Goal: Complete application form: Complete application form

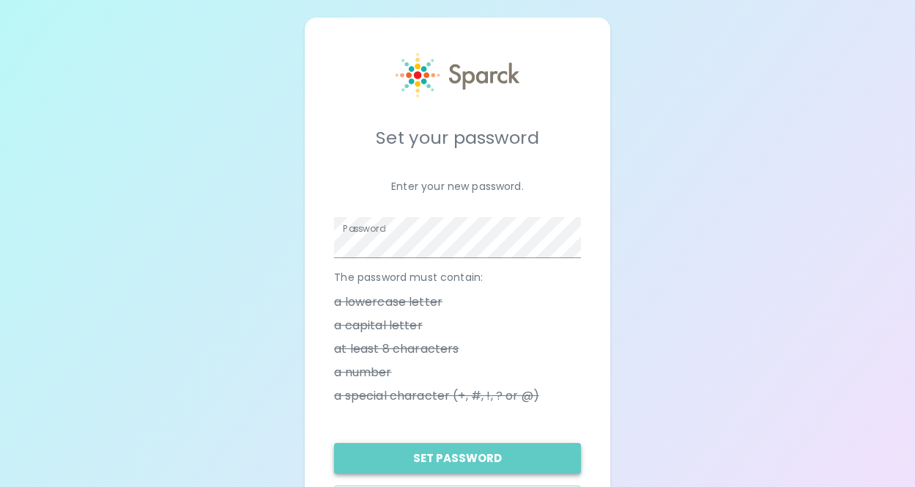
click at [437, 462] on button "Set Password" at bounding box center [457, 458] width 246 height 31
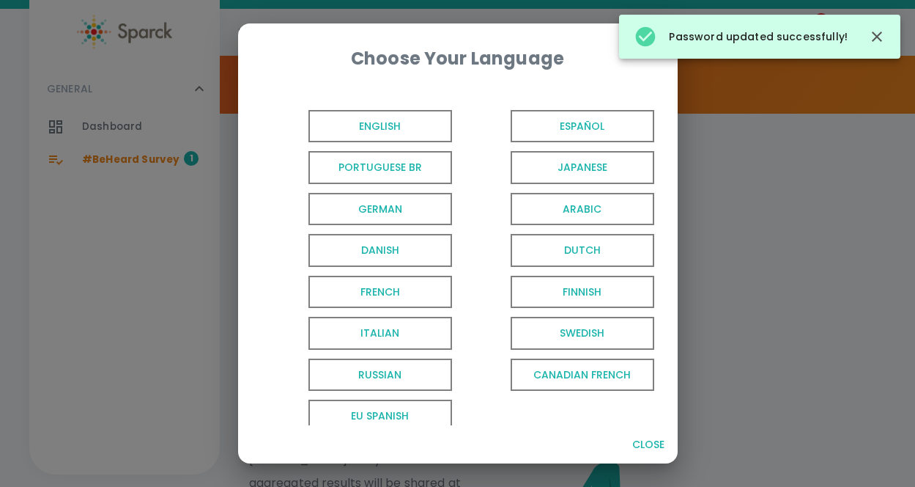
click at [373, 135] on span "English" at bounding box center [381, 126] width 144 height 33
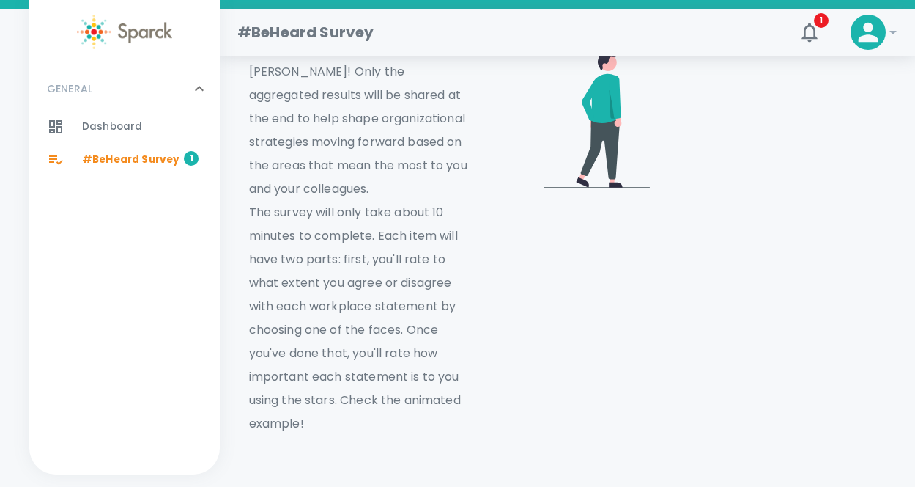
scroll to position [872, 0]
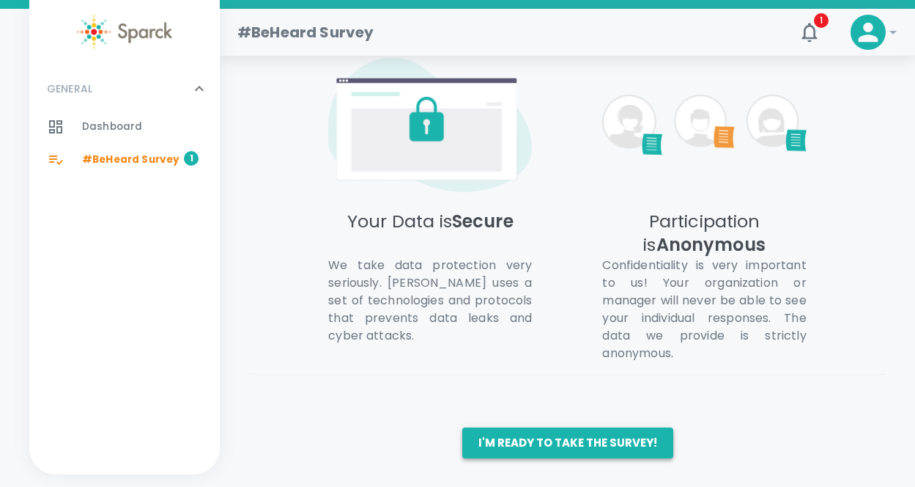
click at [537, 431] on button "I'm ready to take the survey!" at bounding box center [567, 442] width 211 height 31
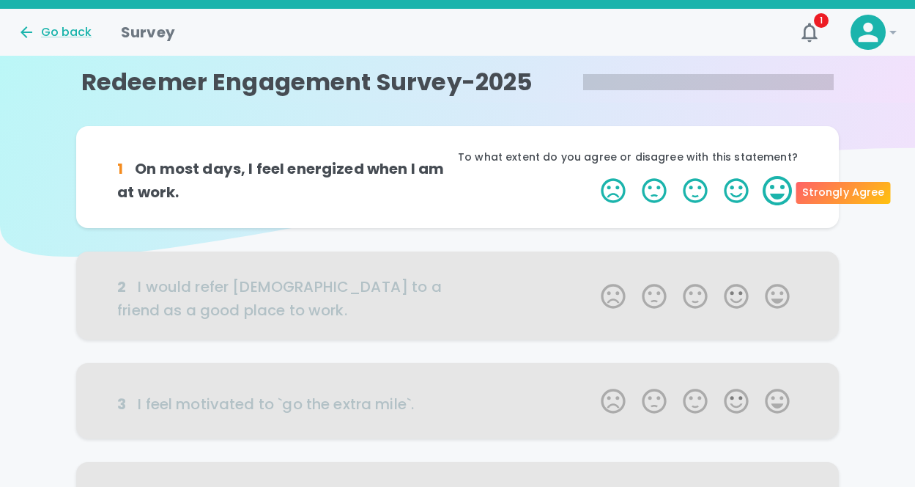
click at [773, 191] on label "5 Stars" at bounding box center [777, 190] width 41 height 29
click at [593, 176] on input "5 Stars" at bounding box center [592, 175] width 1 height 1
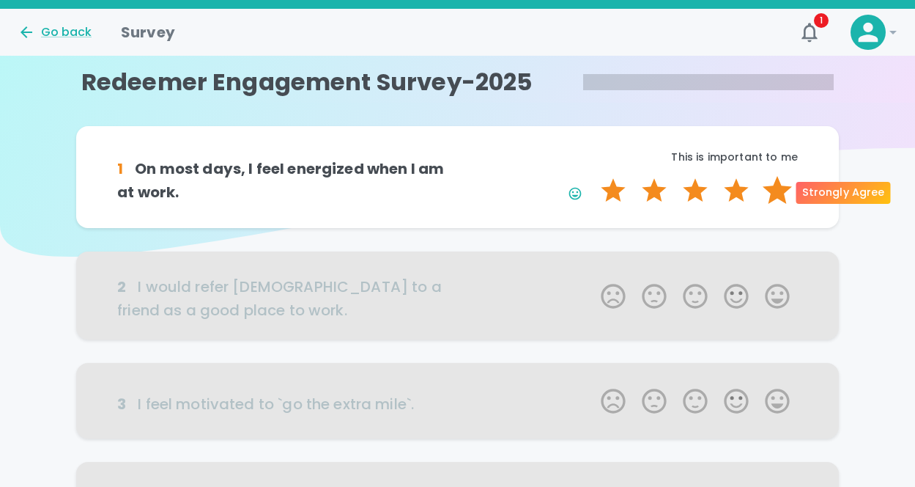
click at [772, 197] on label "5 Stars" at bounding box center [777, 190] width 41 height 29
click at [593, 176] on input "5 Stars" at bounding box center [592, 175] width 1 height 1
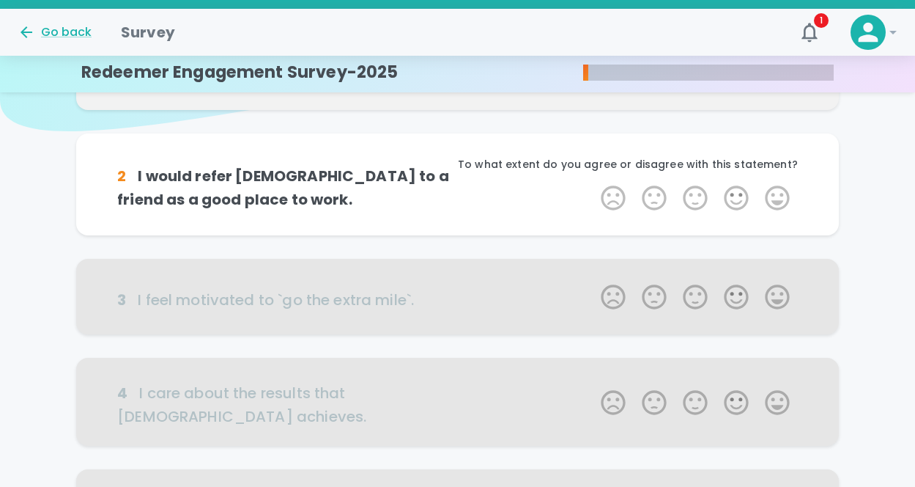
scroll to position [129, 0]
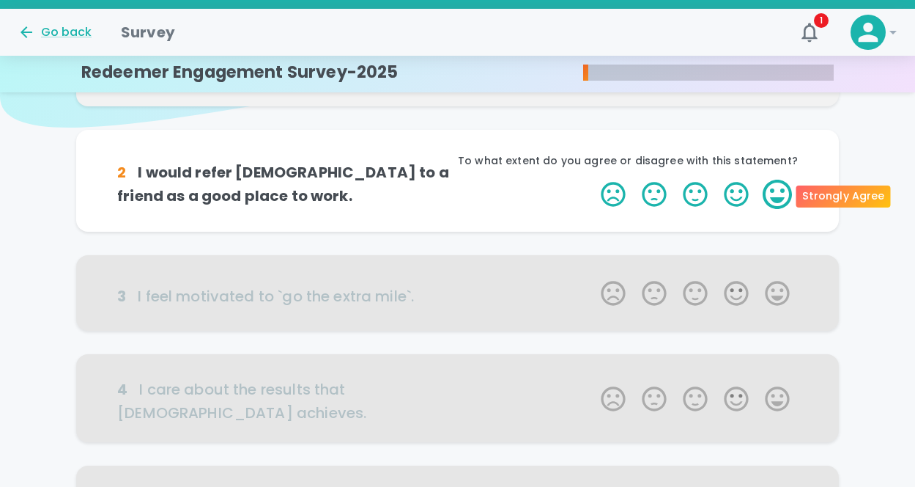
click at [773, 202] on label "5 Stars" at bounding box center [777, 194] width 41 height 29
click at [593, 180] on input "5 Stars" at bounding box center [592, 179] width 1 height 1
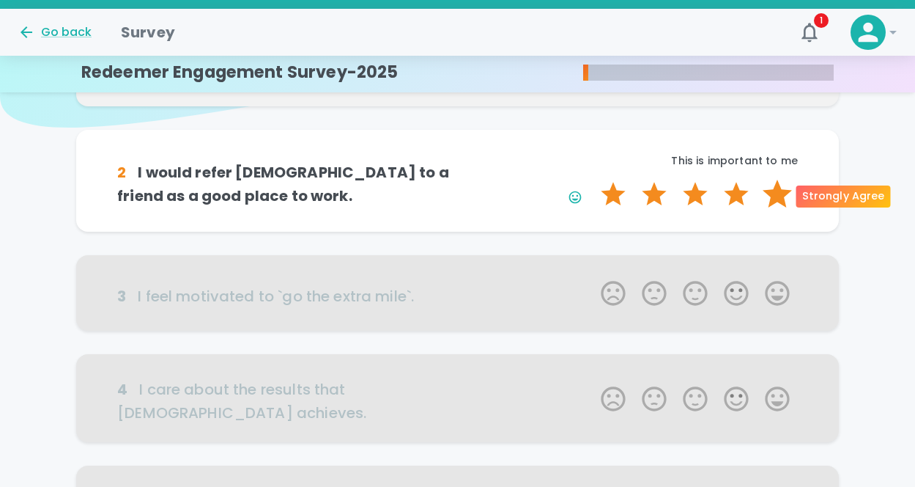
click at [773, 192] on label "5 Stars" at bounding box center [777, 194] width 41 height 29
click at [593, 180] on input "5 Stars" at bounding box center [592, 179] width 1 height 1
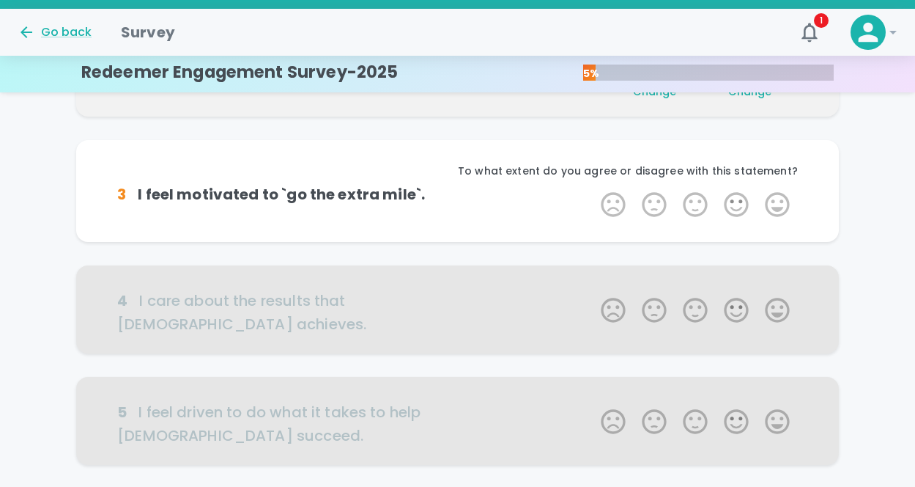
scroll to position [258, 0]
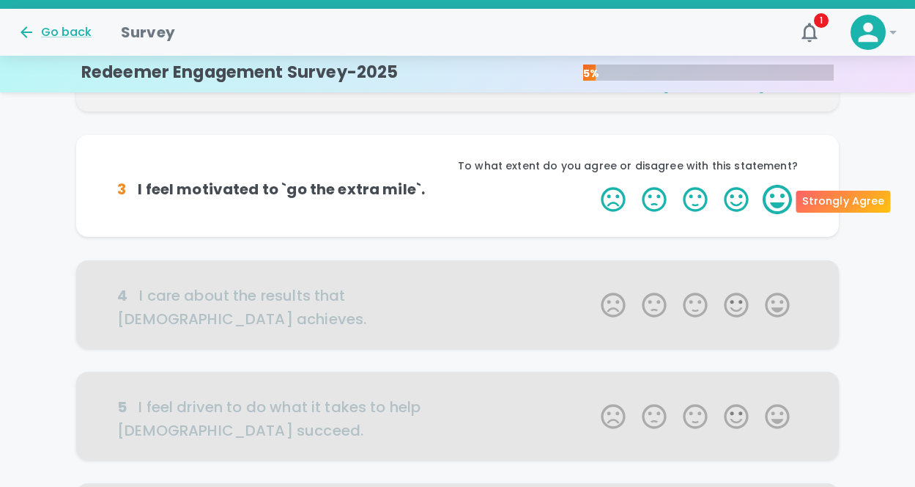
click at [774, 194] on label "5 Stars" at bounding box center [777, 199] width 41 height 29
click at [593, 185] on input "5 Stars" at bounding box center [592, 184] width 1 height 1
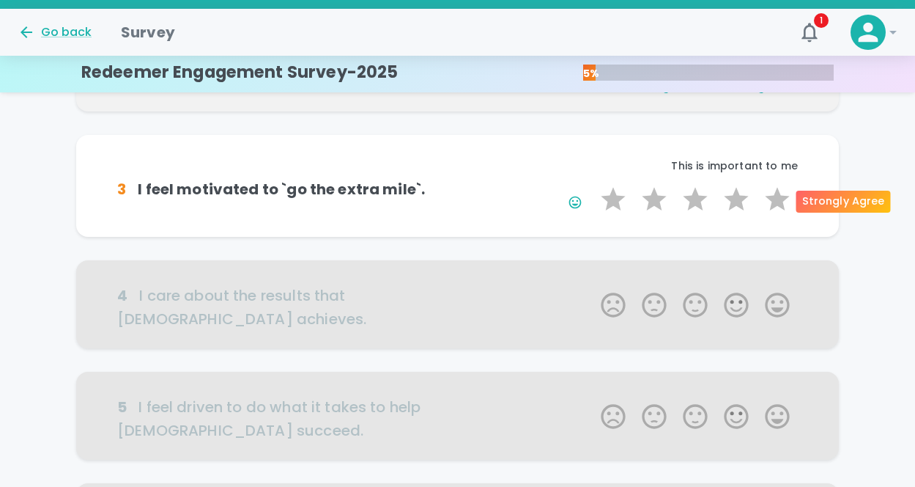
click at [774, 194] on label "5 Stars" at bounding box center [777, 199] width 41 height 29
click at [593, 185] on input "5 Stars" at bounding box center [592, 184] width 1 height 1
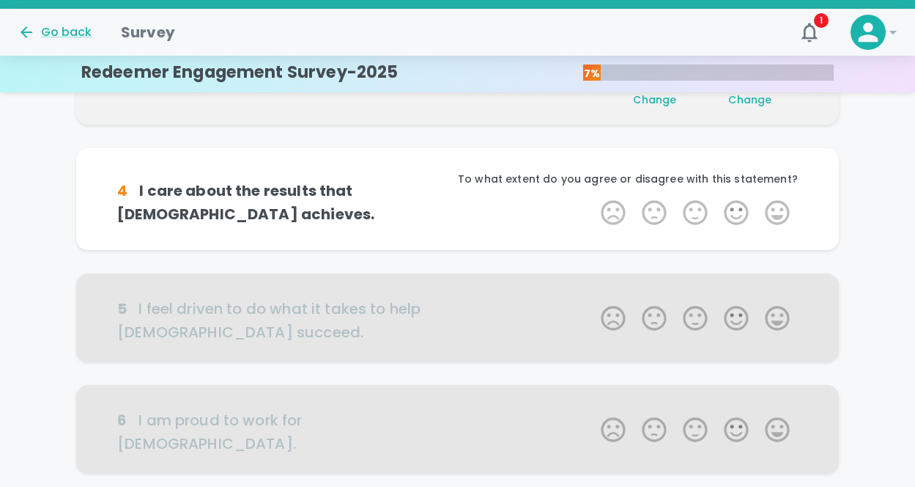
scroll to position [387, 0]
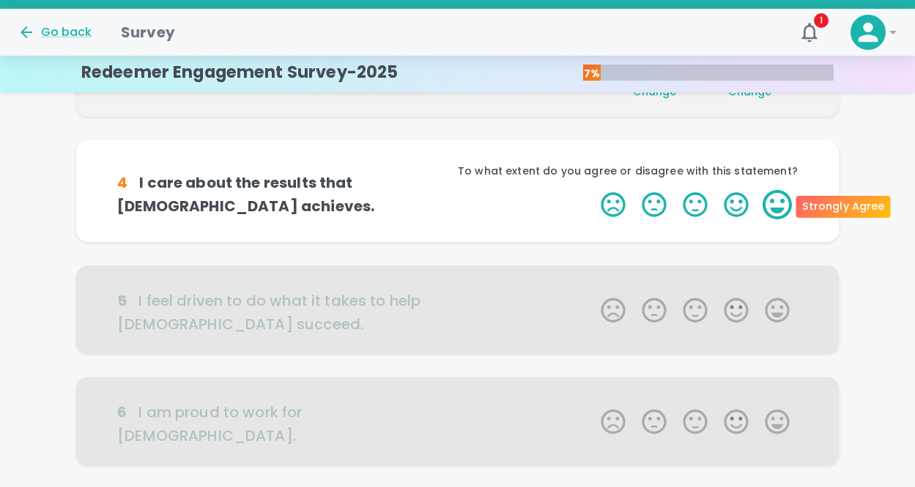
click at [766, 196] on label "5 Stars" at bounding box center [777, 204] width 41 height 29
click at [593, 190] on input "5 Stars" at bounding box center [592, 189] width 1 height 1
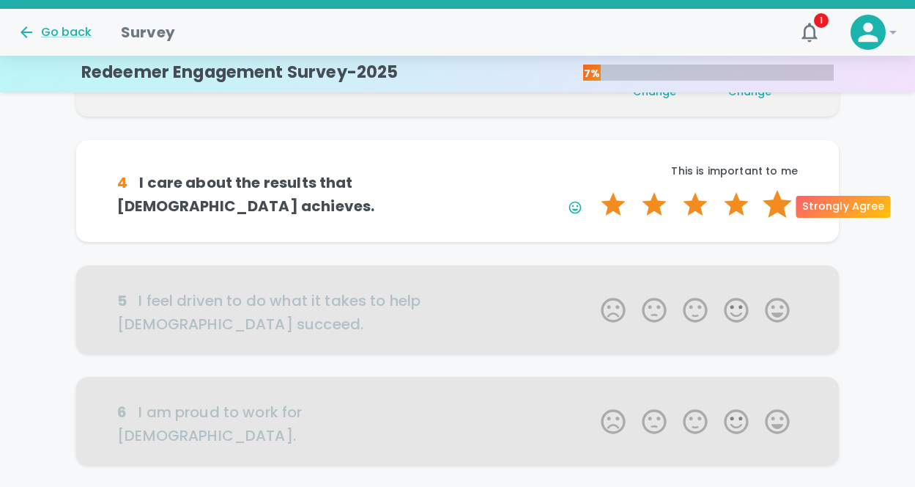
click at [775, 204] on label "5 Stars" at bounding box center [777, 204] width 41 height 29
click at [593, 190] on input "5 Stars" at bounding box center [592, 189] width 1 height 1
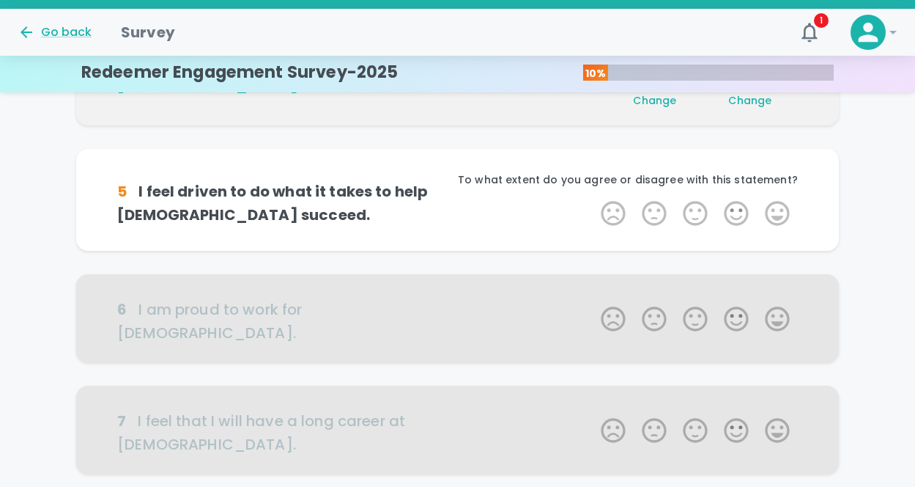
scroll to position [516, 0]
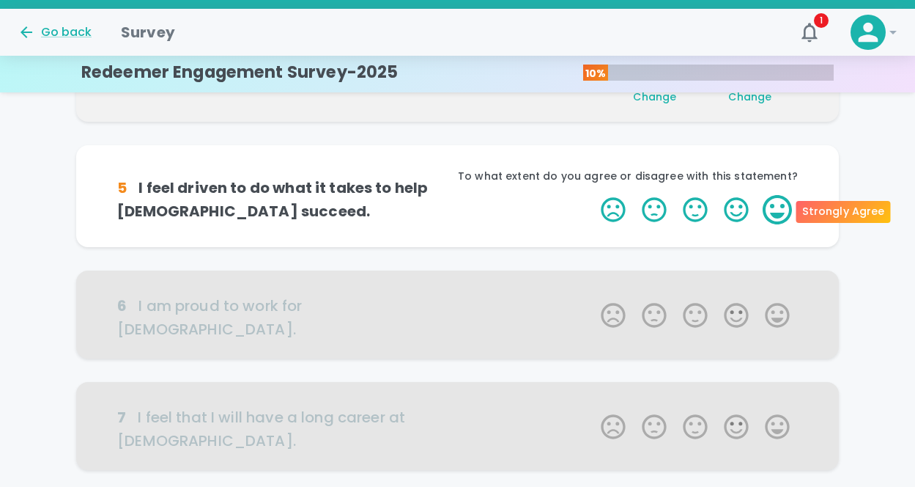
click at [781, 208] on label "5 Stars" at bounding box center [777, 209] width 41 height 29
click at [593, 195] on input "5 Stars" at bounding box center [592, 194] width 1 height 1
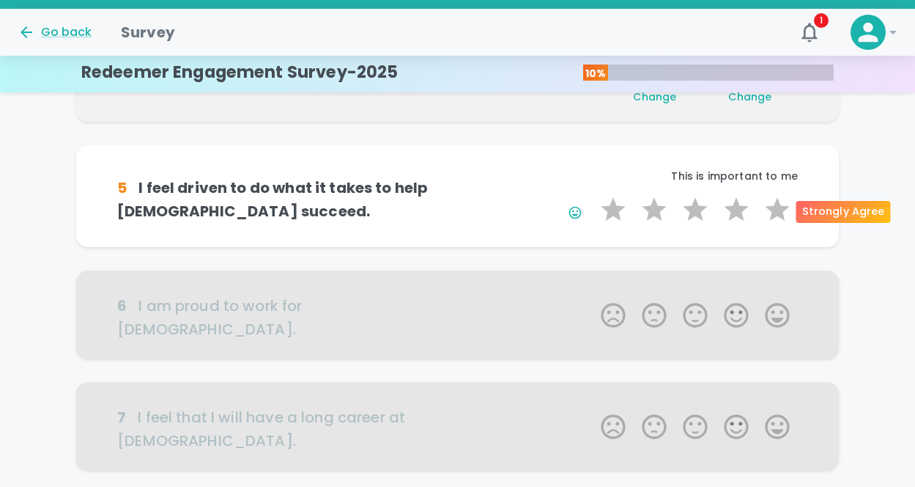
click at [781, 208] on label "5 Stars" at bounding box center [777, 209] width 41 height 29
click at [593, 195] on input "5 Stars" at bounding box center [592, 194] width 1 height 1
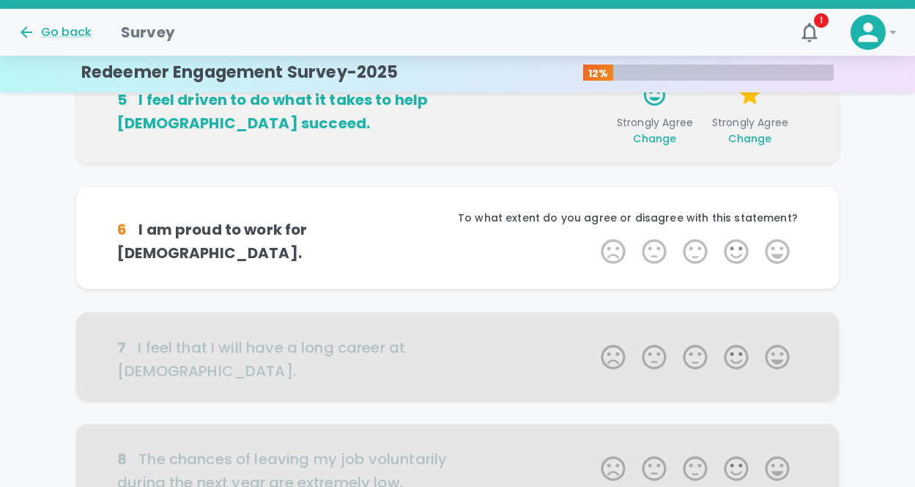
scroll to position [645, 0]
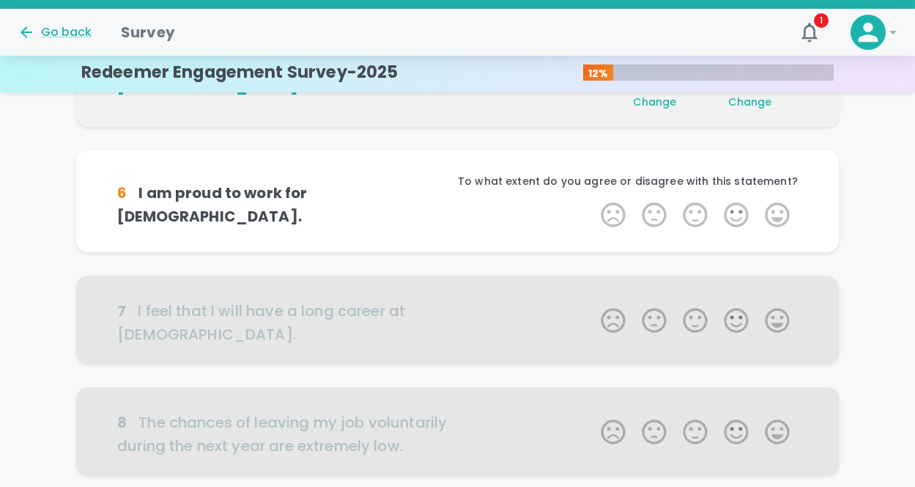
click at [781, 208] on label "5 Stars" at bounding box center [777, 214] width 41 height 29
click at [593, 200] on input "5 Stars" at bounding box center [592, 199] width 1 height 1
click at [781, 208] on label "5 Stars" at bounding box center [777, 214] width 41 height 29
click at [593, 200] on input "5 Stars" at bounding box center [592, 199] width 1 height 1
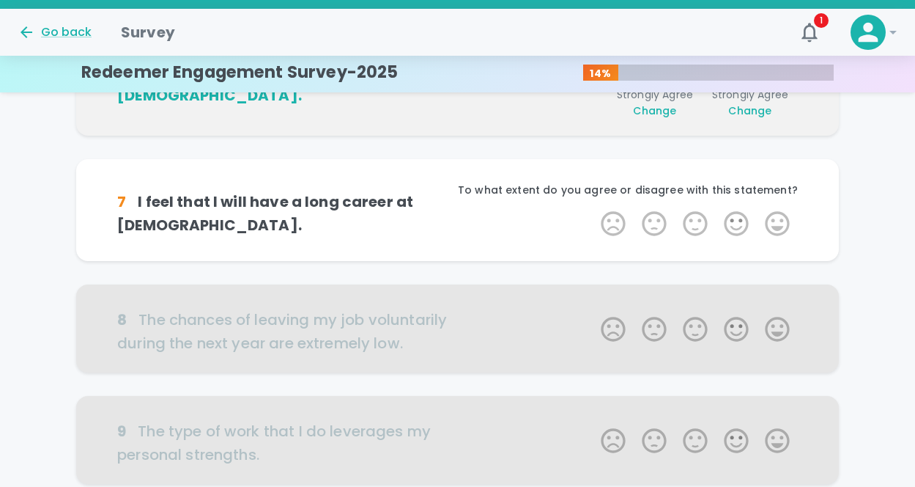
scroll to position [774, 0]
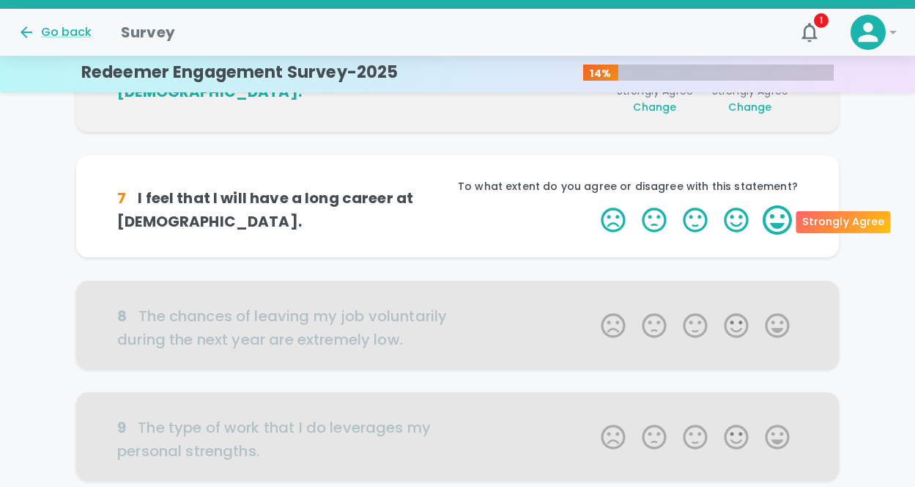
click at [779, 217] on label "5 Stars" at bounding box center [777, 219] width 41 height 29
click at [593, 205] on input "5 Stars" at bounding box center [592, 204] width 1 height 1
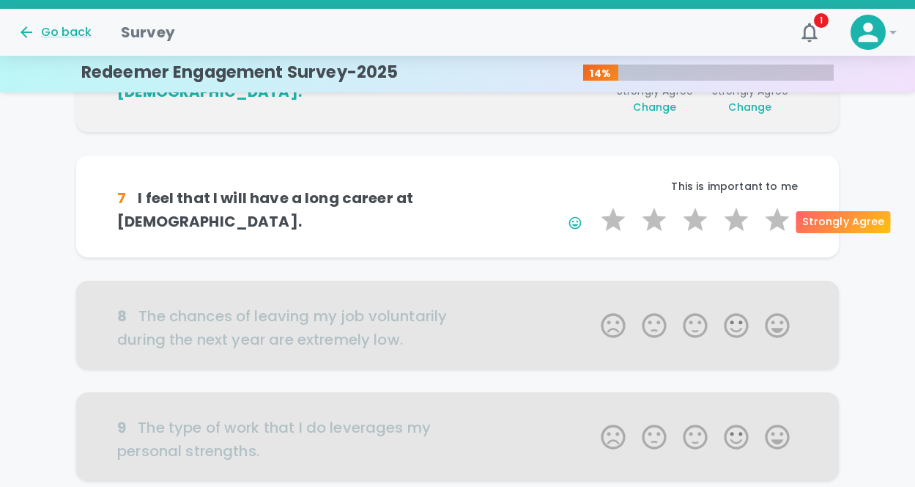
click at [779, 217] on label "5 Stars" at bounding box center [777, 219] width 41 height 29
click at [593, 205] on input "5 Stars" at bounding box center [592, 204] width 1 height 1
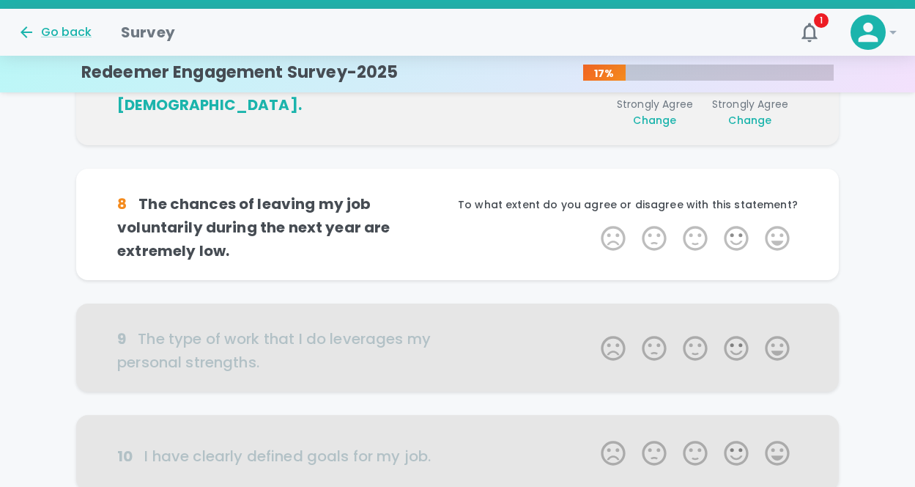
scroll to position [903, 0]
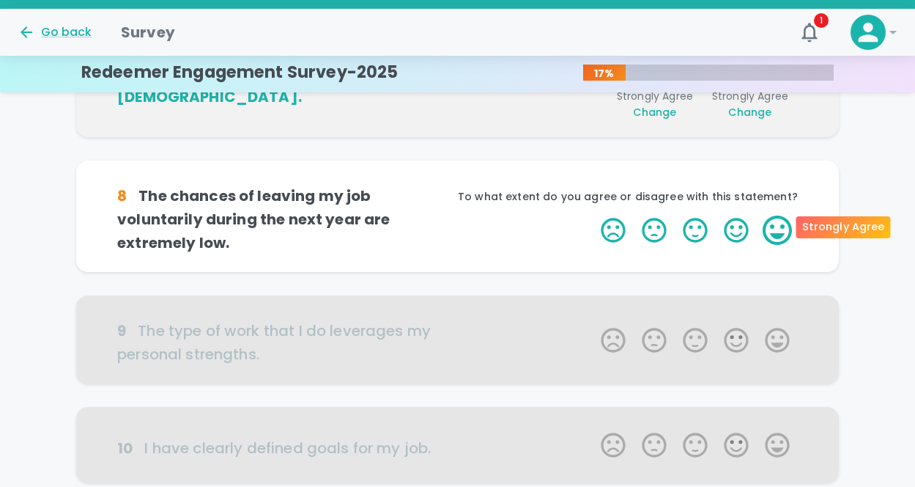
click at [780, 220] on label "5 Stars" at bounding box center [777, 229] width 41 height 29
click at [593, 215] on input "5 Stars" at bounding box center [592, 215] width 1 height 1
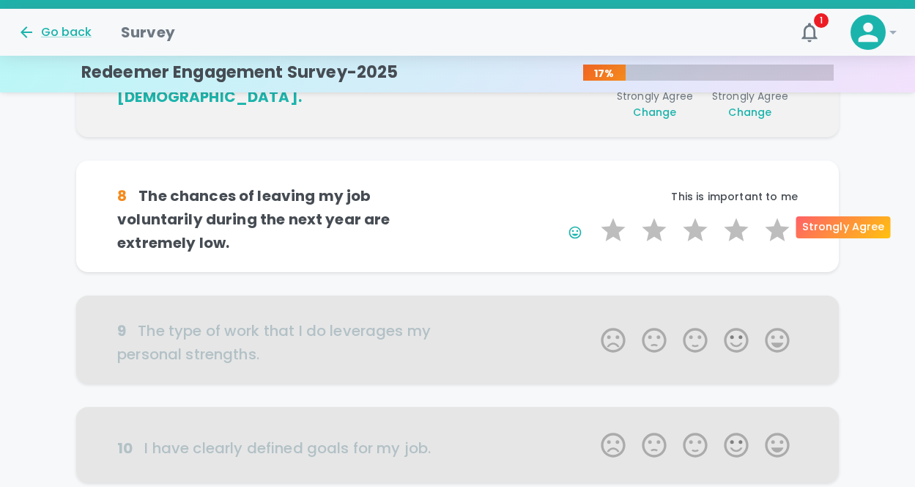
click at [780, 220] on label "5 Stars" at bounding box center [777, 229] width 41 height 29
click at [593, 215] on input "5 Stars" at bounding box center [592, 215] width 1 height 1
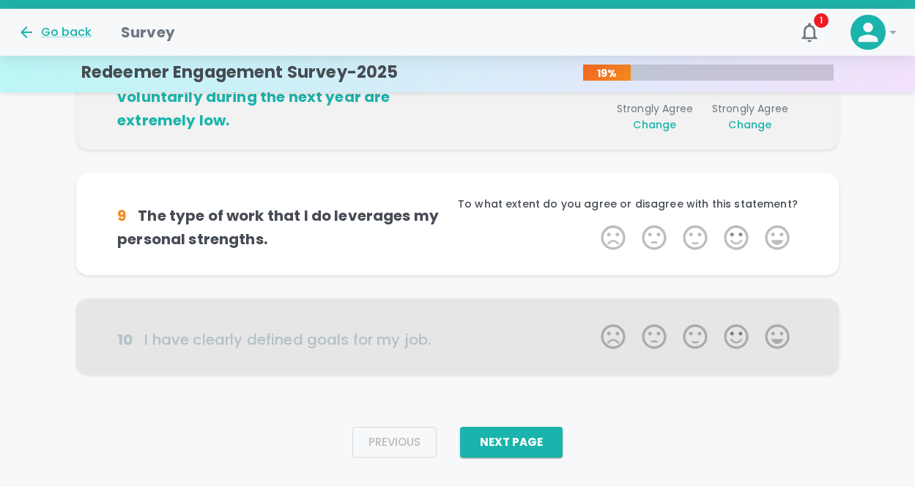
scroll to position [1030, 0]
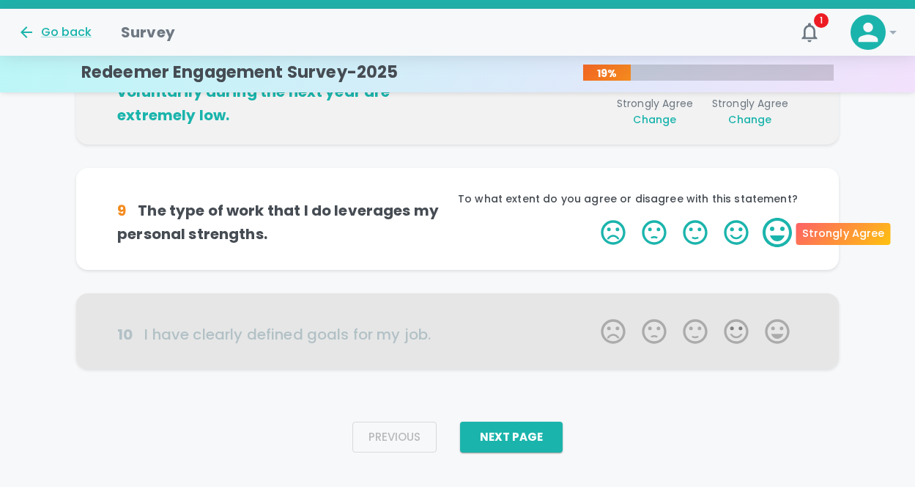
click at [781, 229] on label "5 Stars" at bounding box center [777, 232] width 41 height 29
click at [593, 218] on input "5 Stars" at bounding box center [592, 217] width 1 height 1
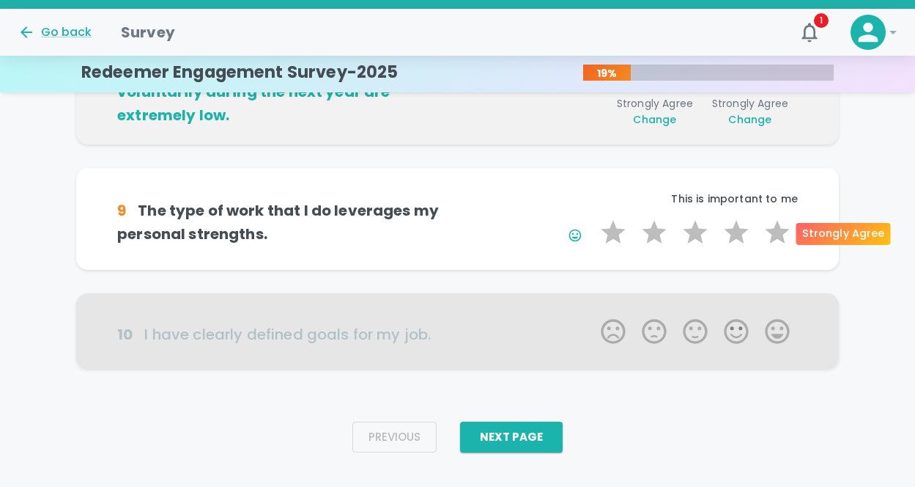
click at [781, 229] on label "5 Stars" at bounding box center [777, 232] width 41 height 29
click at [593, 218] on input "5 Stars" at bounding box center [592, 217] width 1 height 1
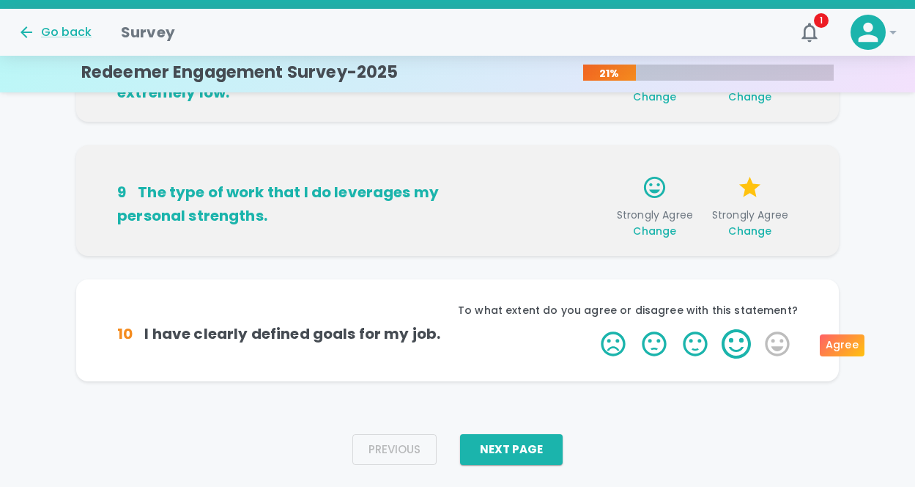
click at [733, 342] on label "4 Stars" at bounding box center [736, 343] width 41 height 29
click at [593, 329] on input "4 Stars" at bounding box center [592, 328] width 1 height 1
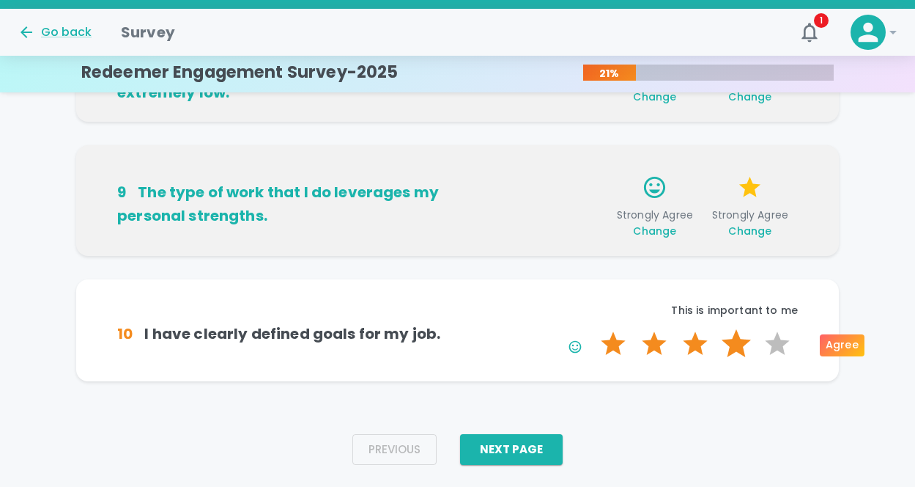
click at [736, 343] on label "4 Stars" at bounding box center [736, 343] width 41 height 29
click at [593, 329] on input "4 Stars" at bounding box center [592, 328] width 1 height 1
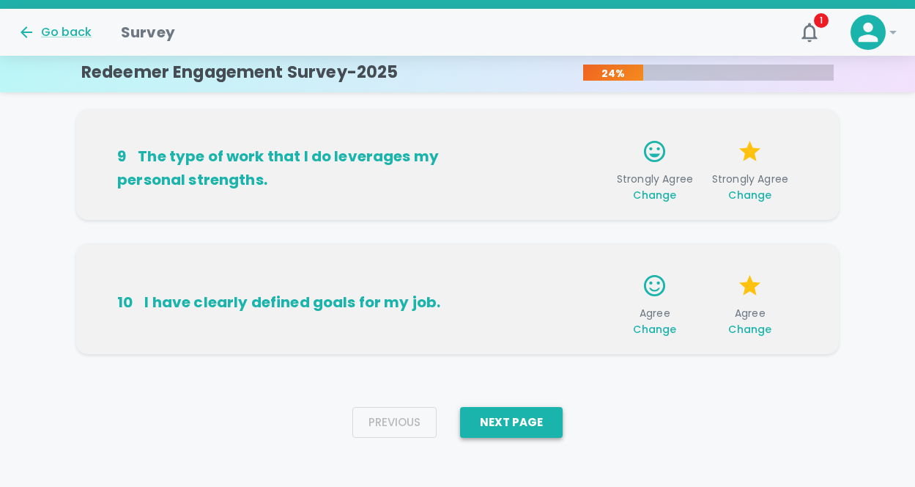
click at [540, 421] on button "Next Page" at bounding box center [511, 422] width 103 height 31
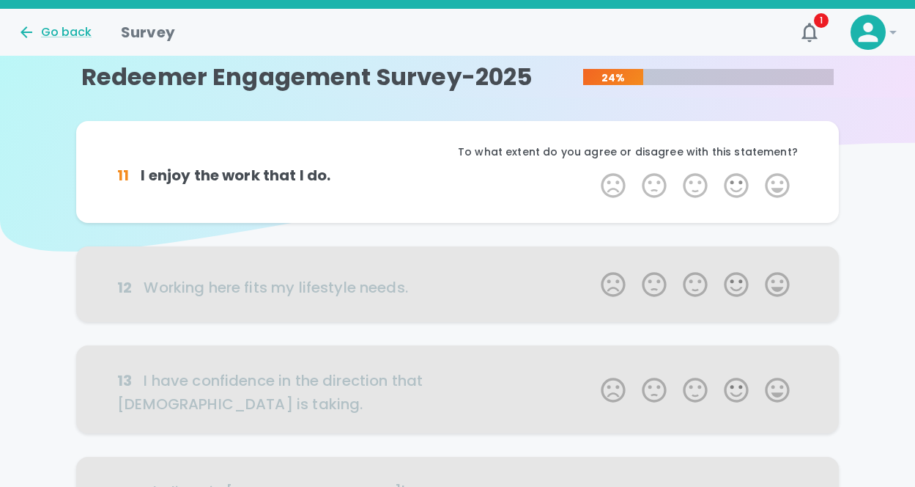
scroll to position [0, 0]
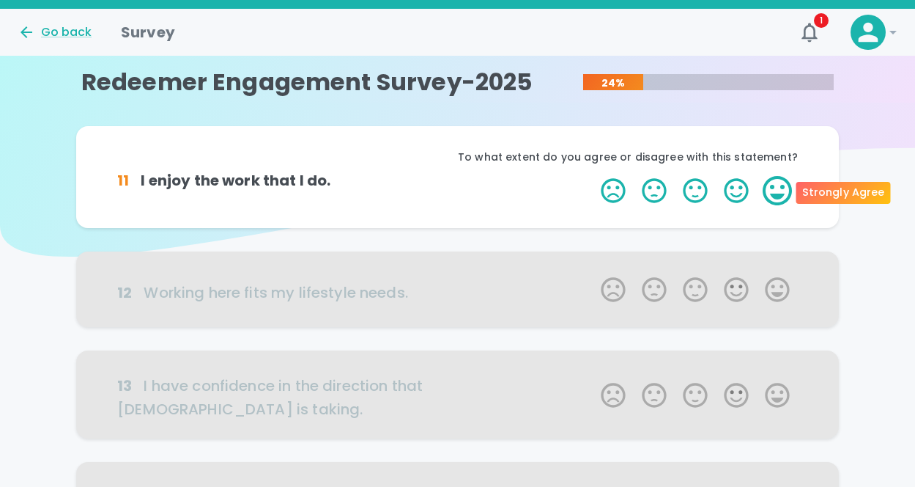
click at [782, 186] on label "5 Stars" at bounding box center [777, 190] width 41 height 29
click at [593, 176] on input "5 Stars" at bounding box center [592, 175] width 1 height 1
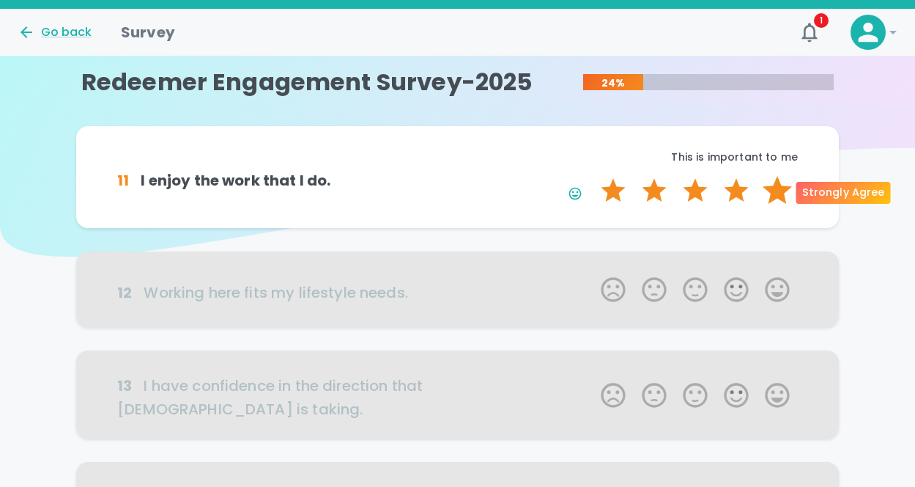
click at [781, 190] on label "5 Stars" at bounding box center [777, 190] width 41 height 29
click at [593, 176] on input "5 Stars" at bounding box center [592, 175] width 1 height 1
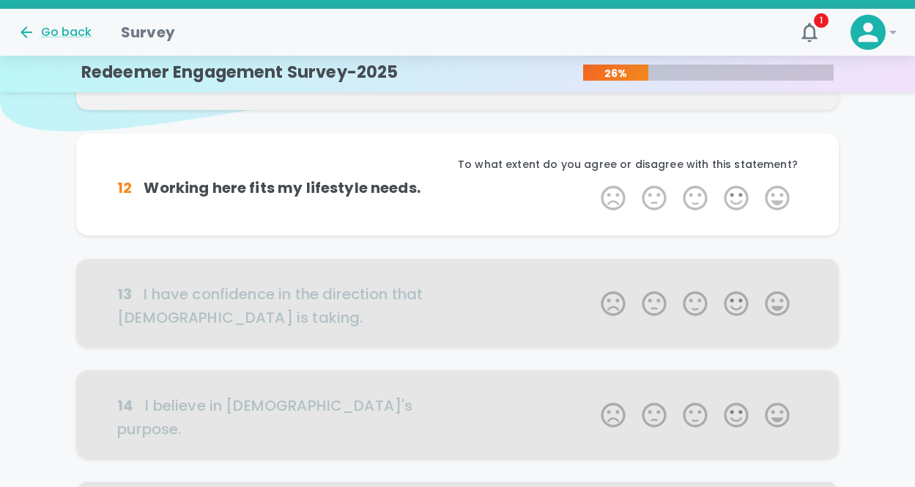
scroll to position [129, 0]
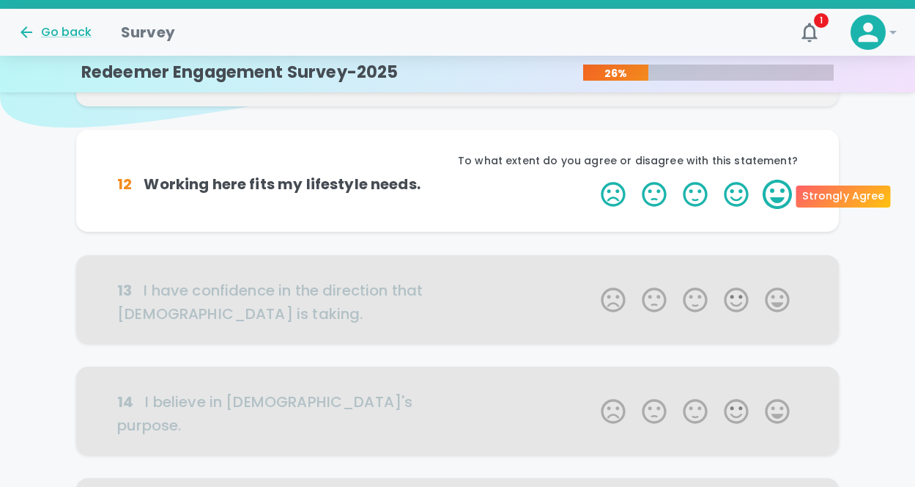
click at [777, 201] on label "5 Stars" at bounding box center [777, 194] width 41 height 29
click at [593, 180] on input "5 Stars" at bounding box center [592, 179] width 1 height 1
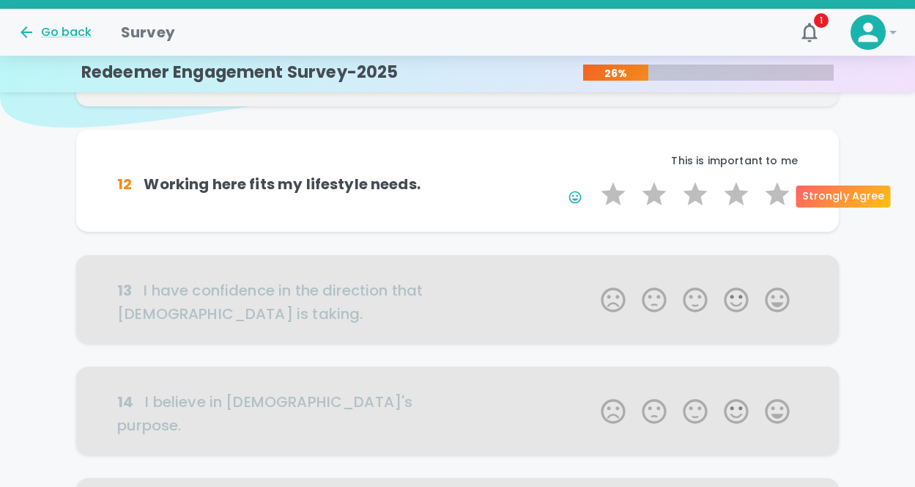
click at [777, 201] on label "5 Stars" at bounding box center [777, 194] width 41 height 29
click at [593, 180] on input "5 Stars" at bounding box center [592, 179] width 1 height 1
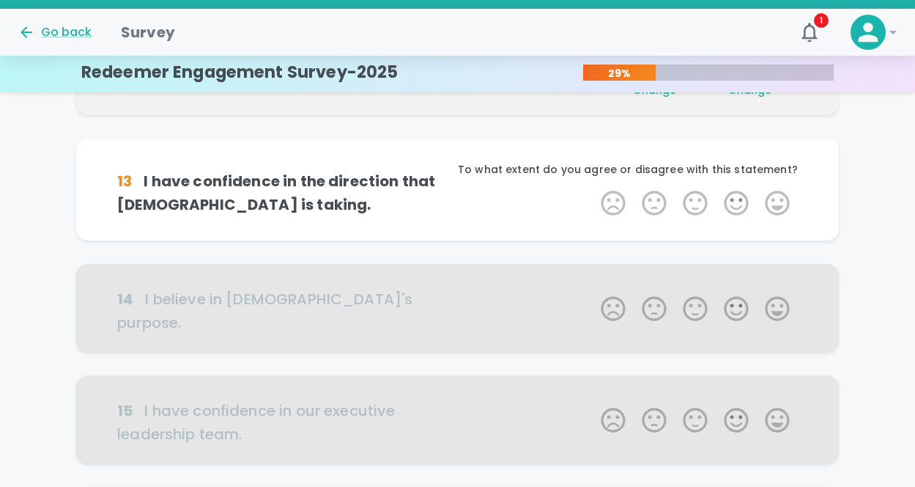
scroll to position [258, 0]
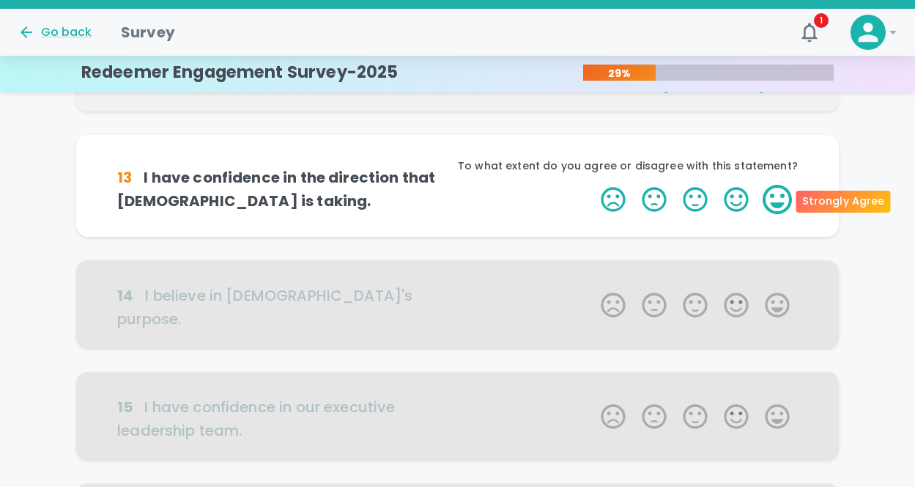
click at [766, 202] on label "5 Stars" at bounding box center [777, 199] width 41 height 29
click at [593, 185] on input "5 Stars" at bounding box center [592, 184] width 1 height 1
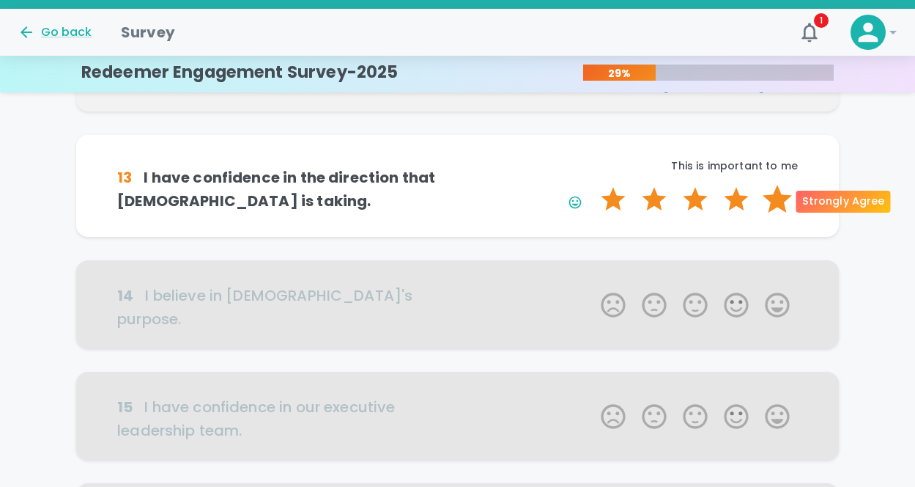
click at [775, 202] on label "5 Stars" at bounding box center [777, 199] width 41 height 29
click at [593, 185] on input "5 Stars" at bounding box center [592, 184] width 1 height 1
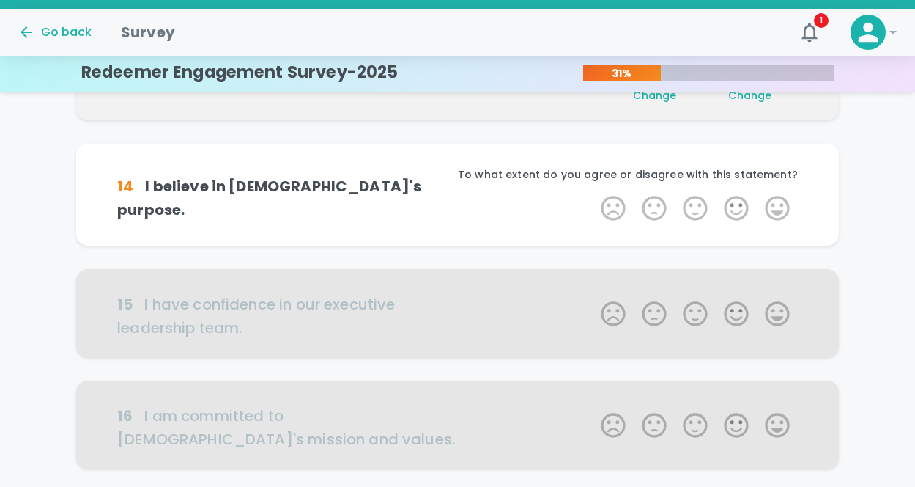
scroll to position [387, 0]
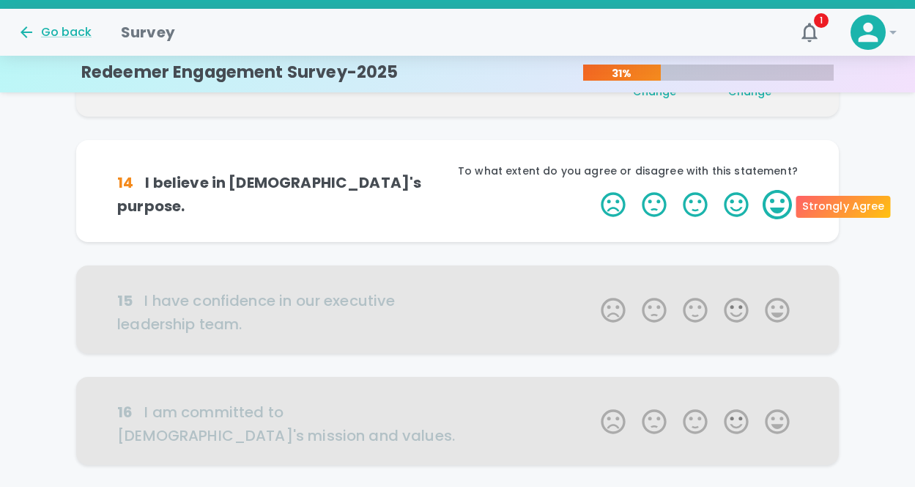
click at [775, 210] on label "5 Stars" at bounding box center [777, 204] width 41 height 29
click at [593, 190] on input "5 Stars" at bounding box center [592, 189] width 1 height 1
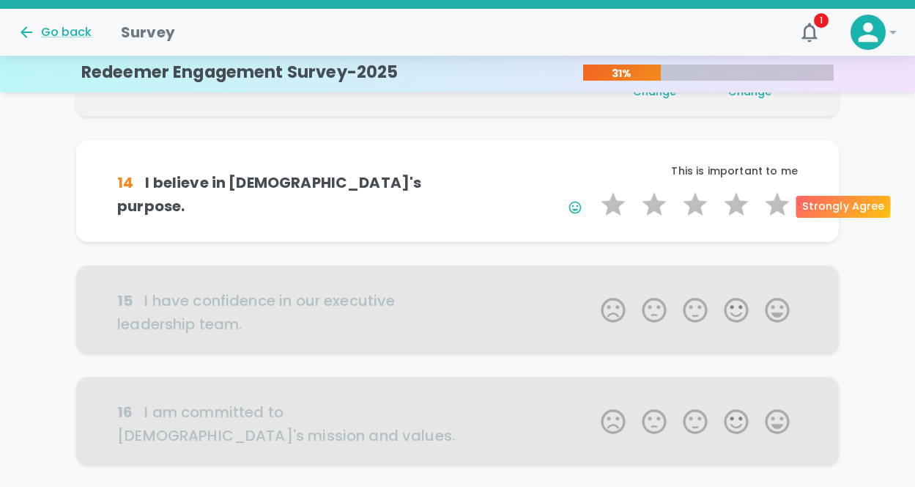
click at [775, 210] on label "5 Stars" at bounding box center [777, 204] width 41 height 29
click at [593, 190] on input "5 Stars" at bounding box center [592, 189] width 1 height 1
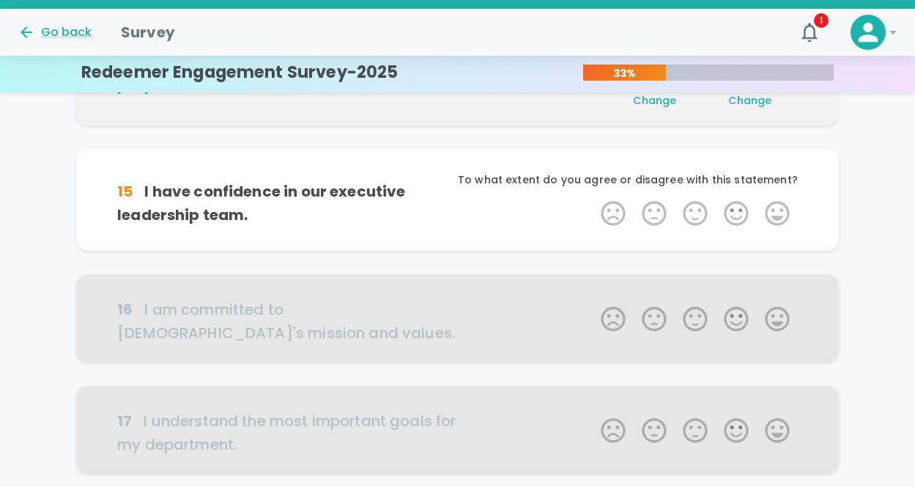
scroll to position [516, 0]
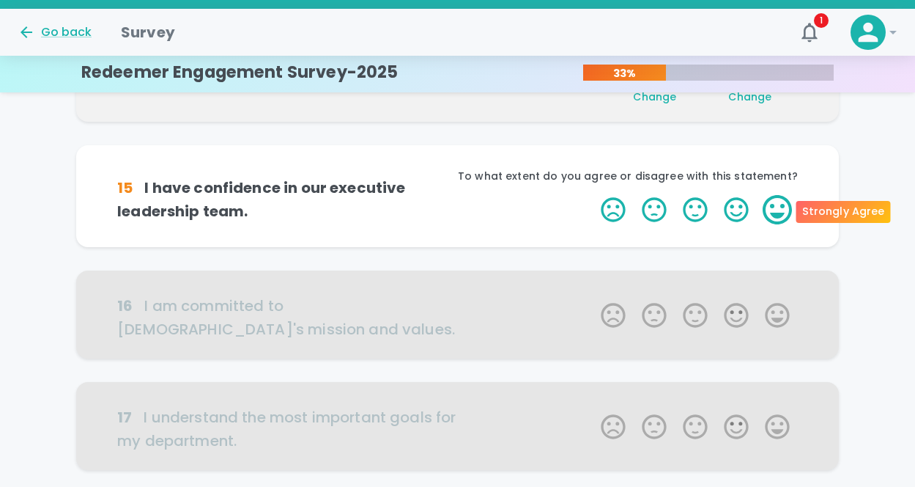
click at [775, 210] on label "5 Stars" at bounding box center [777, 209] width 41 height 29
click at [593, 195] on input "5 Stars" at bounding box center [592, 194] width 1 height 1
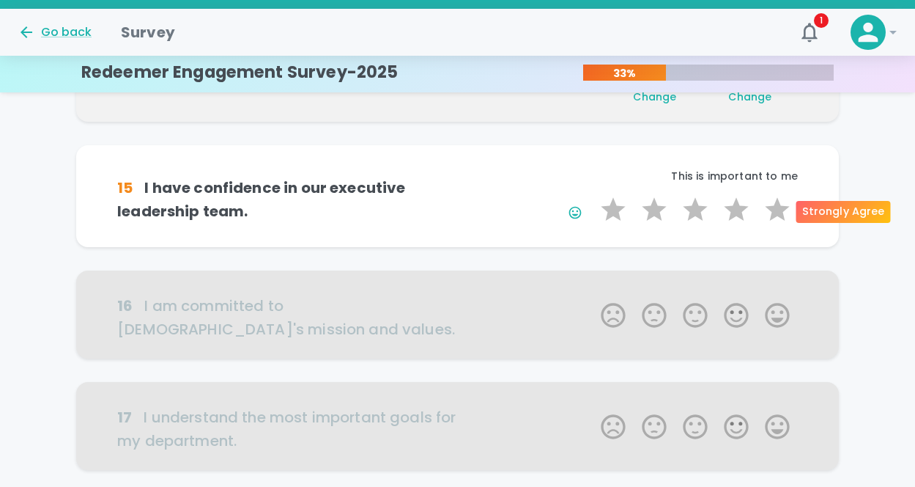
click at [775, 210] on label "5 Stars" at bounding box center [777, 209] width 41 height 29
click at [593, 195] on input "5 Stars" at bounding box center [592, 194] width 1 height 1
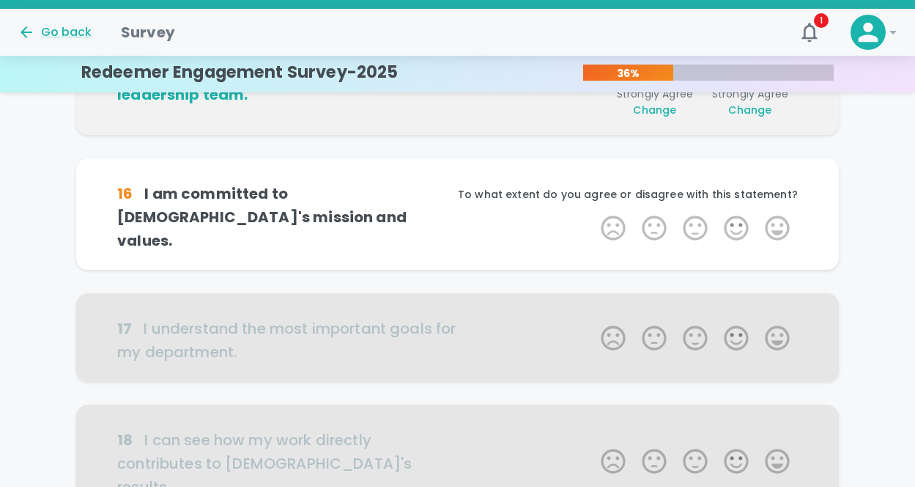
scroll to position [645, 0]
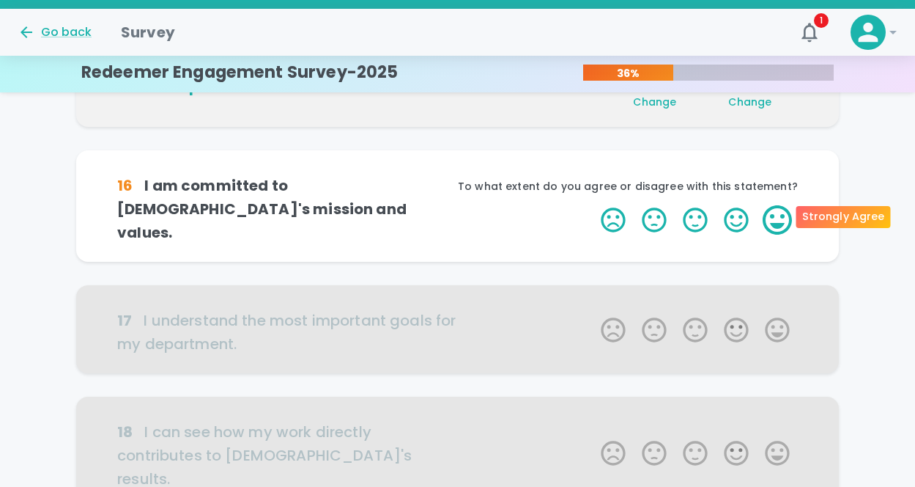
click at [775, 211] on label "5 Stars" at bounding box center [777, 219] width 41 height 29
click at [593, 205] on input "5 Stars" at bounding box center [592, 204] width 1 height 1
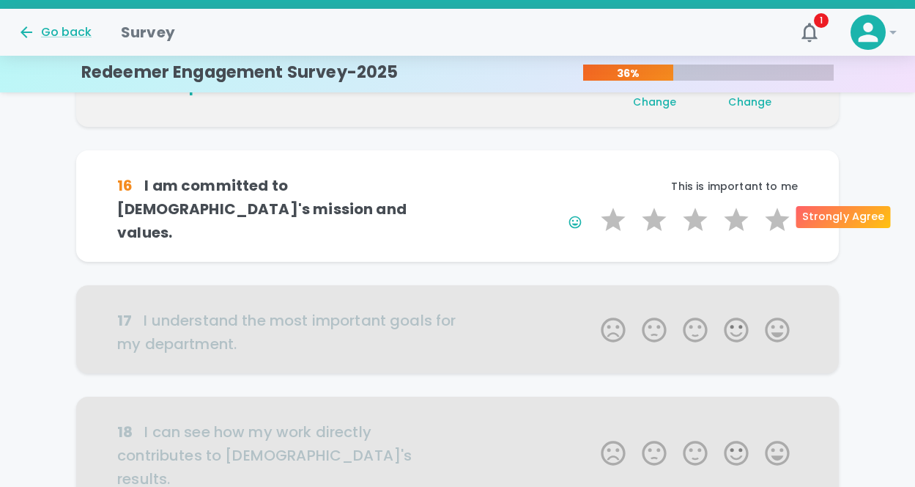
click at [775, 211] on label "5 Stars" at bounding box center [777, 219] width 41 height 29
click at [593, 205] on input "5 Stars" at bounding box center [592, 204] width 1 height 1
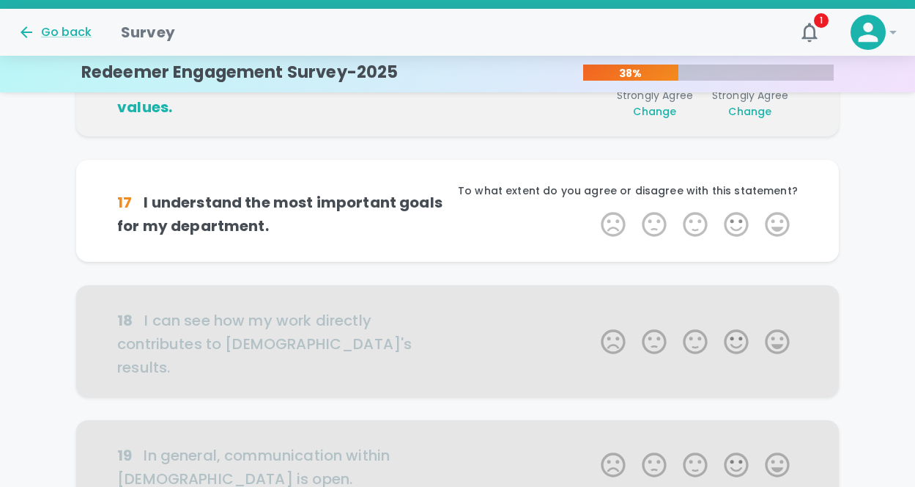
scroll to position [774, 0]
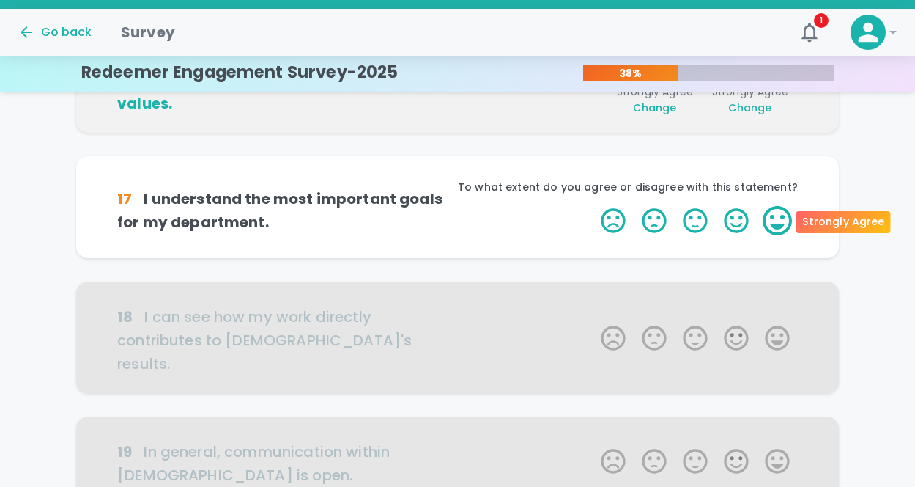
click at [778, 220] on label "5 Stars" at bounding box center [777, 220] width 41 height 29
click at [593, 206] on input "5 Stars" at bounding box center [592, 205] width 1 height 1
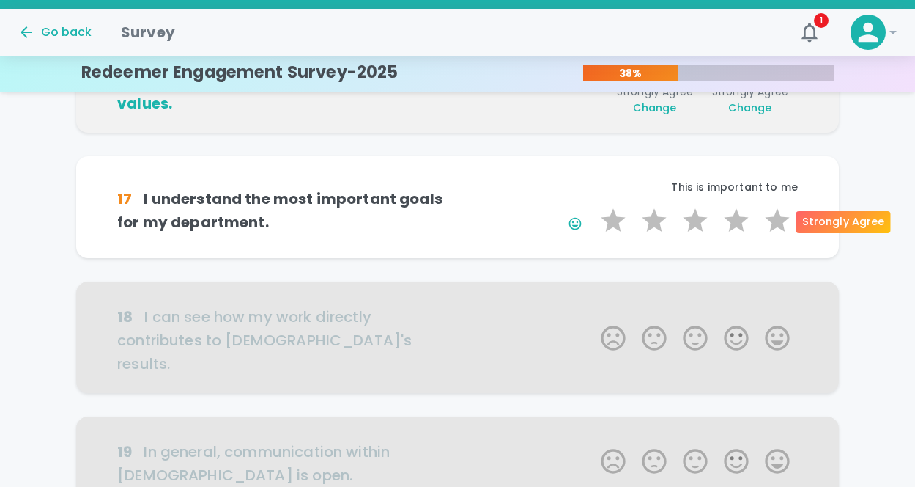
click at [778, 220] on label "5 Stars" at bounding box center [777, 220] width 41 height 29
click at [593, 206] on input "5 Stars" at bounding box center [592, 205] width 1 height 1
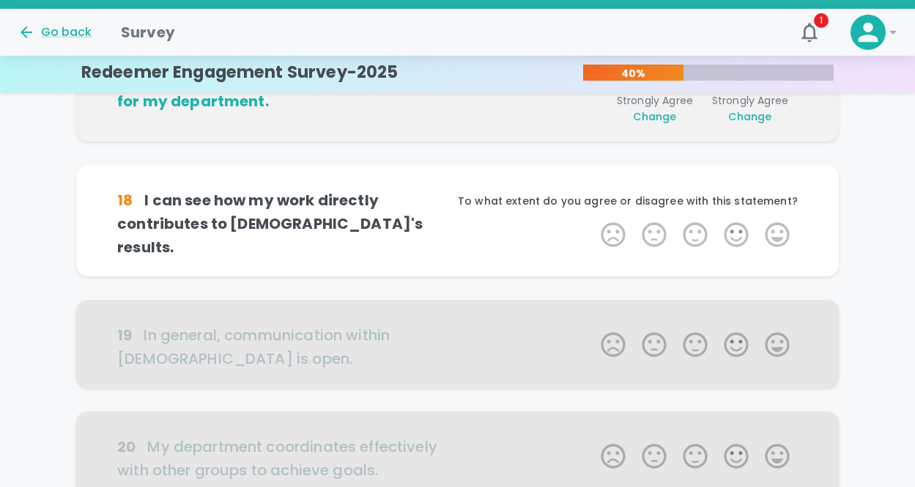
scroll to position [903, 0]
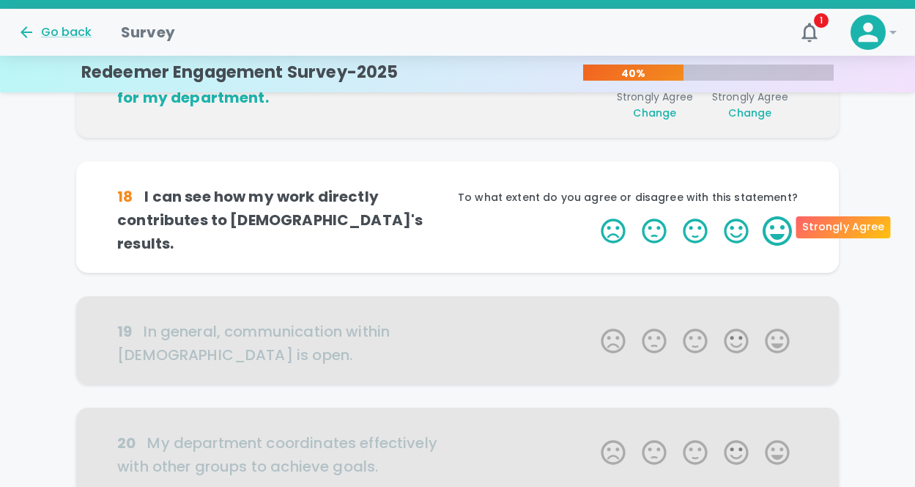
click at [775, 223] on label "5 Stars" at bounding box center [777, 230] width 41 height 29
click at [593, 216] on input "5 Stars" at bounding box center [592, 215] width 1 height 1
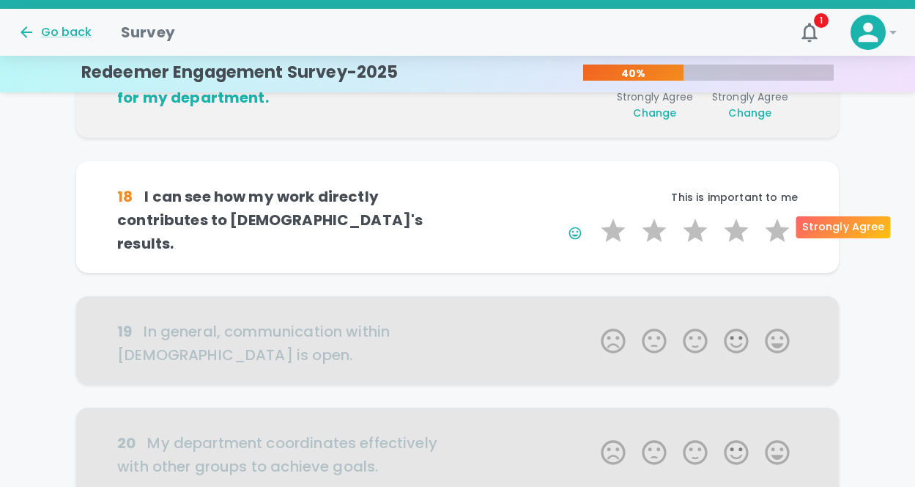
click at [775, 223] on label "5 Stars" at bounding box center [777, 230] width 41 height 29
click at [593, 216] on input "5 Stars" at bounding box center [592, 215] width 1 height 1
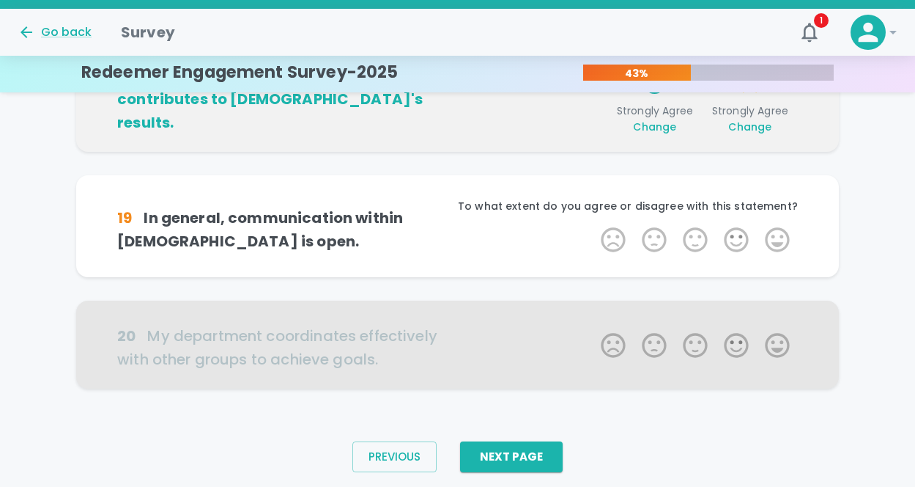
scroll to position [1032, 0]
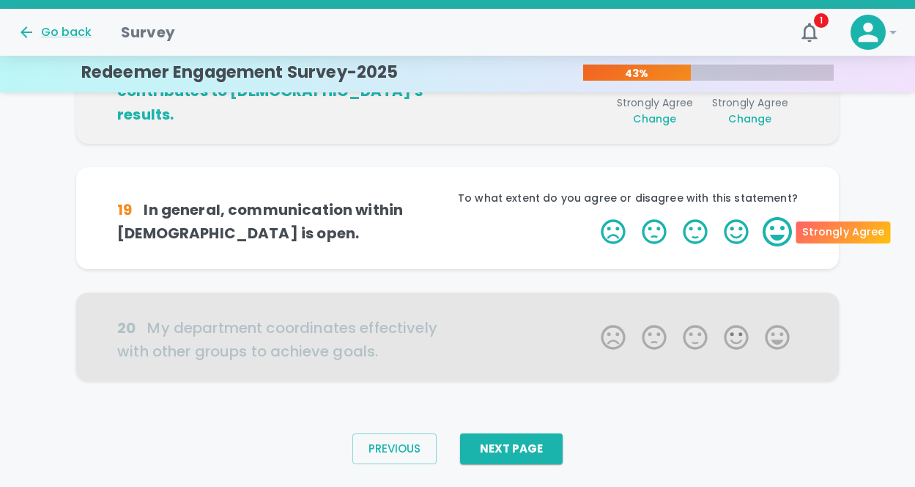
click at [780, 242] on label "5 Stars" at bounding box center [777, 231] width 41 height 29
click at [593, 217] on input "5 Stars" at bounding box center [592, 216] width 1 height 1
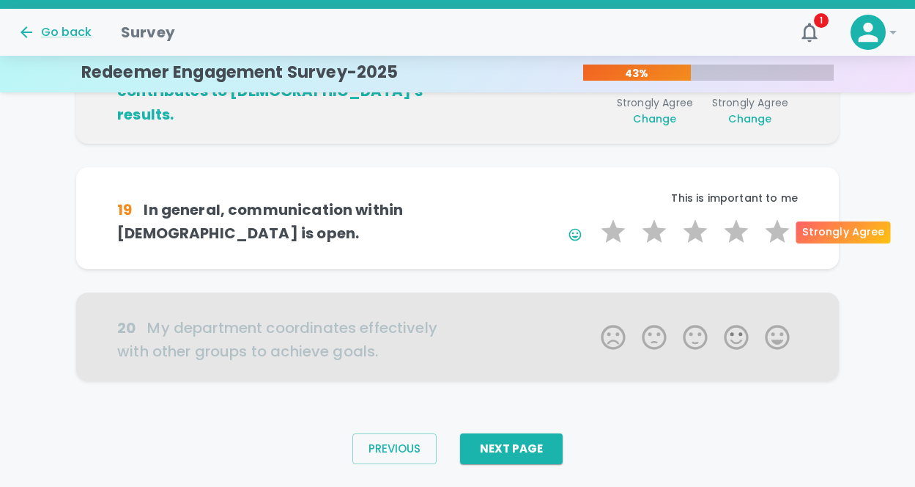
click at [780, 242] on label "5 Stars" at bounding box center [777, 231] width 41 height 29
click at [593, 217] on input "5 Stars" at bounding box center [592, 216] width 1 height 1
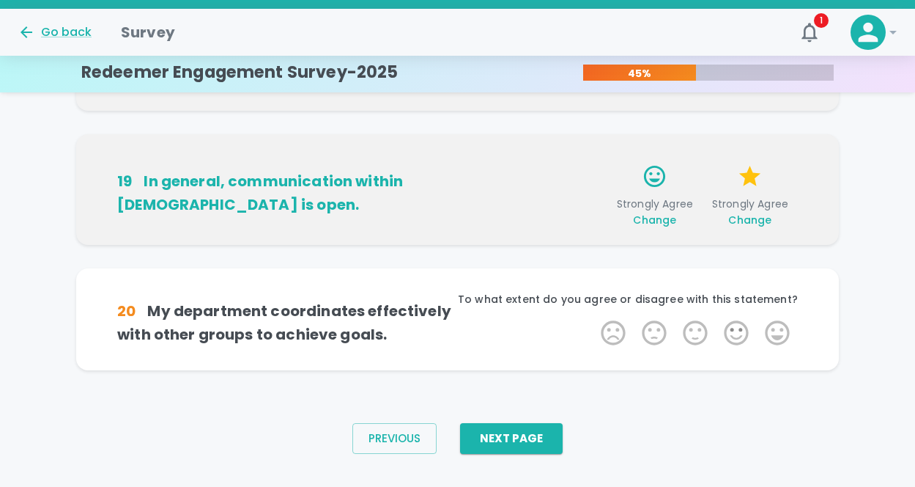
scroll to position [1066, 0]
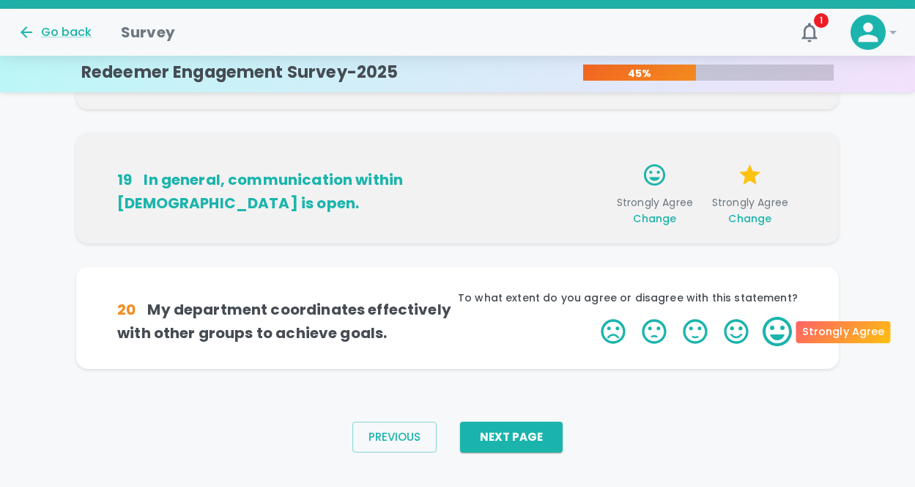
click at [772, 318] on label "5 Stars" at bounding box center [777, 331] width 41 height 29
click at [593, 317] on input "5 Stars" at bounding box center [592, 316] width 1 height 1
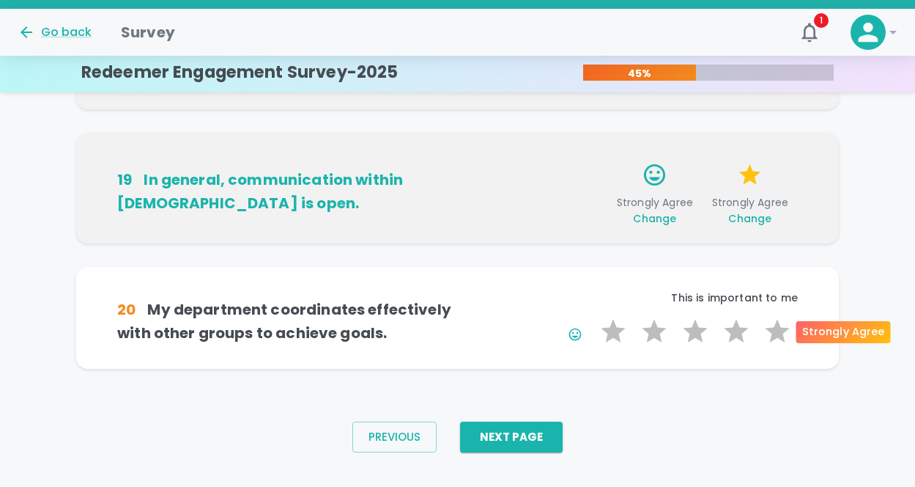
click at [772, 318] on label "5 Stars" at bounding box center [777, 331] width 41 height 29
click at [593, 317] on input "5 Stars" at bounding box center [592, 316] width 1 height 1
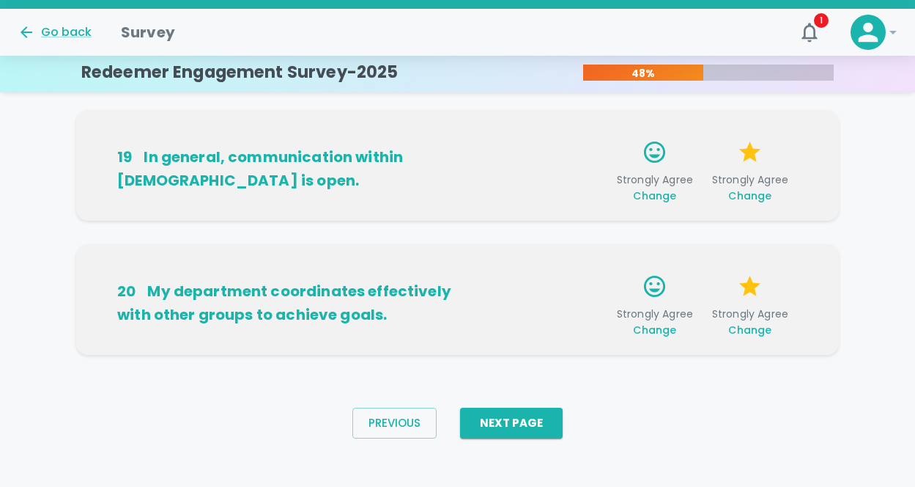
click at [546, 405] on div "Previous Next Page" at bounding box center [458, 423] width 234 height 54
click at [537, 418] on button "Next Page" at bounding box center [511, 422] width 103 height 31
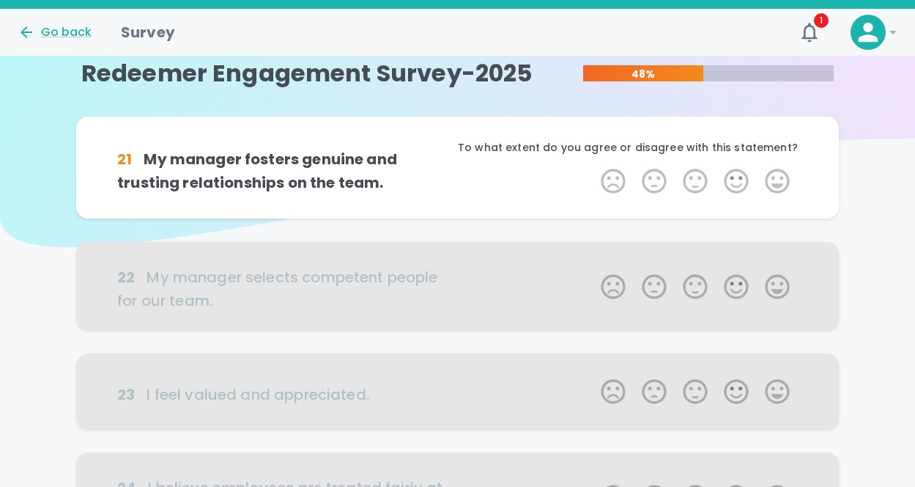
scroll to position [0, 0]
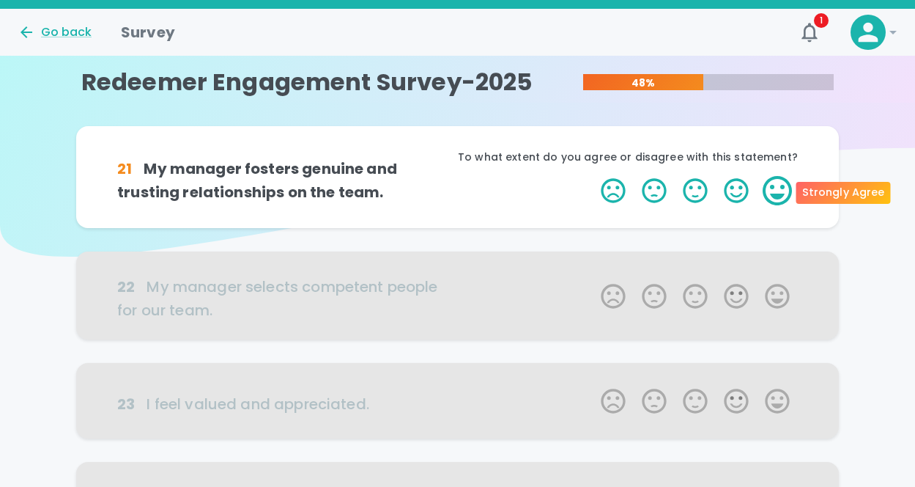
click at [779, 193] on label "5 Stars" at bounding box center [777, 190] width 41 height 29
click at [593, 176] on input "5 Stars" at bounding box center [592, 175] width 1 height 1
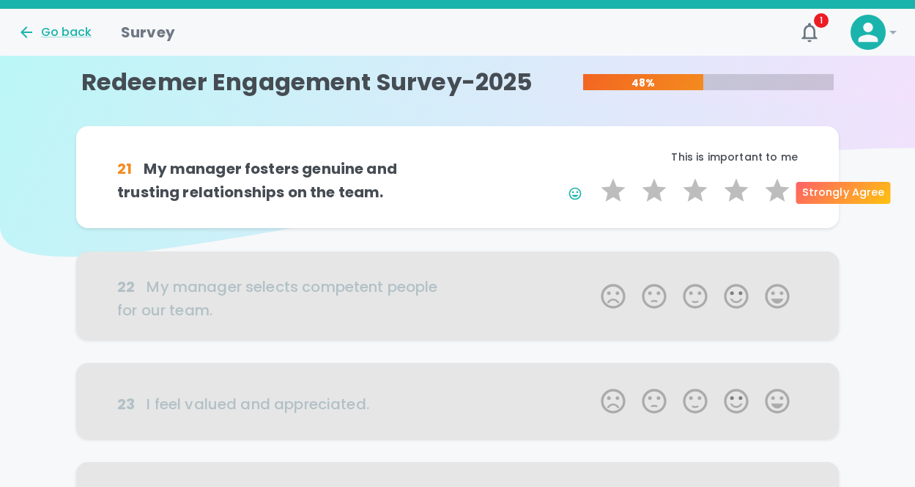
click at [779, 193] on label "5 Stars" at bounding box center [777, 190] width 41 height 29
click at [593, 176] on input "5 Stars" at bounding box center [592, 175] width 1 height 1
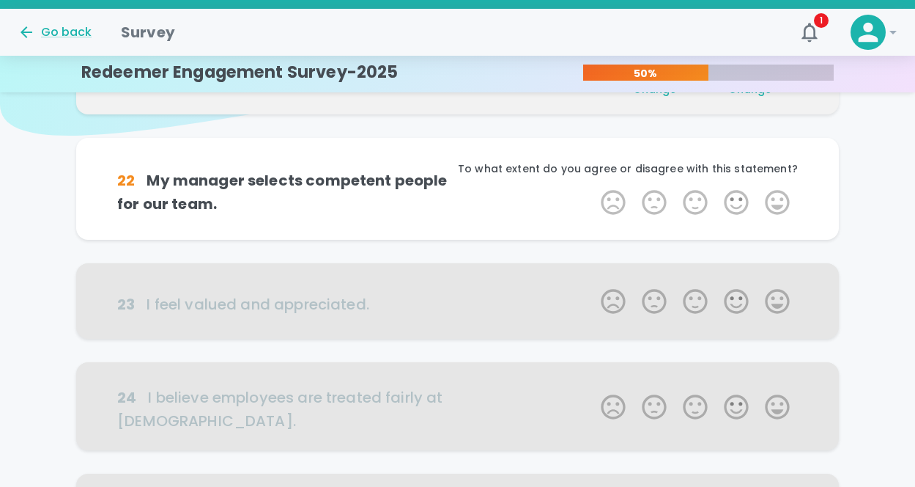
scroll to position [129, 0]
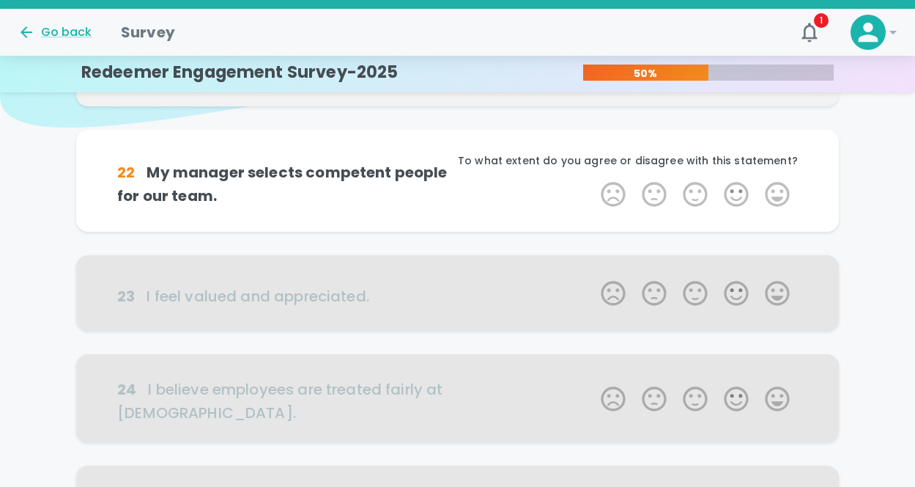
click at [779, 193] on label "5 Stars" at bounding box center [777, 194] width 41 height 29
click at [593, 180] on input "5 Stars" at bounding box center [592, 179] width 1 height 1
click at [779, 193] on label "5 Stars" at bounding box center [777, 194] width 41 height 29
click at [593, 180] on input "5 Stars" at bounding box center [592, 179] width 1 height 1
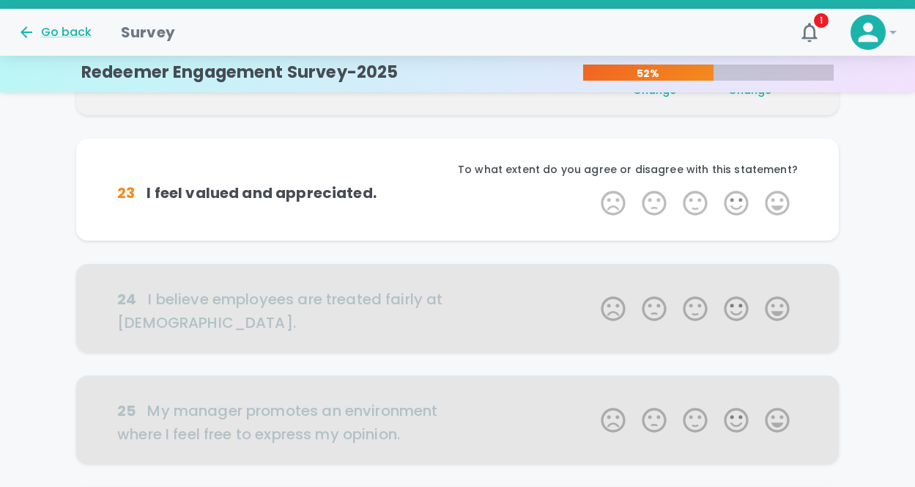
scroll to position [258, 0]
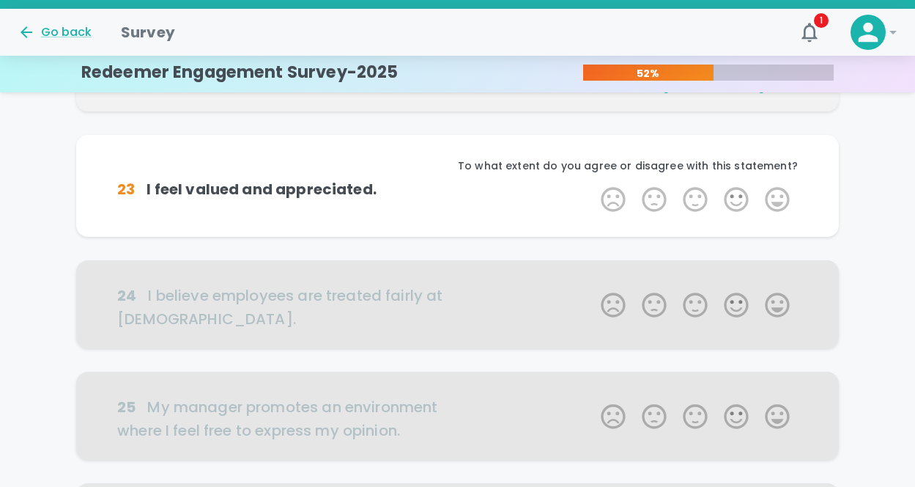
click at [779, 193] on label "5 Stars" at bounding box center [777, 199] width 41 height 29
click at [593, 185] on input "5 Stars" at bounding box center [592, 184] width 1 height 1
click at [779, 193] on label "5 Stars" at bounding box center [777, 199] width 41 height 29
click at [593, 185] on input "5 Stars" at bounding box center [592, 184] width 1 height 1
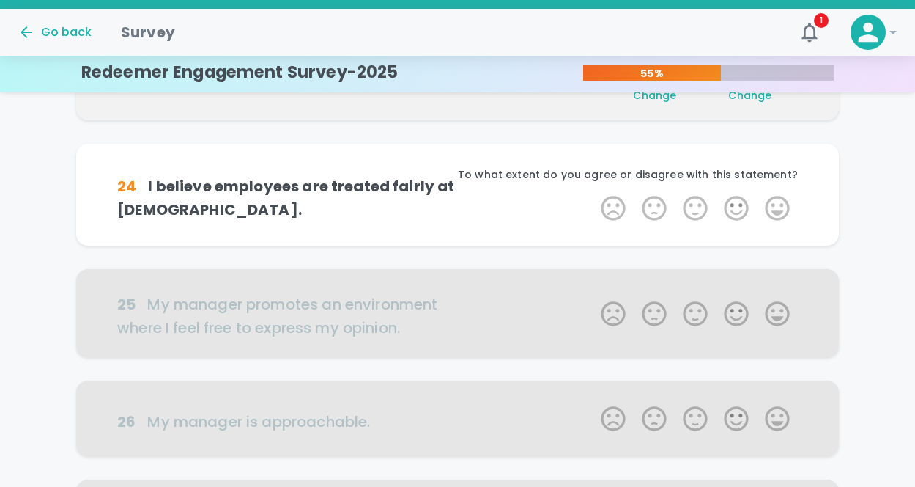
scroll to position [387, 0]
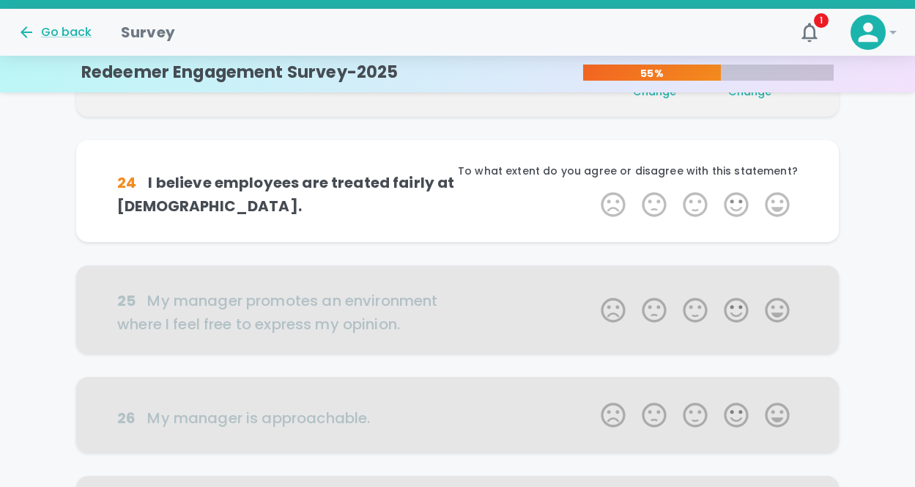
click at [779, 193] on label "5 Stars" at bounding box center [777, 204] width 41 height 29
click at [593, 190] on input "5 Stars" at bounding box center [592, 189] width 1 height 1
click at [779, 193] on label "5 Stars" at bounding box center [777, 204] width 41 height 29
click at [593, 190] on input "5 Stars" at bounding box center [592, 189] width 1 height 1
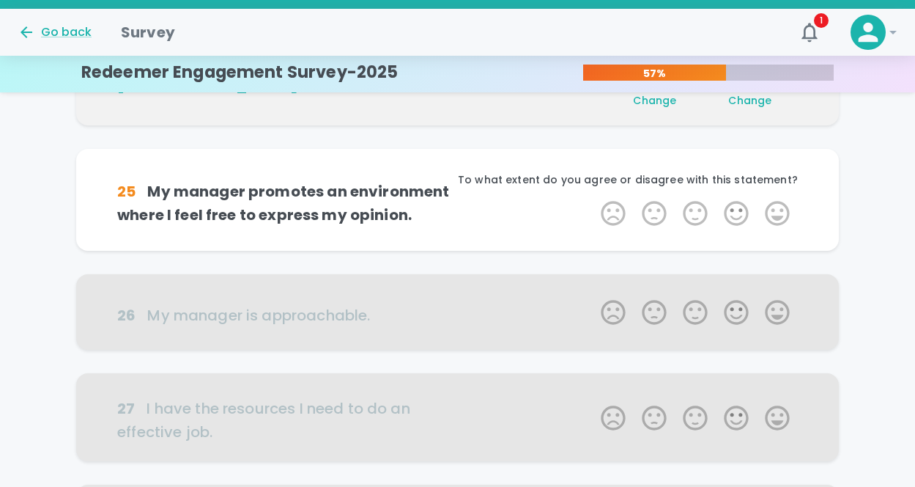
scroll to position [516, 0]
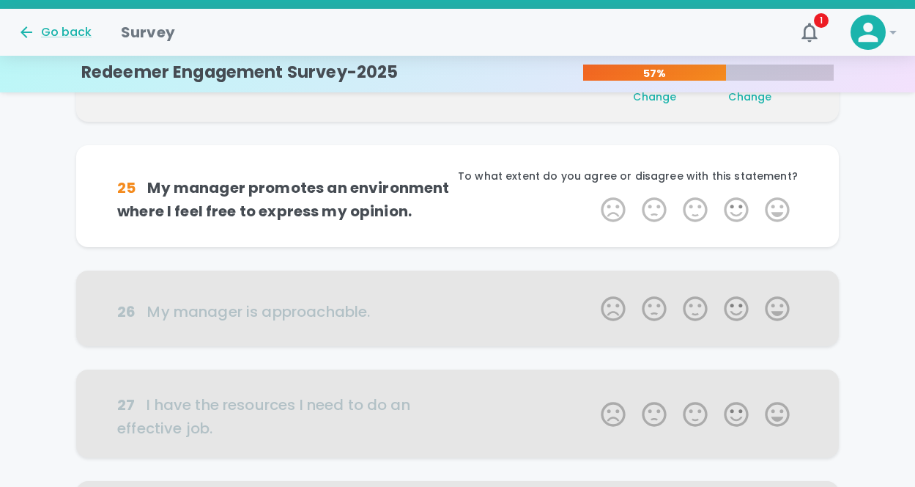
click at [779, 193] on div "To what extent do you agree or disagree with this statement?" at bounding box center [628, 182] width 340 height 26
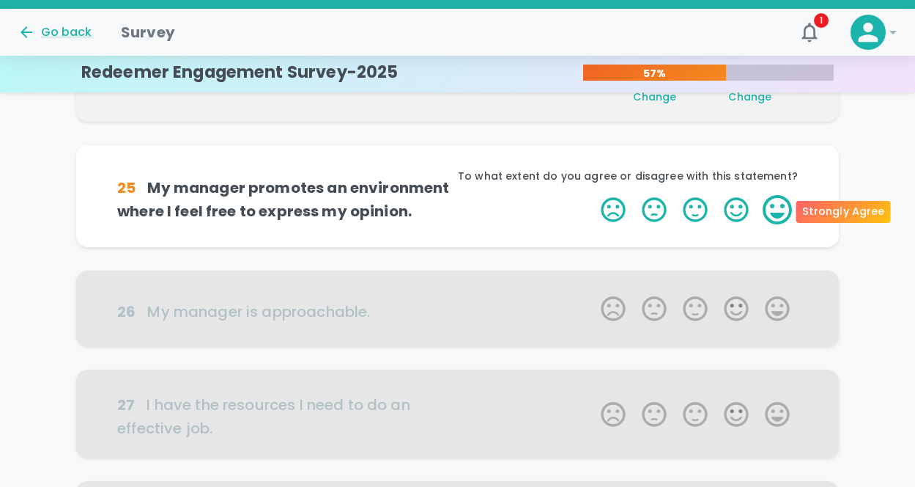
click at [780, 210] on label "5 Stars" at bounding box center [777, 209] width 41 height 29
click at [593, 195] on input "5 Stars" at bounding box center [592, 194] width 1 height 1
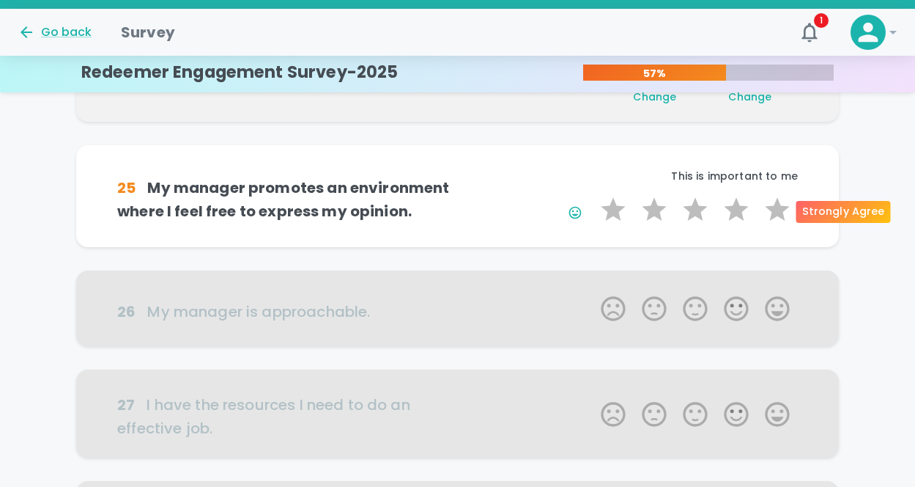
click at [780, 210] on label "5 Stars" at bounding box center [777, 209] width 41 height 29
click at [593, 195] on input "5 Stars" at bounding box center [592, 194] width 1 height 1
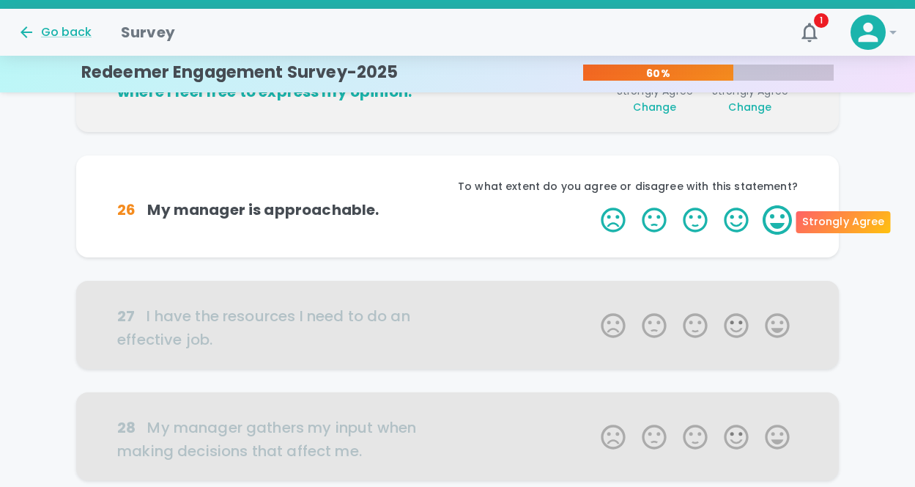
scroll to position [645, 0]
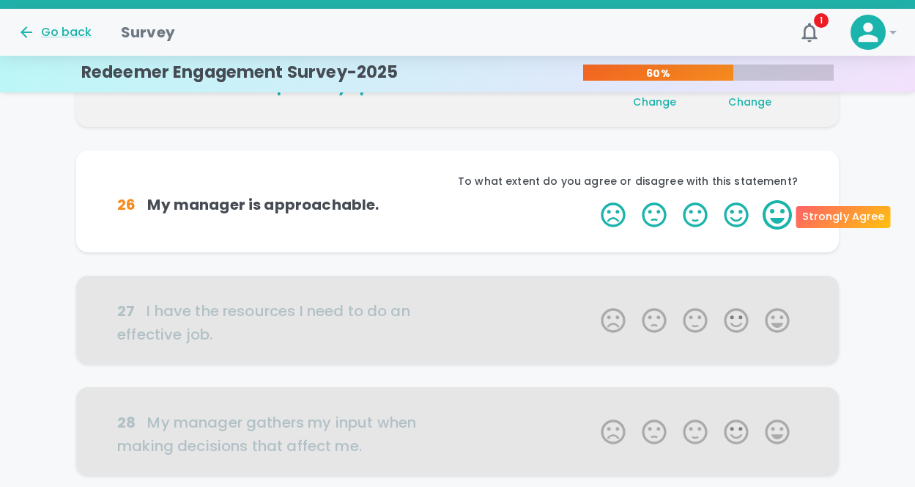
click at [771, 221] on label "5 Stars" at bounding box center [777, 214] width 41 height 29
click at [593, 200] on input "5 Stars" at bounding box center [592, 199] width 1 height 1
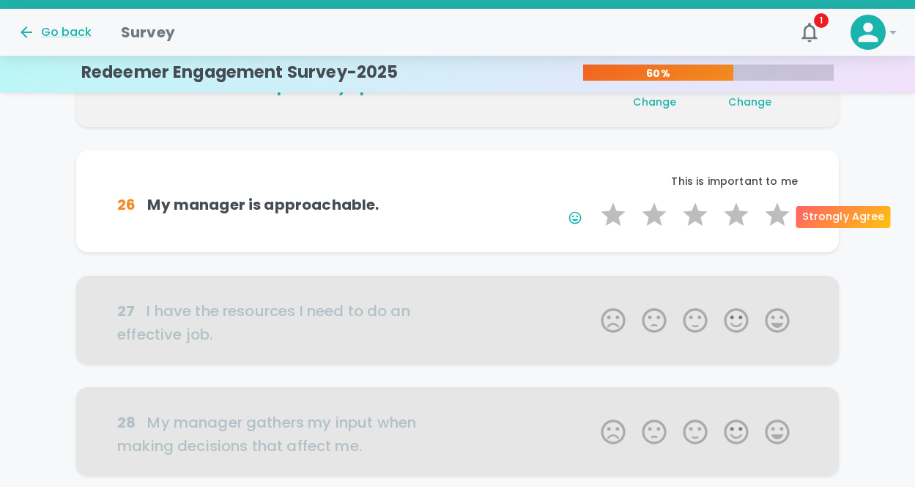
click at [771, 221] on label "5 Stars" at bounding box center [777, 214] width 41 height 29
click at [593, 200] on input "5 Stars" at bounding box center [592, 199] width 1 height 1
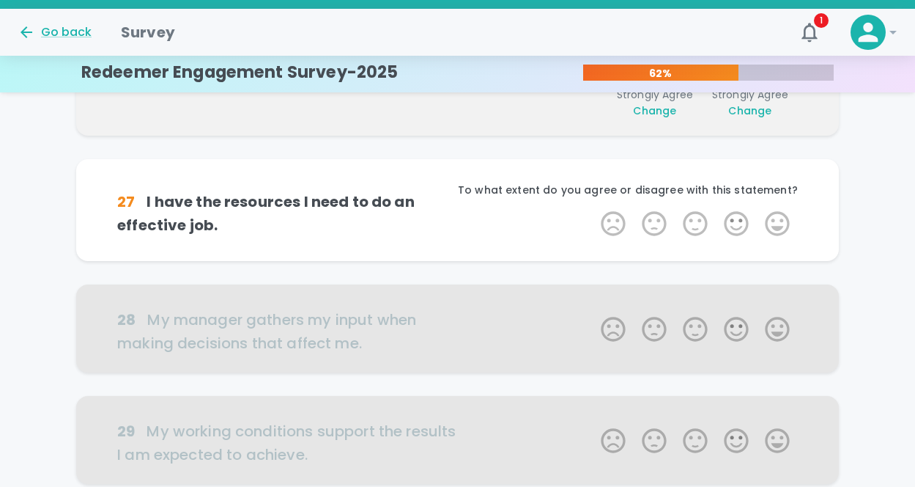
scroll to position [774, 0]
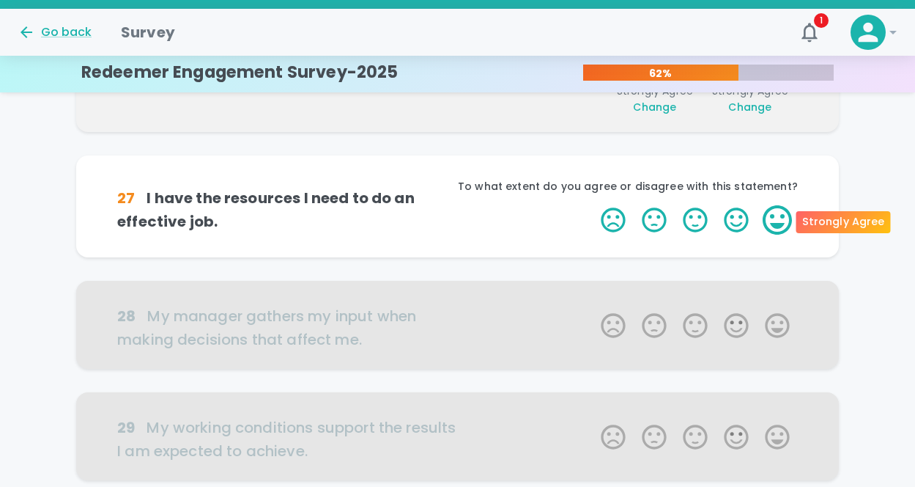
click at [772, 231] on label "5 Stars" at bounding box center [777, 219] width 41 height 29
click at [593, 205] on input "5 Stars" at bounding box center [592, 204] width 1 height 1
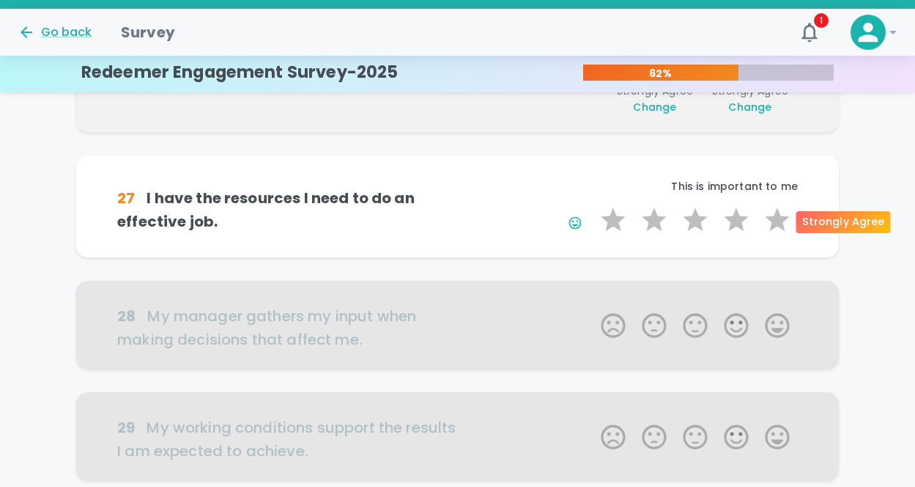
click at [772, 231] on label "5 Stars" at bounding box center [777, 219] width 41 height 29
click at [593, 205] on input "5 Stars" at bounding box center [592, 204] width 1 height 1
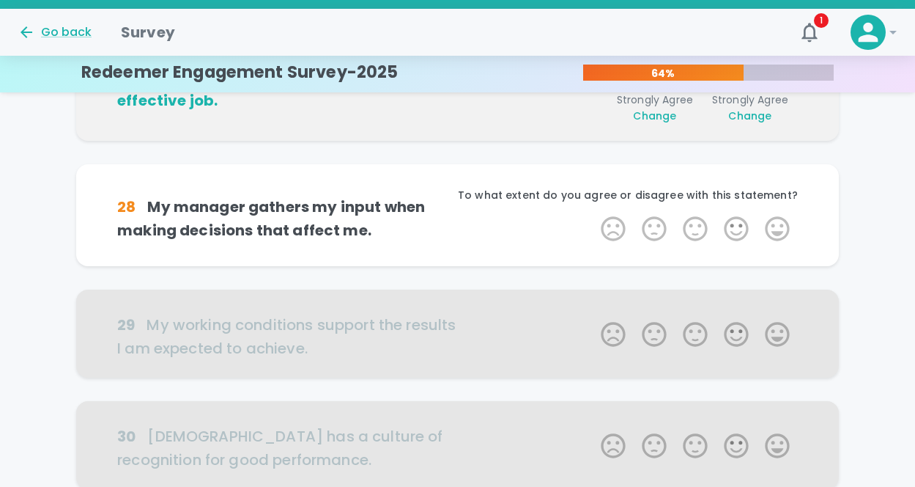
scroll to position [903, 0]
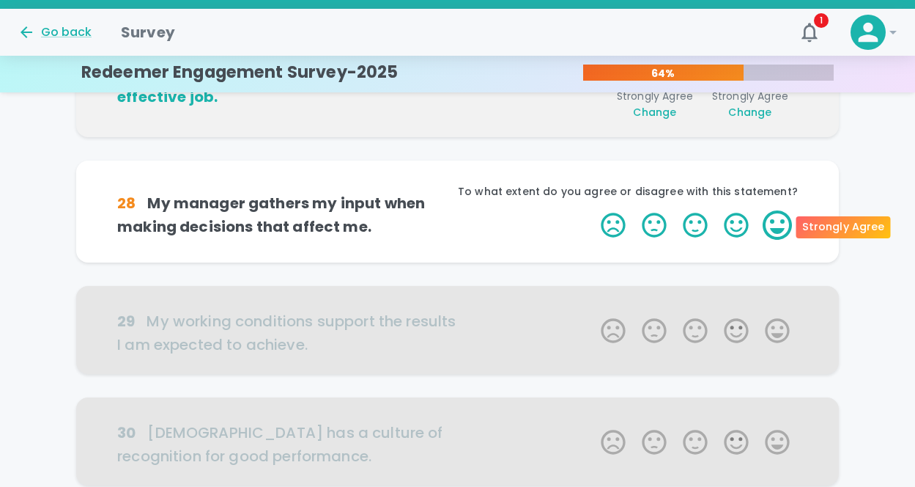
click at [775, 232] on label "5 Stars" at bounding box center [777, 224] width 41 height 29
click at [593, 210] on input "5 Stars" at bounding box center [592, 210] width 1 height 1
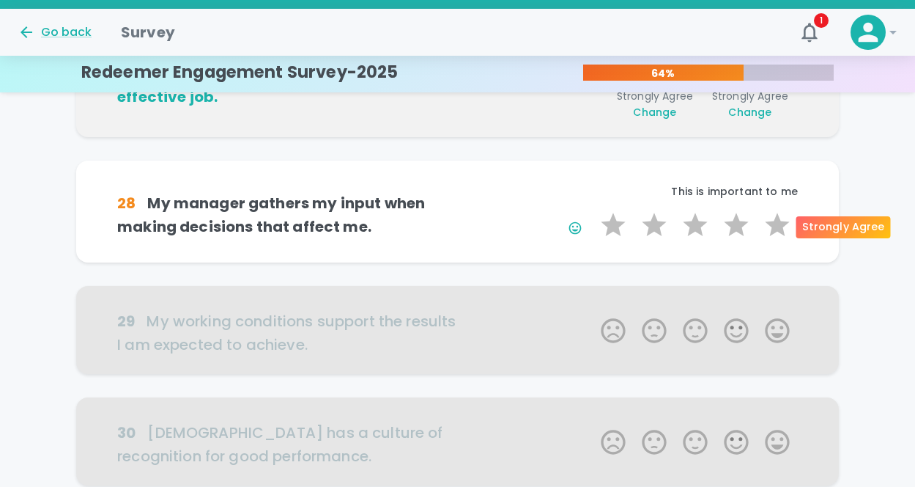
click at [775, 232] on label "5 Stars" at bounding box center [777, 224] width 41 height 29
click at [593, 210] on input "5 Stars" at bounding box center [592, 210] width 1 height 1
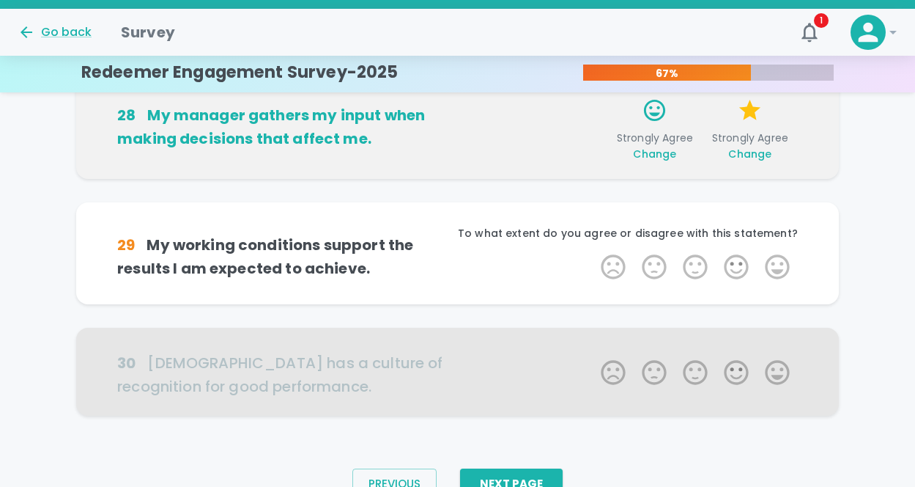
scroll to position [1032, 0]
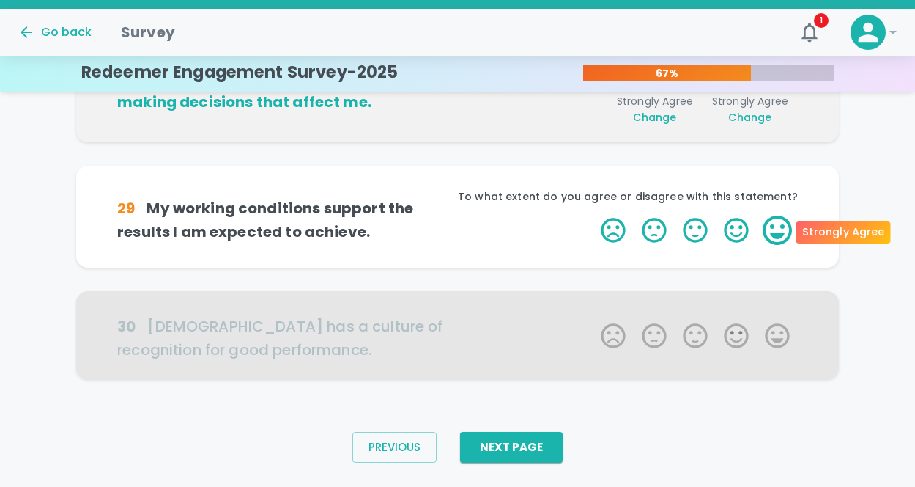
click at [773, 240] on label "5 Stars" at bounding box center [777, 229] width 41 height 29
click at [593, 215] on input "5 Stars" at bounding box center [592, 215] width 1 height 1
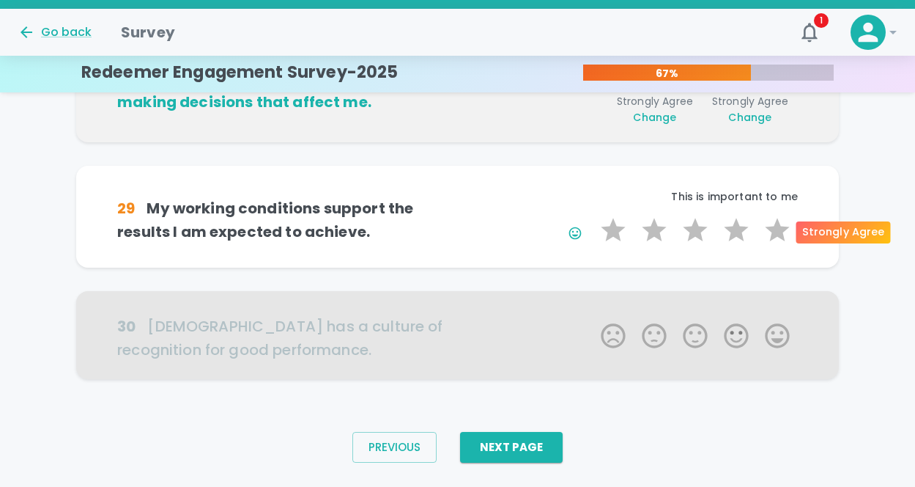
click at [773, 240] on label "5 Stars" at bounding box center [777, 229] width 41 height 29
click at [593, 215] on input "5 Stars" at bounding box center [592, 215] width 1 height 1
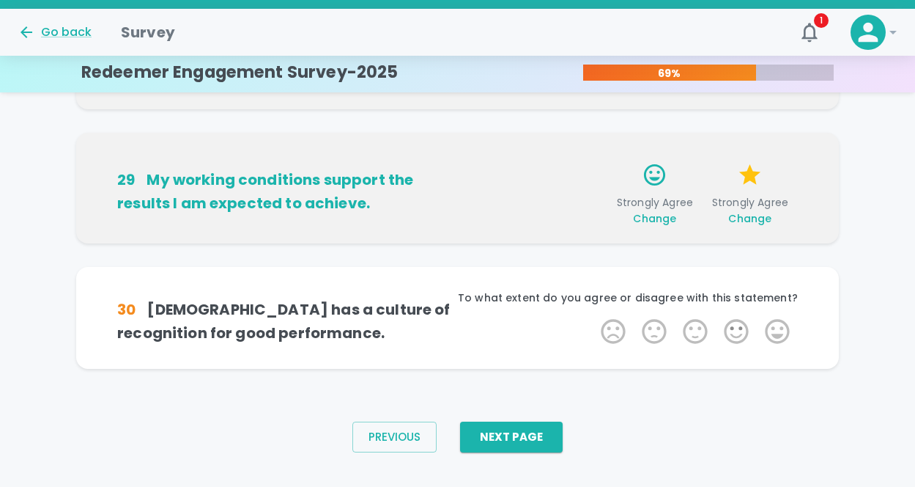
scroll to position [1066, 0]
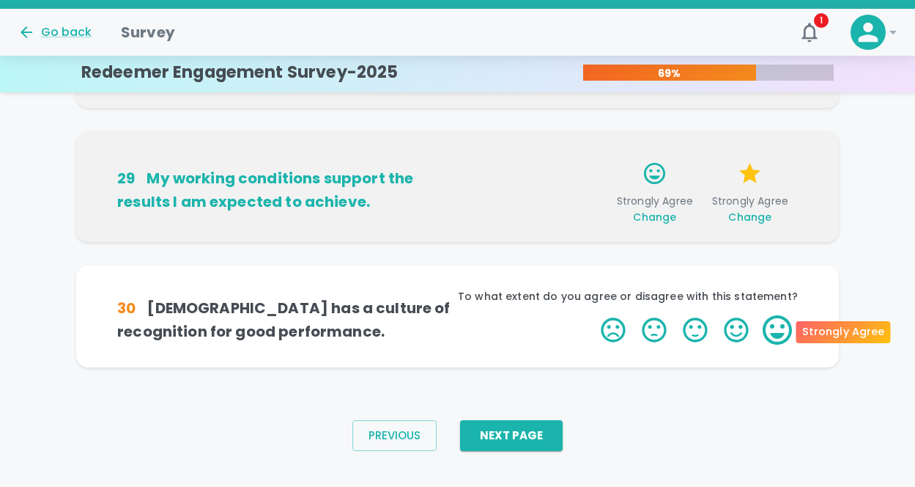
click at [773, 316] on label "5 Stars" at bounding box center [777, 329] width 41 height 29
click at [593, 315] on input "5 Stars" at bounding box center [592, 314] width 1 height 1
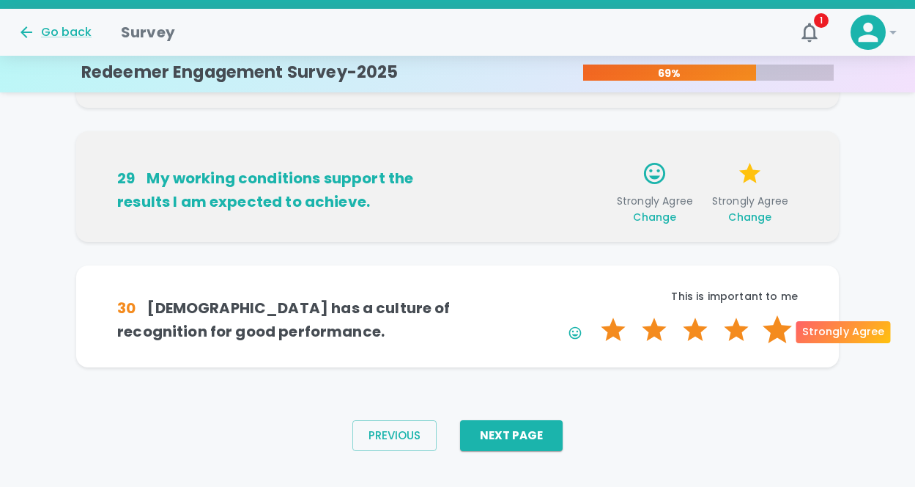
click at [773, 325] on label "5 Stars" at bounding box center [777, 329] width 41 height 29
click at [593, 315] on input "5 Stars" at bounding box center [592, 314] width 1 height 1
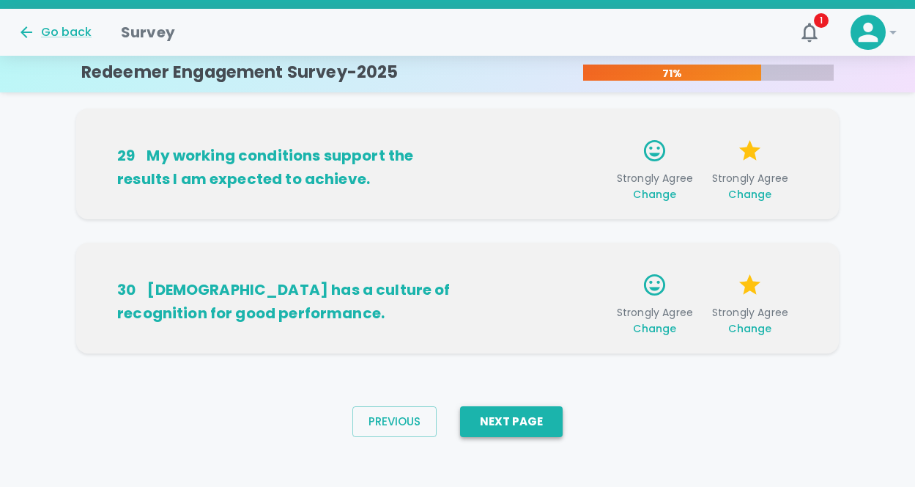
click at [537, 424] on button "Next Page" at bounding box center [511, 421] width 103 height 31
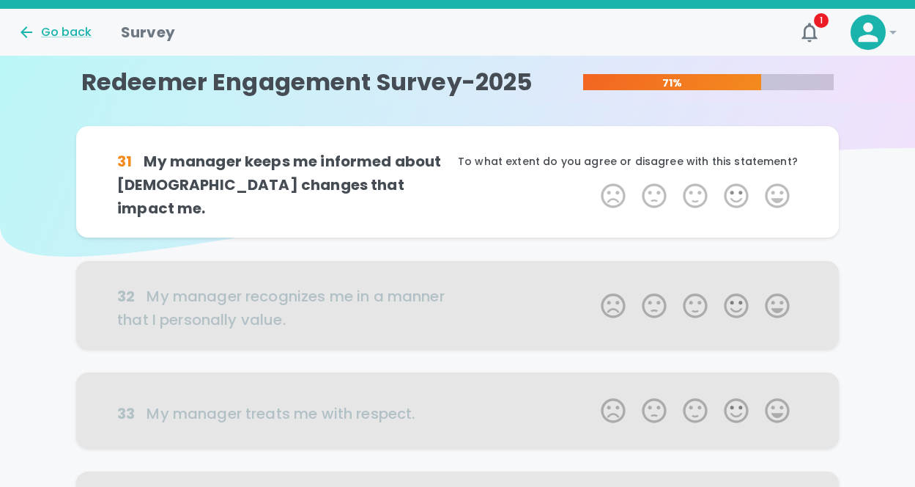
scroll to position [0, 0]
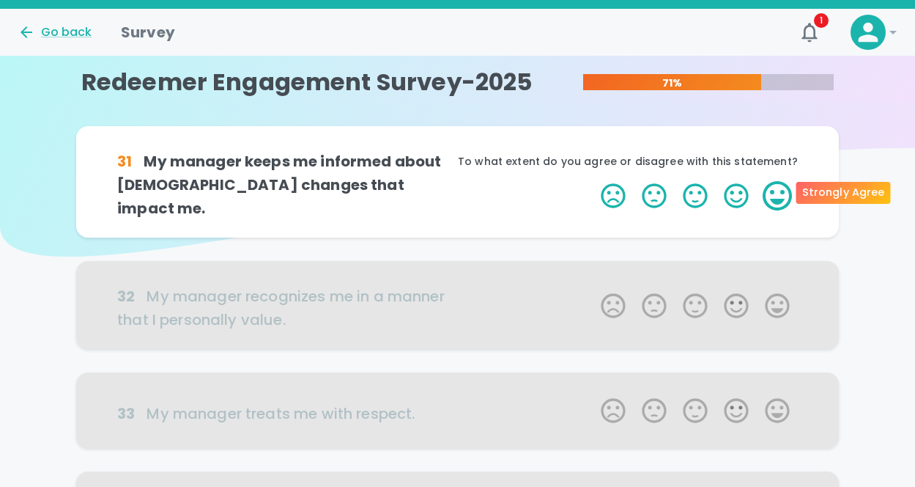
click at [782, 190] on label "5 Stars" at bounding box center [777, 195] width 41 height 29
click at [593, 181] on input "5 Stars" at bounding box center [592, 180] width 1 height 1
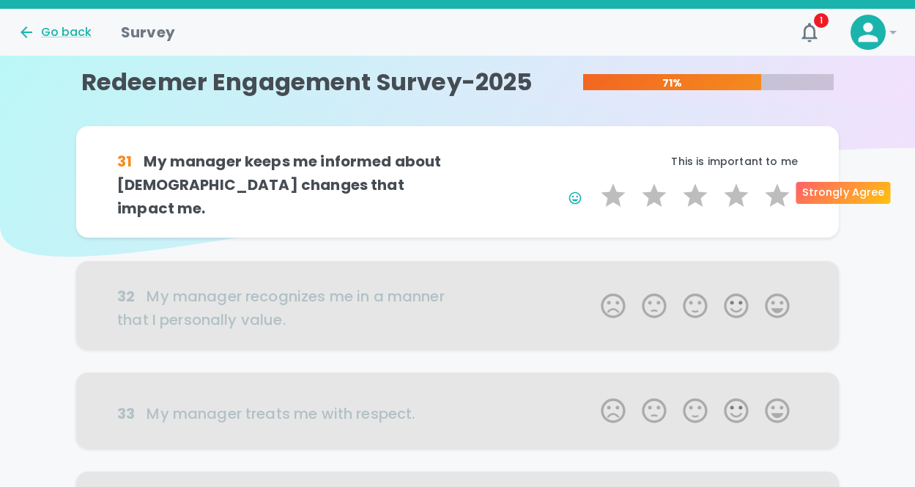
click at [782, 190] on label "5 Stars" at bounding box center [777, 195] width 41 height 29
click at [593, 181] on input "5 Stars" at bounding box center [592, 180] width 1 height 1
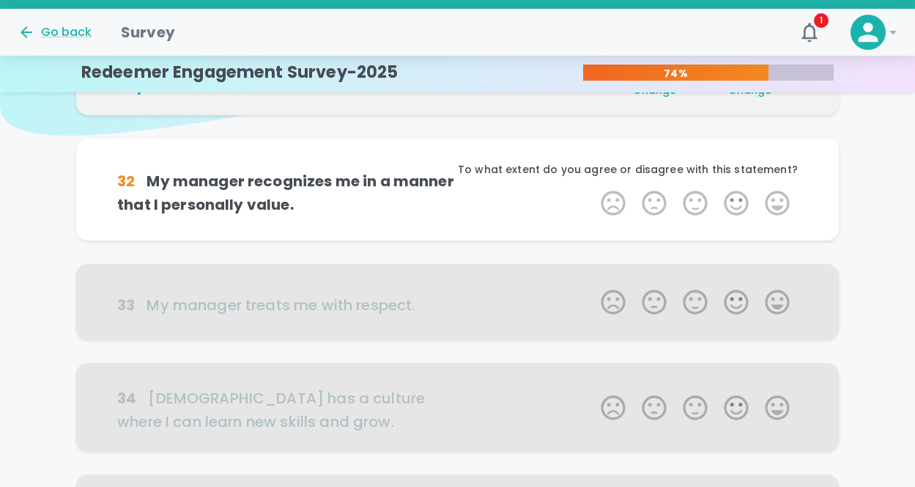
scroll to position [129, 0]
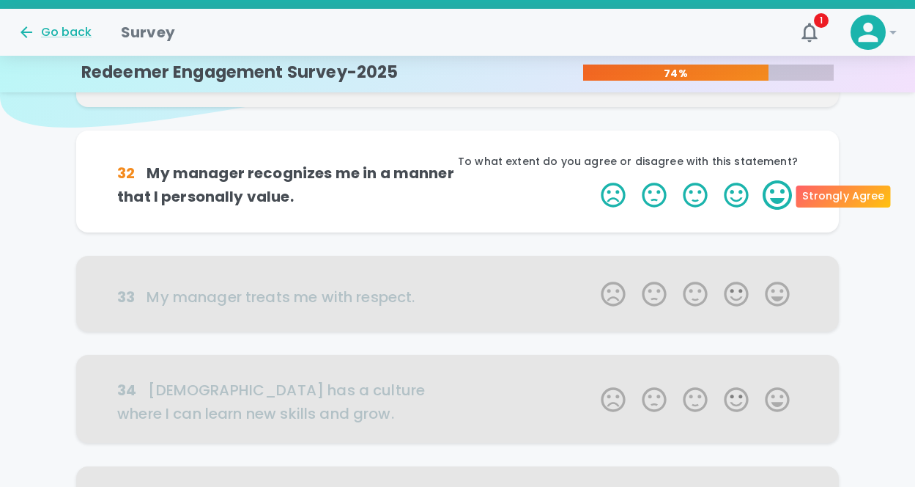
click at [772, 196] on label "5 Stars" at bounding box center [777, 194] width 41 height 29
click at [593, 180] on input "5 Stars" at bounding box center [592, 180] width 1 height 1
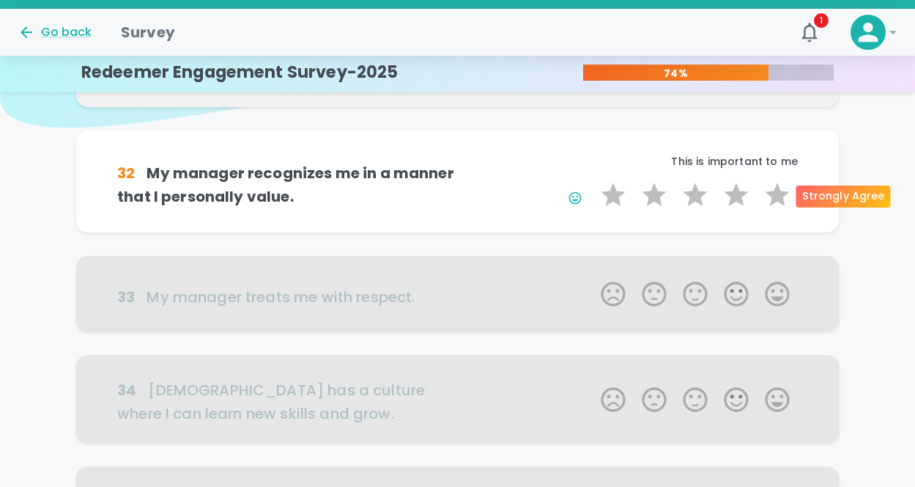
click at [772, 196] on label "5 Stars" at bounding box center [777, 194] width 41 height 29
click at [593, 180] on input "5 Stars" at bounding box center [592, 180] width 1 height 1
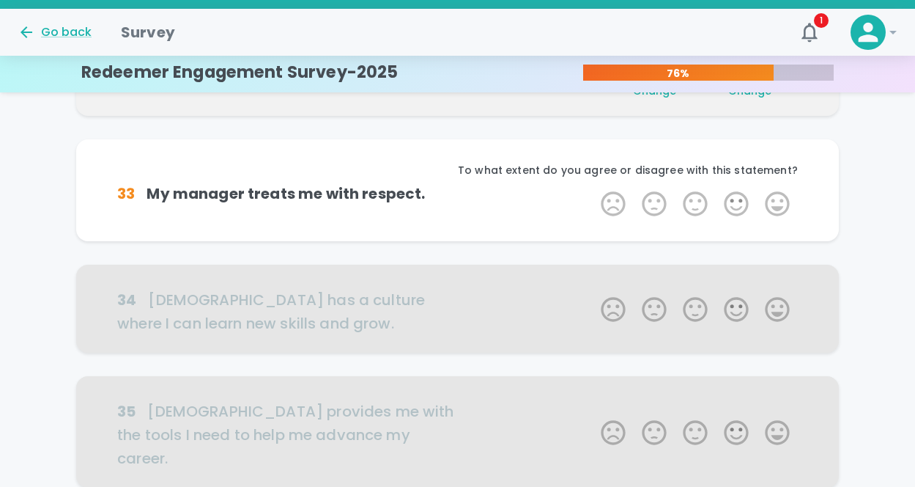
scroll to position [258, 0]
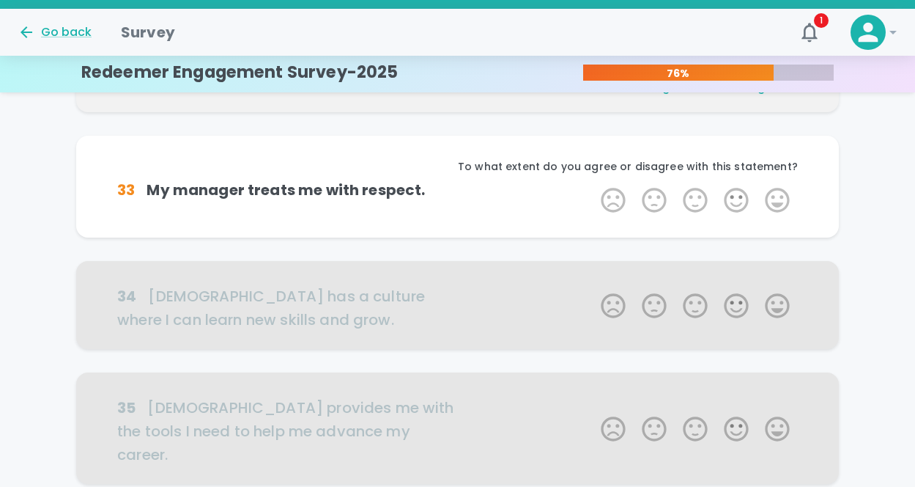
click at [772, 196] on label "5 Stars" at bounding box center [777, 199] width 41 height 29
click at [593, 185] on input "5 Stars" at bounding box center [592, 185] width 1 height 1
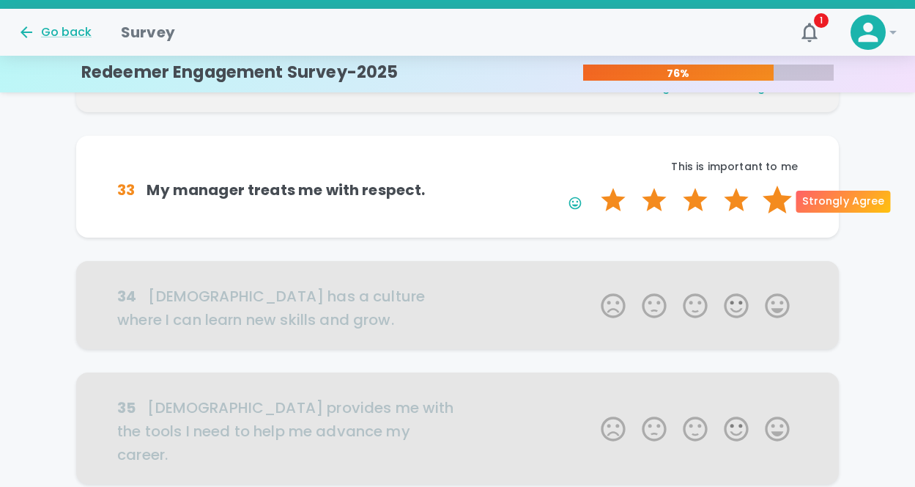
click at [772, 196] on label "5 Stars" at bounding box center [777, 199] width 41 height 29
click at [593, 185] on input "5 Stars" at bounding box center [592, 185] width 1 height 1
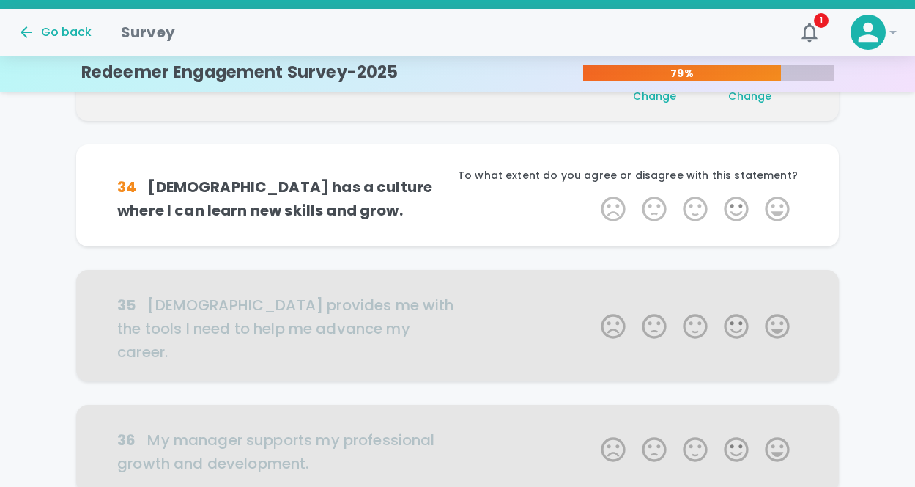
scroll to position [387, 0]
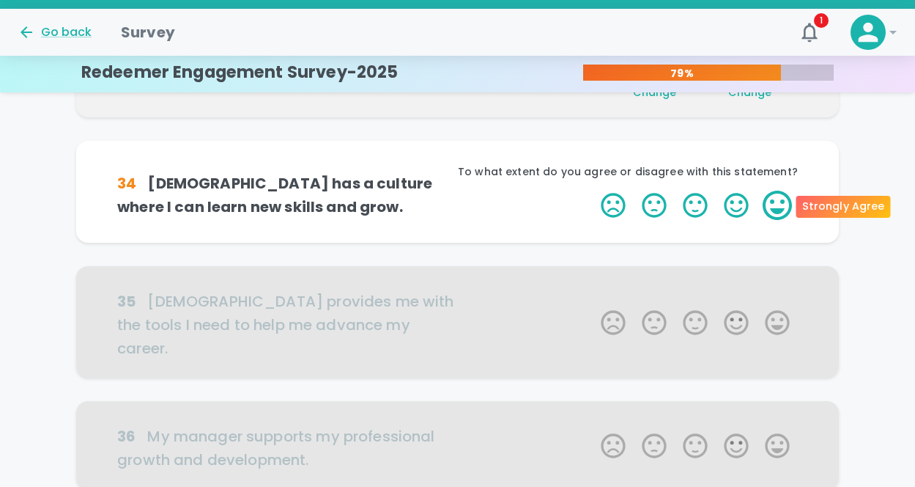
click at [775, 205] on label "5 Stars" at bounding box center [777, 205] width 41 height 29
click at [593, 191] on input "5 Stars" at bounding box center [592, 190] width 1 height 1
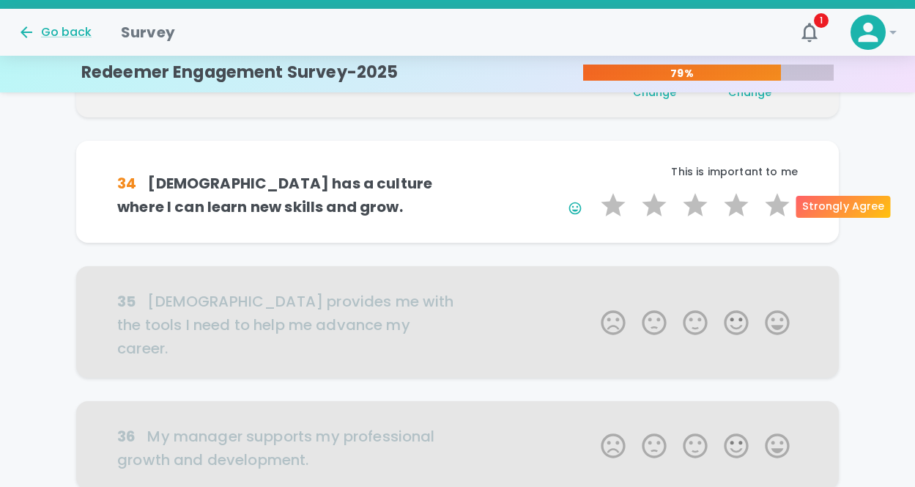
click at [775, 205] on label "5 Stars" at bounding box center [777, 205] width 41 height 29
click at [593, 191] on input "5 Stars" at bounding box center [592, 190] width 1 height 1
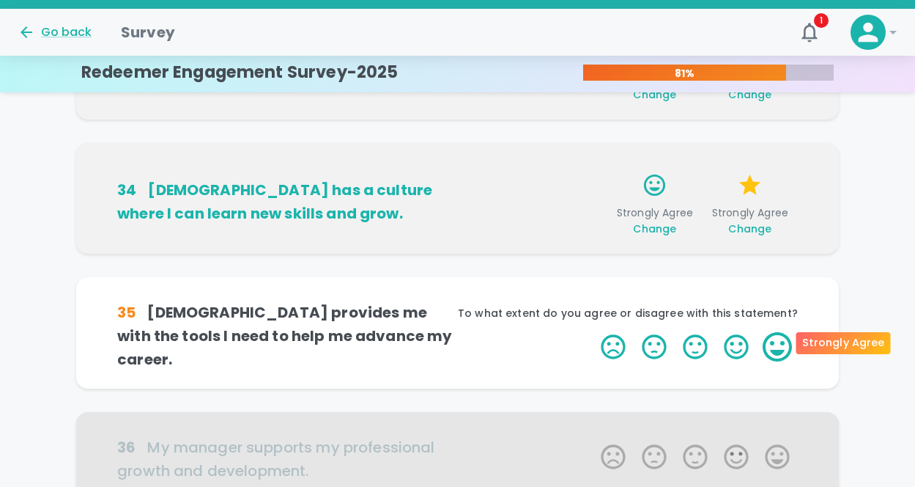
scroll to position [383, 0]
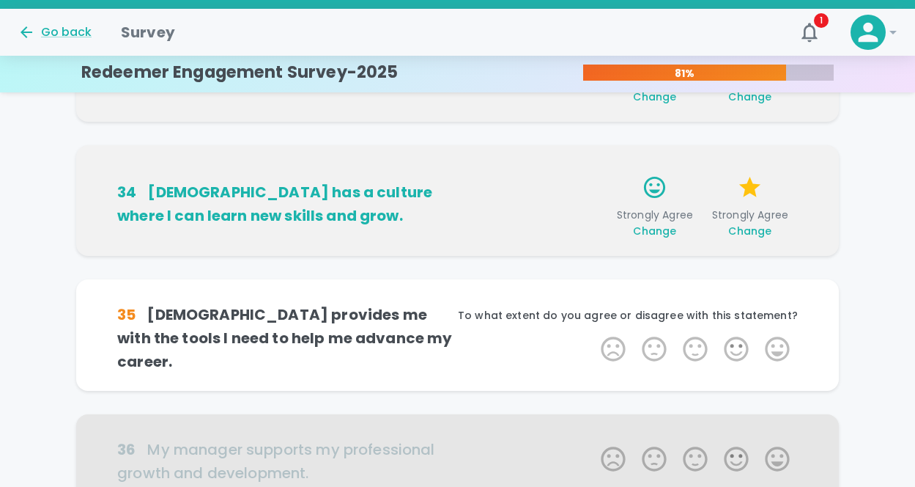
click at [661, 229] on span "Change" at bounding box center [654, 230] width 43 height 15
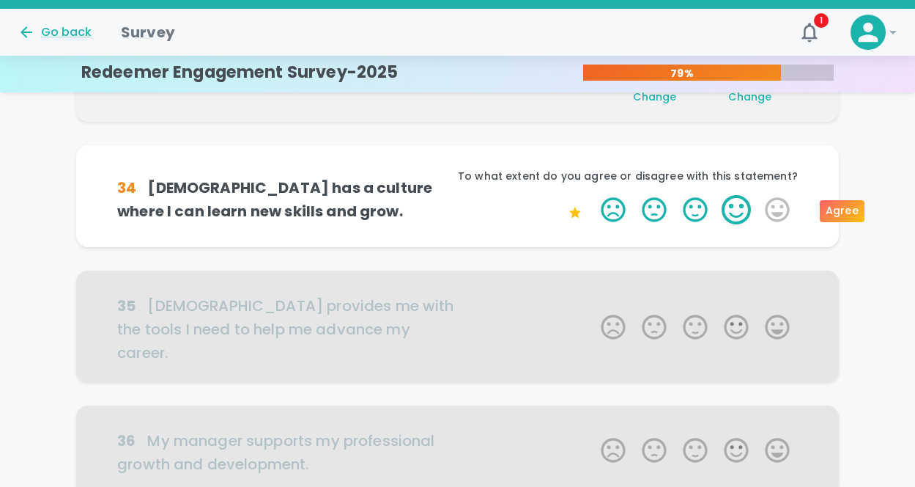
click at [736, 208] on label "4 Stars" at bounding box center [736, 209] width 41 height 29
click at [593, 195] on input "4 Stars" at bounding box center [592, 194] width 1 height 1
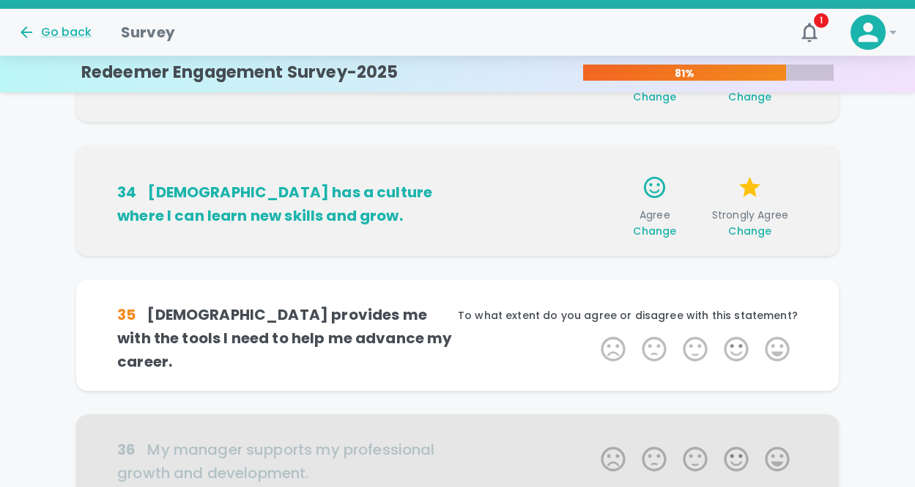
click at [737, 227] on span "Change" at bounding box center [749, 230] width 43 height 15
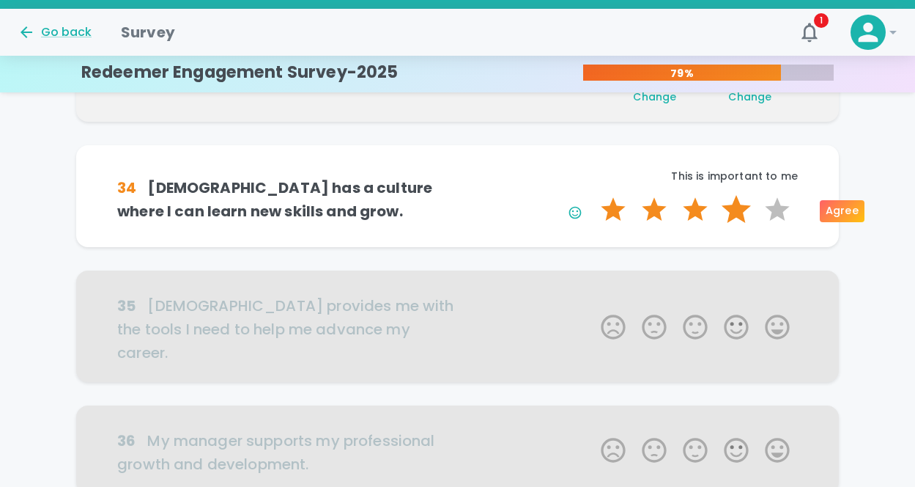
click at [731, 214] on label "4 Stars" at bounding box center [736, 209] width 41 height 29
click at [593, 195] on input "4 Stars" at bounding box center [592, 194] width 1 height 1
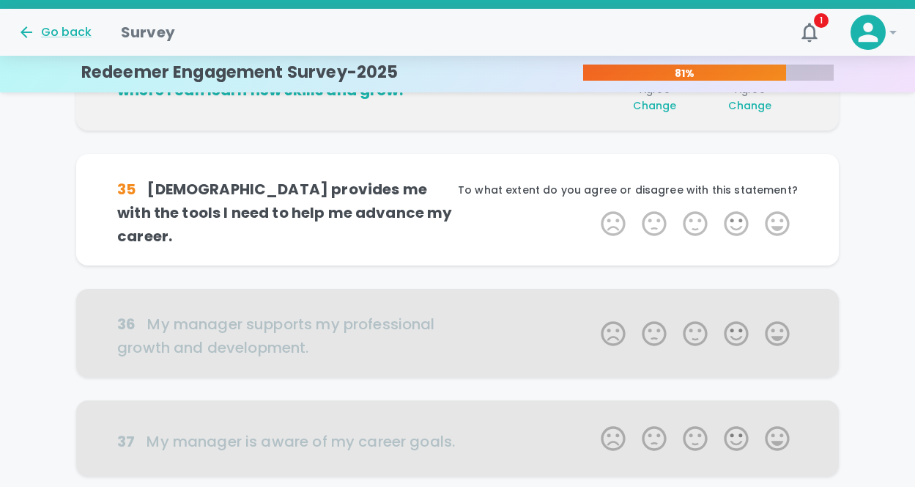
scroll to position [511, 0]
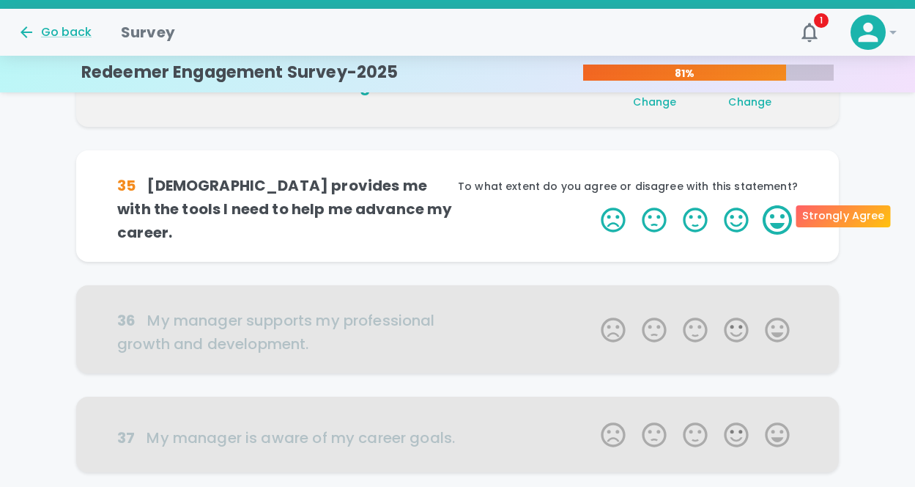
click at [769, 223] on label "5 Stars" at bounding box center [777, 219] width 41 height 29
click at [593, 205] on input "5 Stars" at bounding box center [592, 204] width 1 height 1
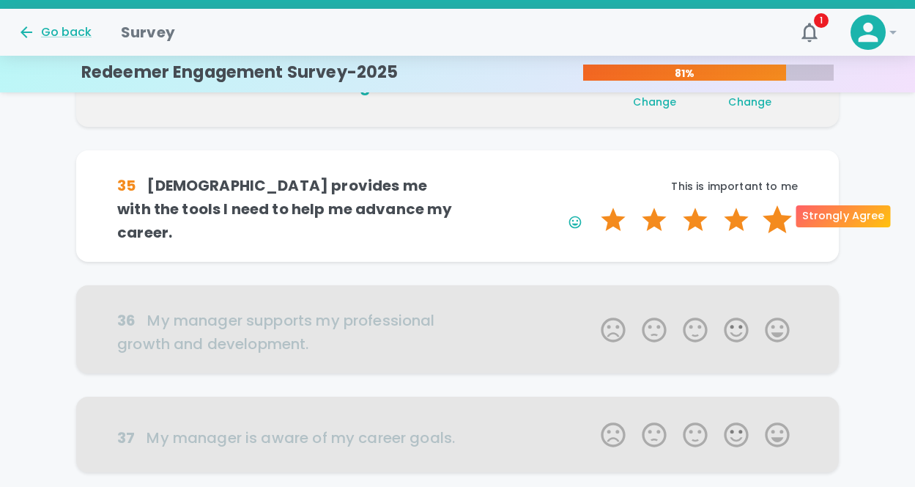
click at [773, 217] on label "5 Stars" at bounding box center [777, 219] width 41 height 29
click at [593, 205] on input "5 Stars" at bounding box center [592, 204] width 1 height 1
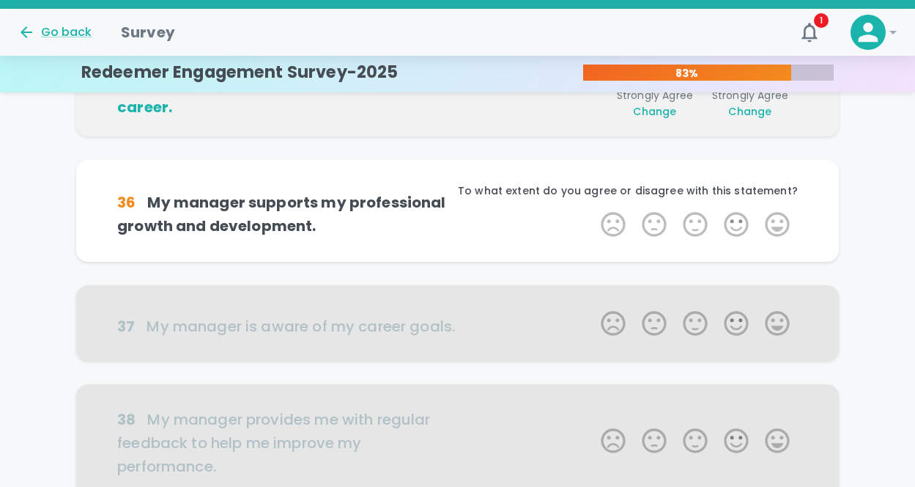
scroll to position [640, 0]
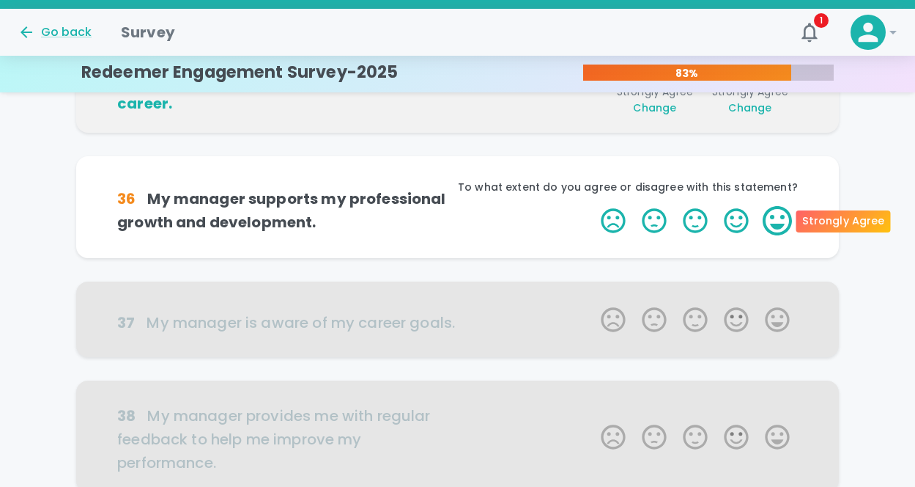
click at [769, 217] on label "5 Stars" at bounding box center [777, 220] width 41 height 29
click at [593, 206] on input "5 Stars" at bounding box center [592, 205] width 1 height 1
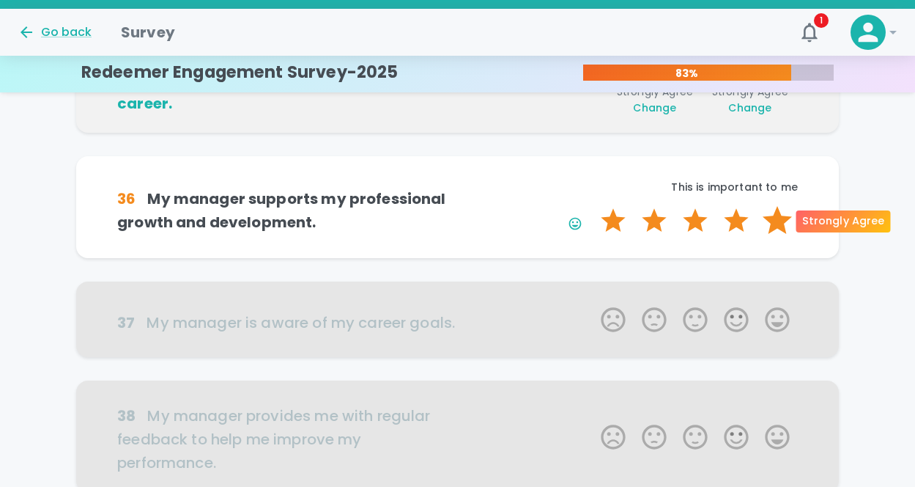
click at [777, 218] on label "5 Stars" at bounding box center [777, 220] width 41 height 29
click at [593, 206] on input "5 Stars" at bounding box center [592, 205] width 1 height 1
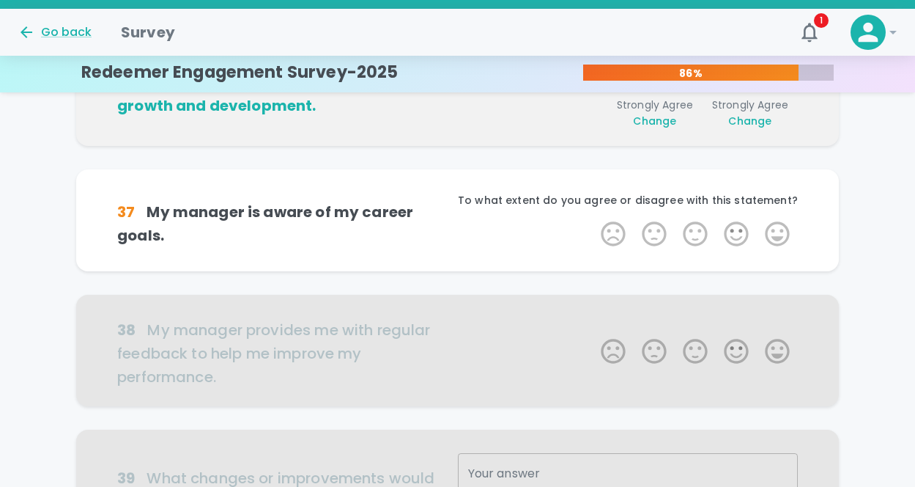
scroll to position [769, 0]
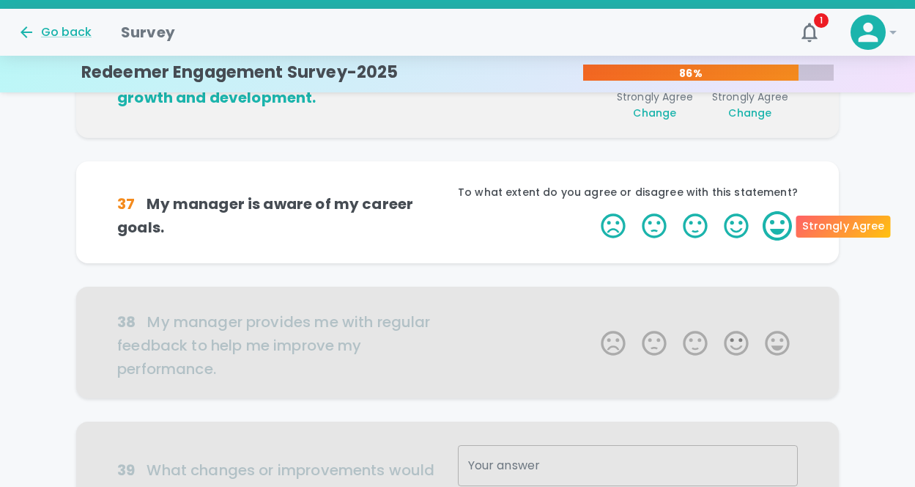
click at [774, 225] on label "5 Stars" at bounding box center [777, 225] width 41 height 29
click at [593, 211] on input "5 Stars" at bounding box center [592, 210] width 1 height 1
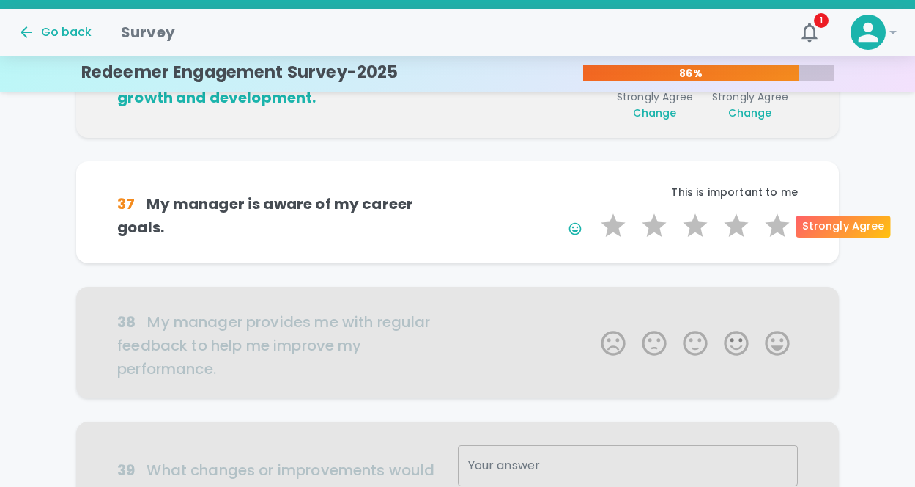
click at [774, 225] on label "5 Stars" at bounding box center [777, 225] width 41 height 29
click at [593, 211] on input "5 Stars" at bounding box center [592, 210] width 1 height 1
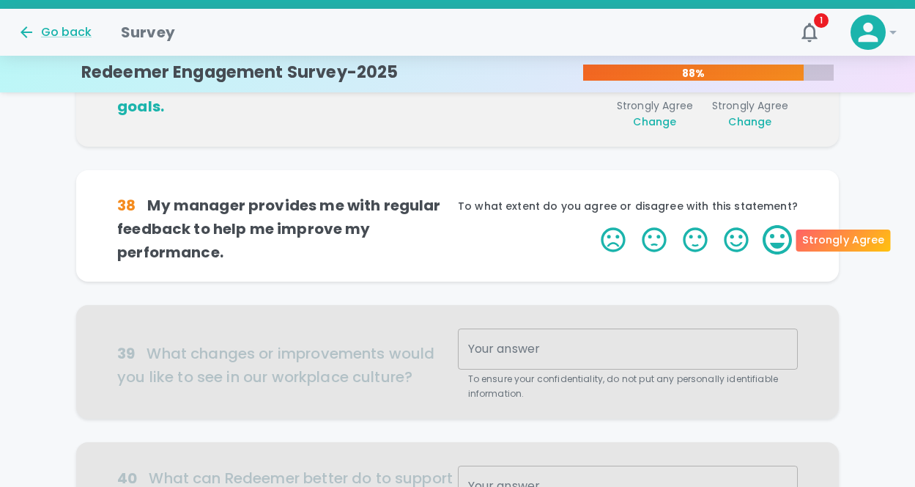
scroll to position [898, 0]
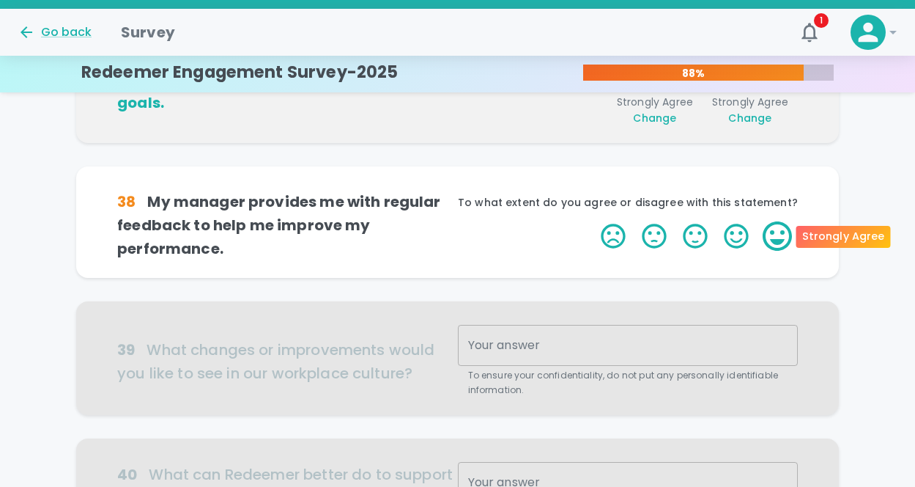
click at [774, 241] on label "5 Stars" at bounding box center [777, 235] width 41 height 29
click at [593, 221] on input "5 Stars" at bounding box center [592, 221] width 1 height 1
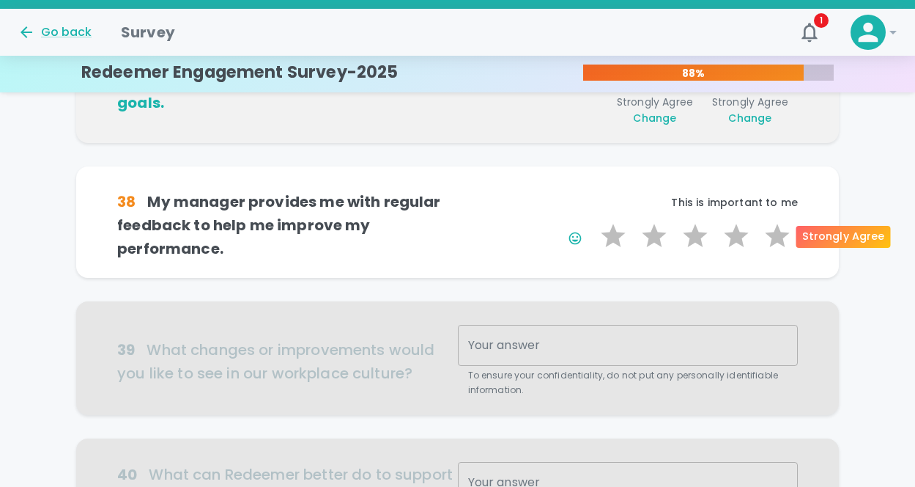
click at [774, 241] on label "5 Stars" at bounding box center [777, 235] width 41 height 29
click at [593, 221] on input "5 Stars" at bounding box center [592, 221] width 1 height 1
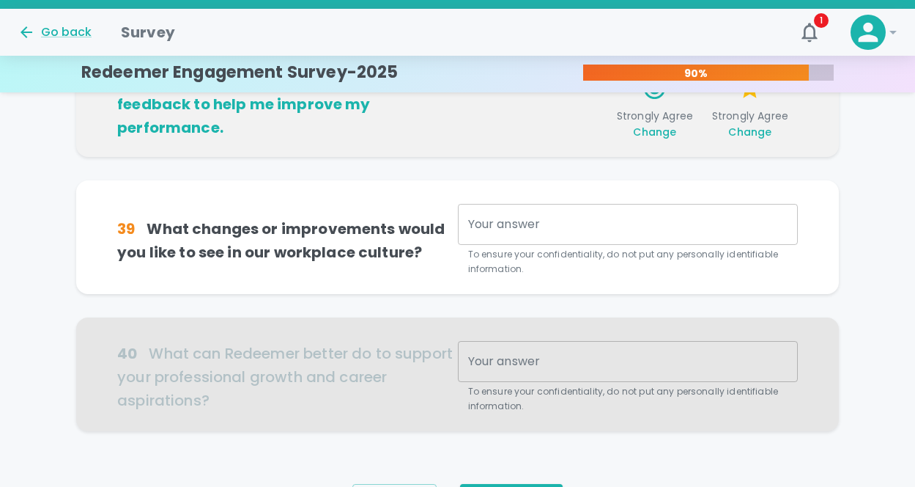
scroll to position [1027, 0]
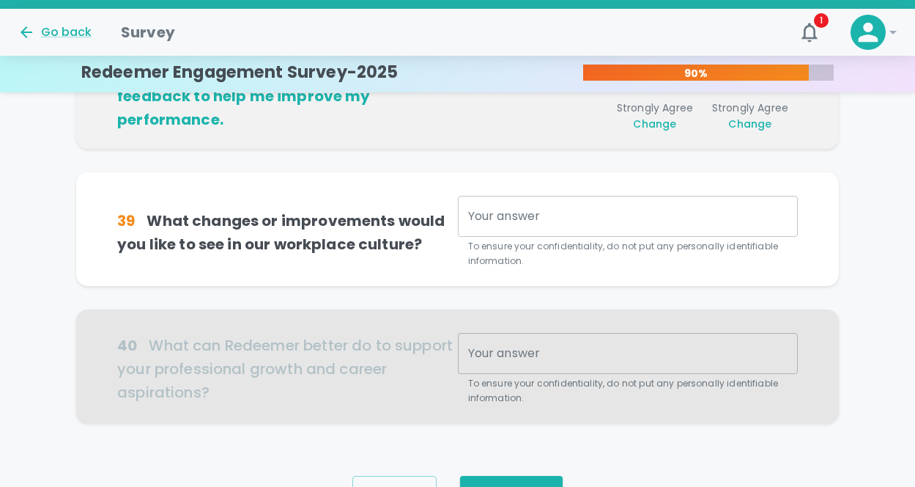
click at [576, 217] on textarea "Your answer" at bounding box center [627, 216] width 319 height 17
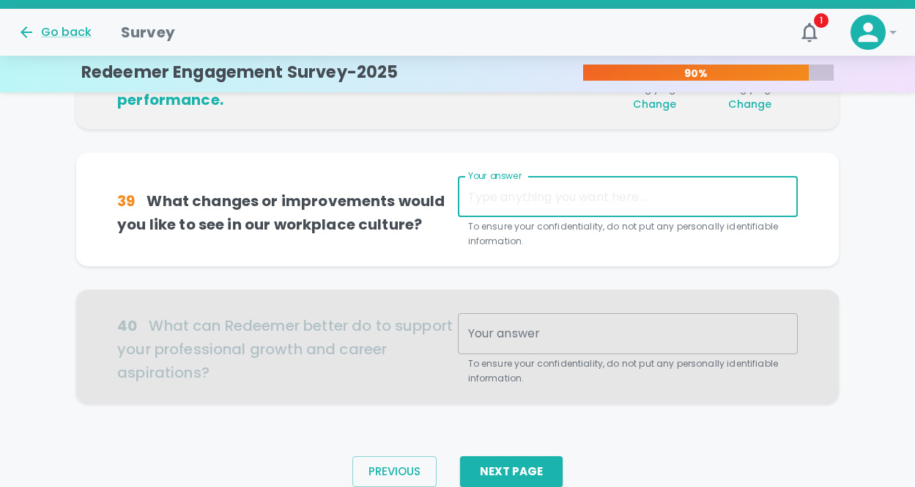
scroll to position [1057, 0]
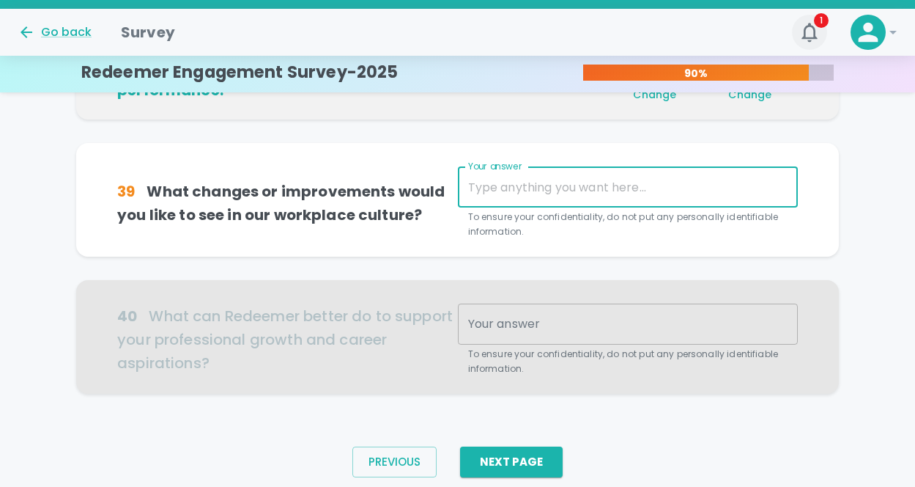
click at [802, 37] on icon "button" at bounding box center [809, 32] width 15 height 19
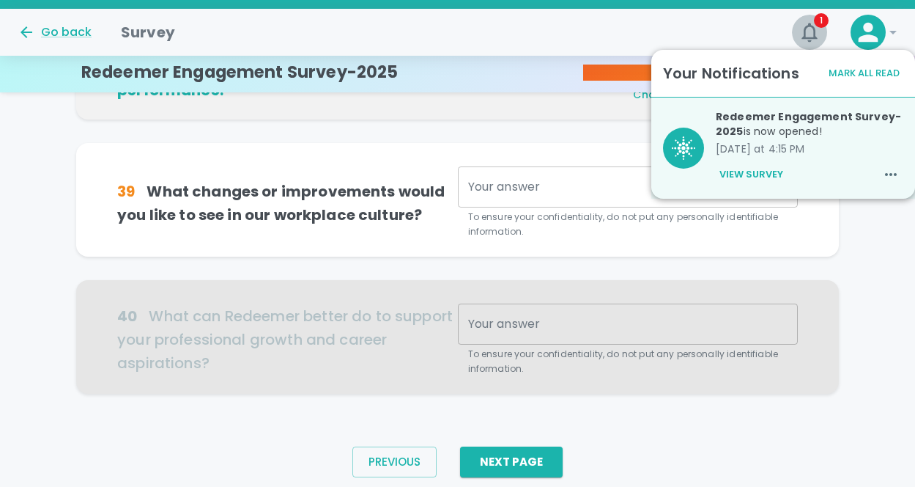
click at [802, 37] on icon "button" at bounding box center [809, 32] width 15 height 19
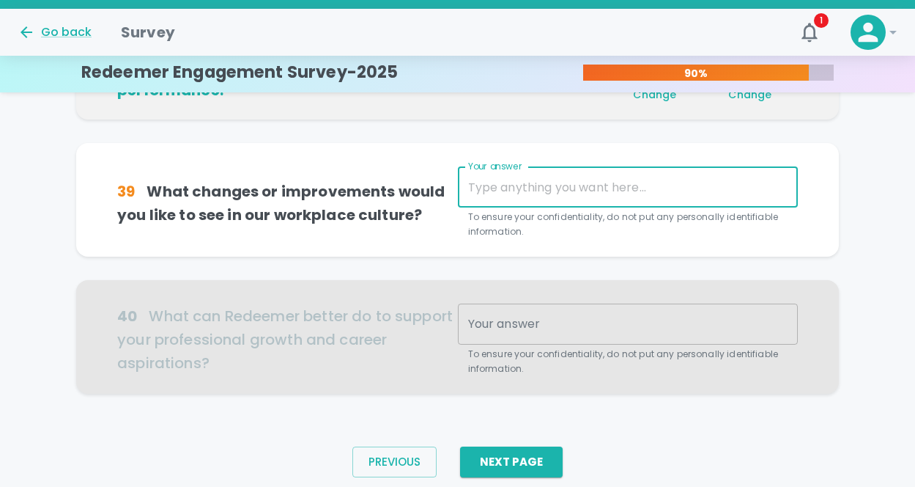
click at [528, 187] on textarea "Your answer" at bounding box center [627, 187] width 319 height 17
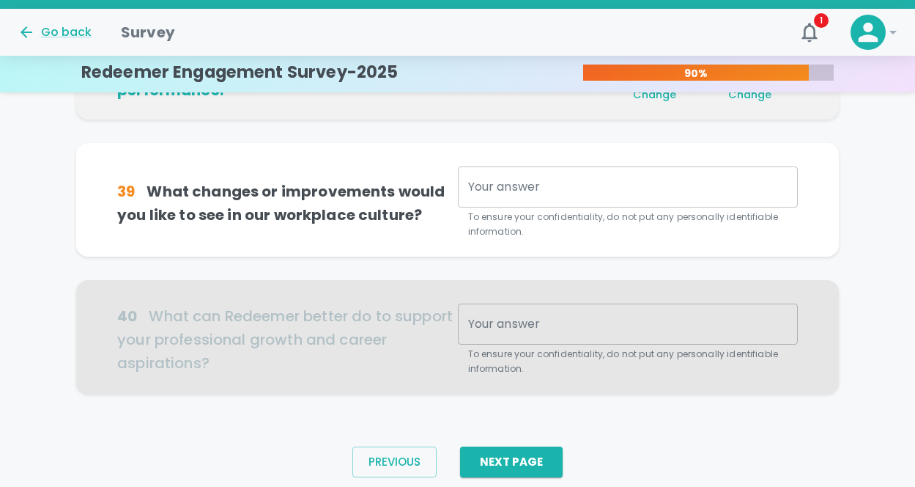
click at [510, 324] on div at bounding box center [457, 337] width 763 height 114
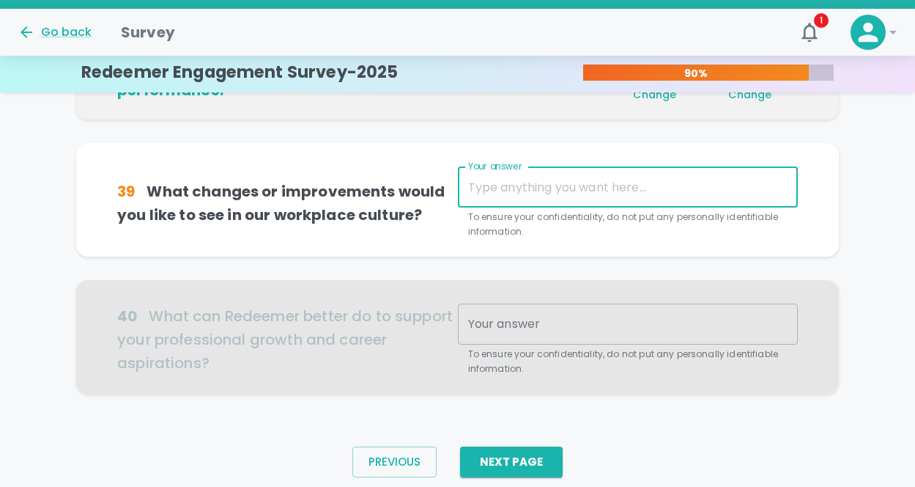
click at [487, 189] on textarea "Your answer" at bounding box center [627, 187] width 319 height 17
click at [387, 467] on button "Previous" at bounding box center [394, 461] width 84 height 31
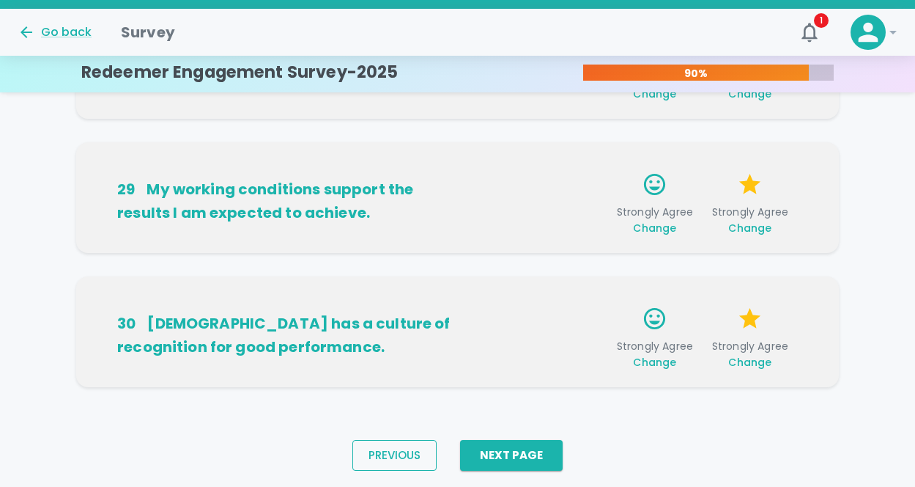
click at [387, 467] on button "Previous" at bounding box center [394, 455] width 84 height 31
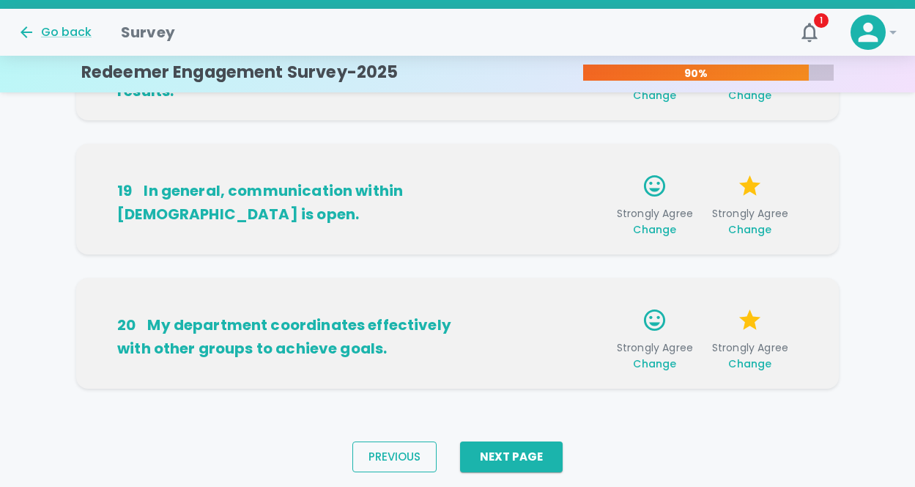
click at [387, 467] on button "Previous" at bounding box center [394, 456] width 84 height 31
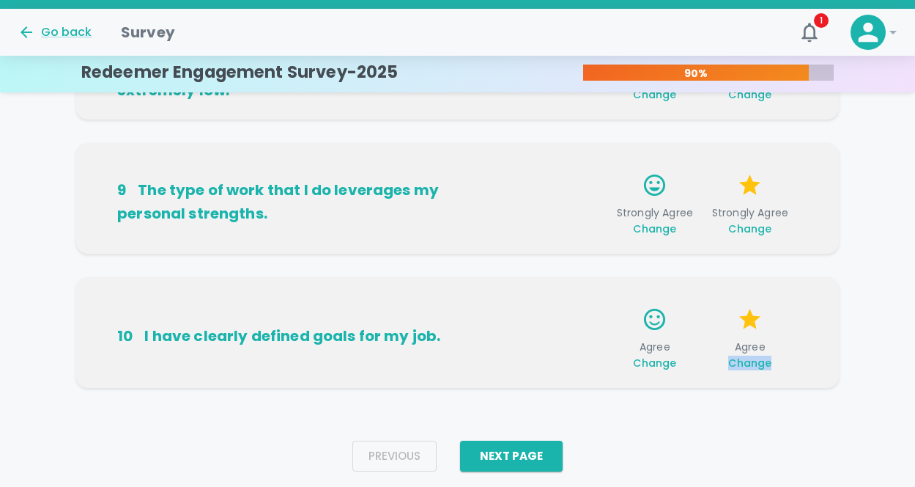
click at [387, 467] on div "Previous" at bounding box center [394, 455] width 84 height 31
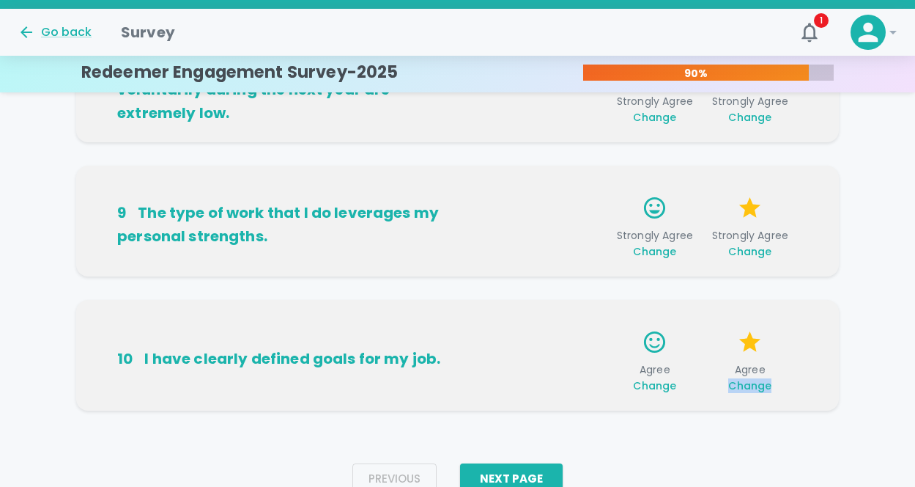
scroll to position [1098, 0]
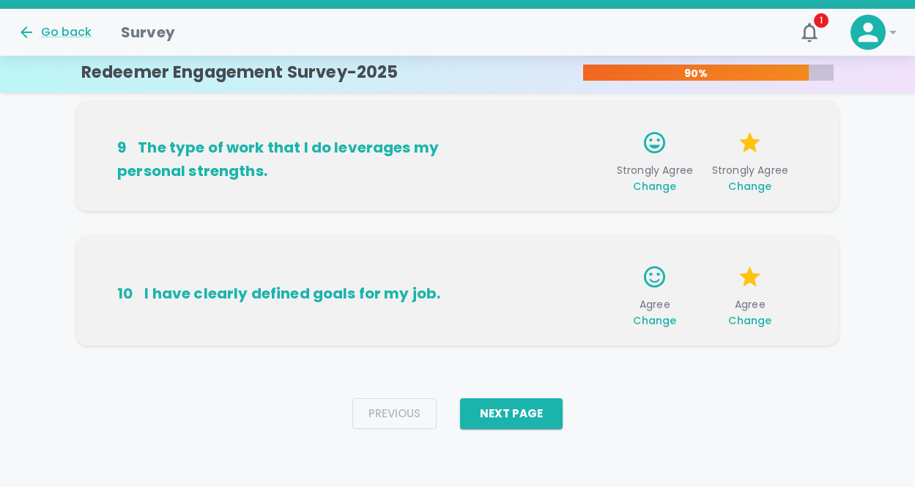
click at [655, 323] on span "Change" at bounding box center [654, 320] width 43 height 15
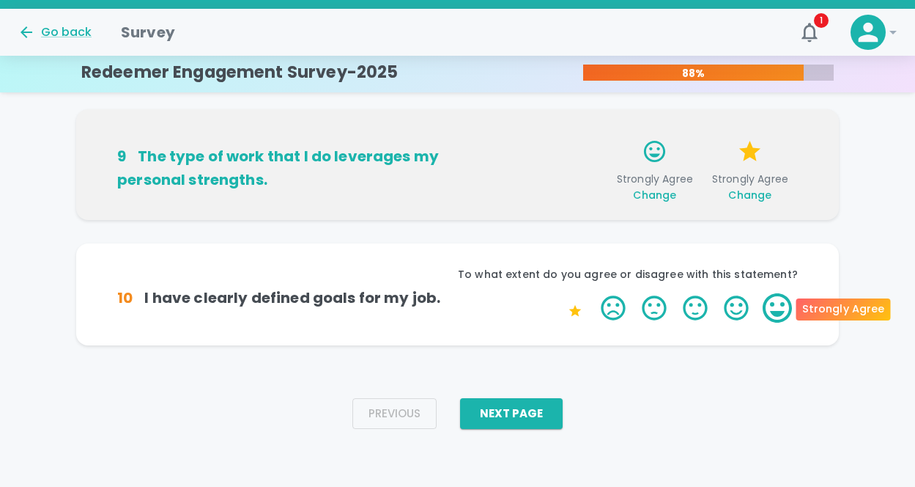
click at [775, 311] on label "5 Stars" at bounding box center [777, 307] width 41 height 29
click at [593, 293] on input "5 Stars" at bounding box center [592, 292] width 1 height 1
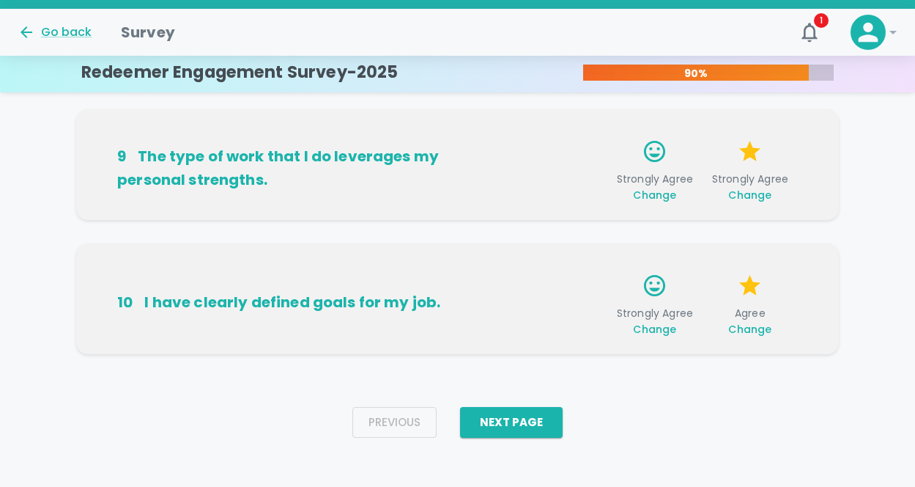
click at [753, 329] on span "Change" at bounding box center [749, 329] width 43 height 15
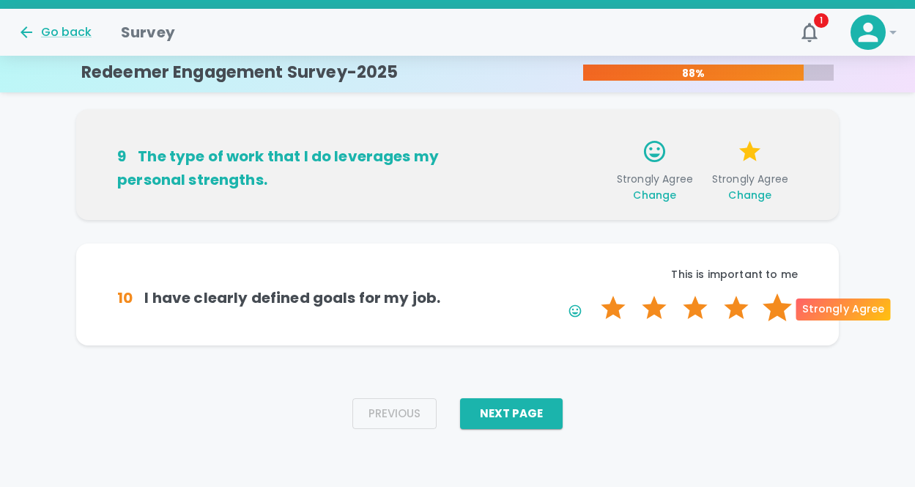
click at [780, 311] on label "5 Stars" at bounding box center [777, 307] width 41 height 29
click at [593, 293] on input "5 Stars" at bounding box center [592, 292] width 1 height 1
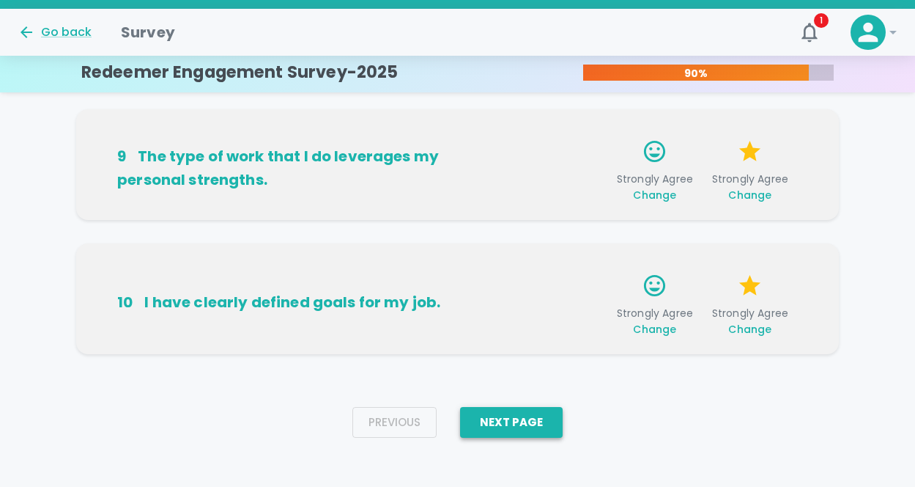
click at [526, 422] on button "Next Page" at bounding box center [511, 422] width 103 height 31
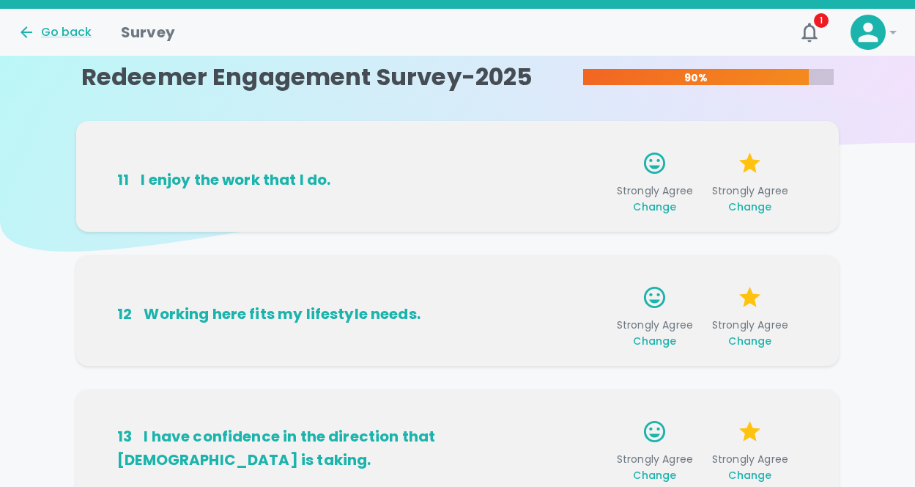
scroll to position [0, 0]
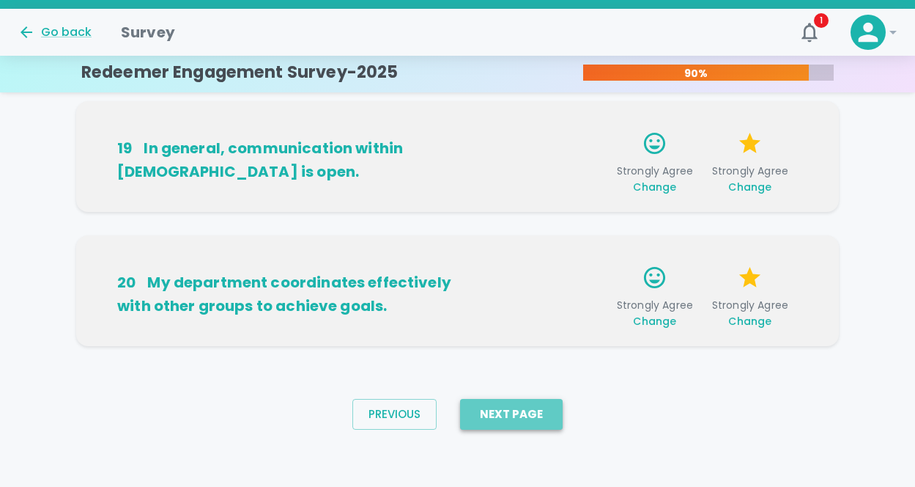
click at [504, 411] on button "Next Page" at bounding box center [511, 414] width 103 height 31
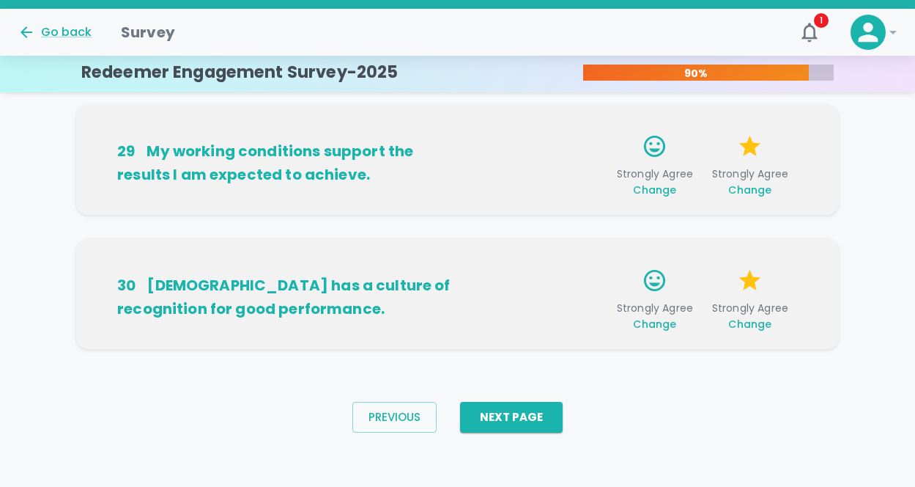
scroll to position [1098, 0]
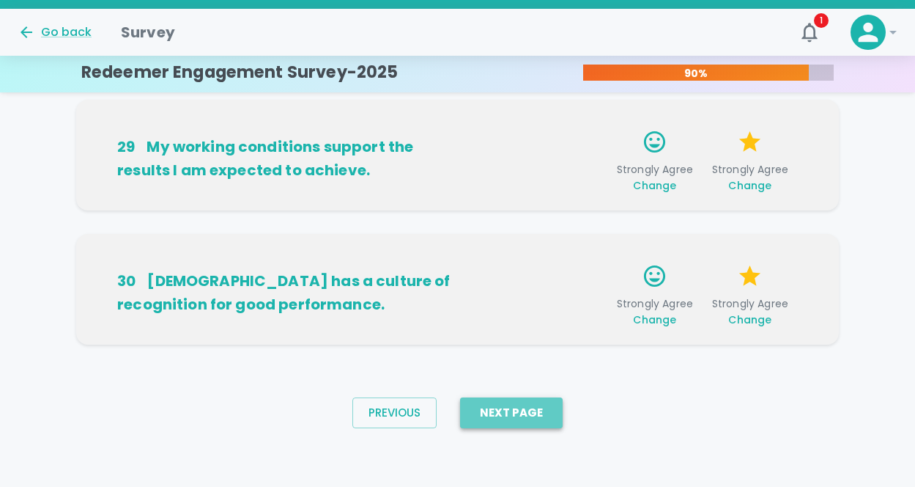
click at [528, 406] on button "Next Page" at bounding box center [511, 412] width 103 height 31
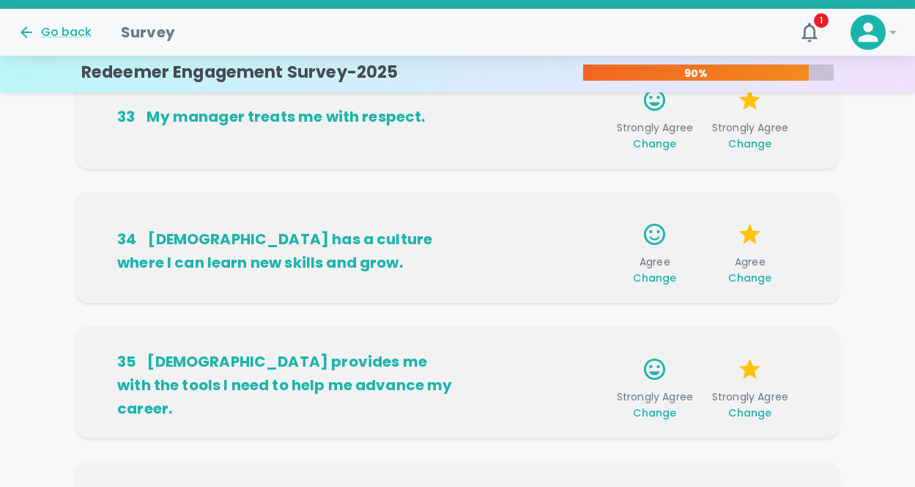
scroll to position [342, 0]
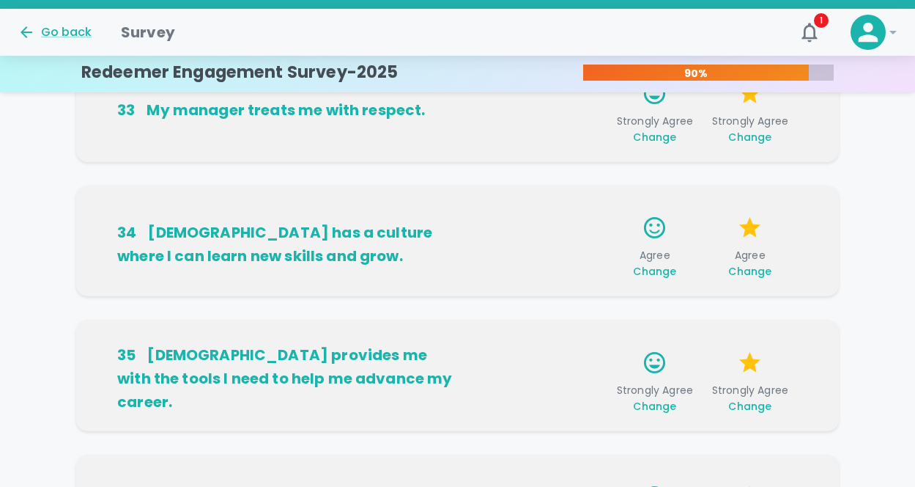
click at [656, 272] on span "Change" at bounding box center [654, 271] width 43 height 15
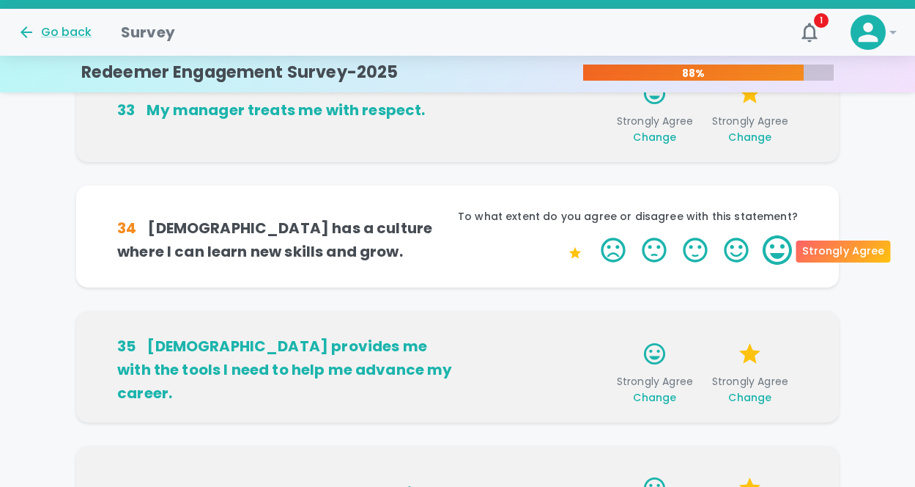
click at [766, 252] on label "5 Stars" at bounding box center [777, 249] width 41 height 29
click at [593, 235] on input "5 Stars" at bounding box center [592, 234] width 1 height 1
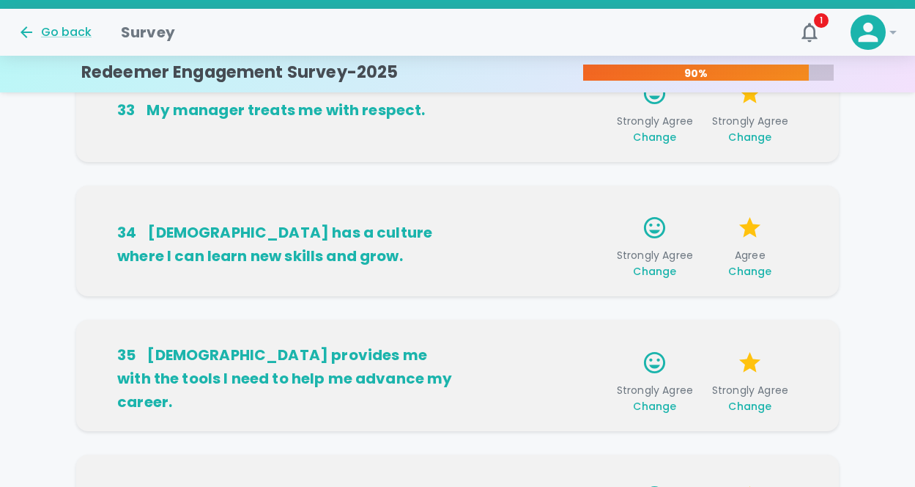
click at [756, 265] on span "Change" at bounding box center [749, 271] width 43 height 15
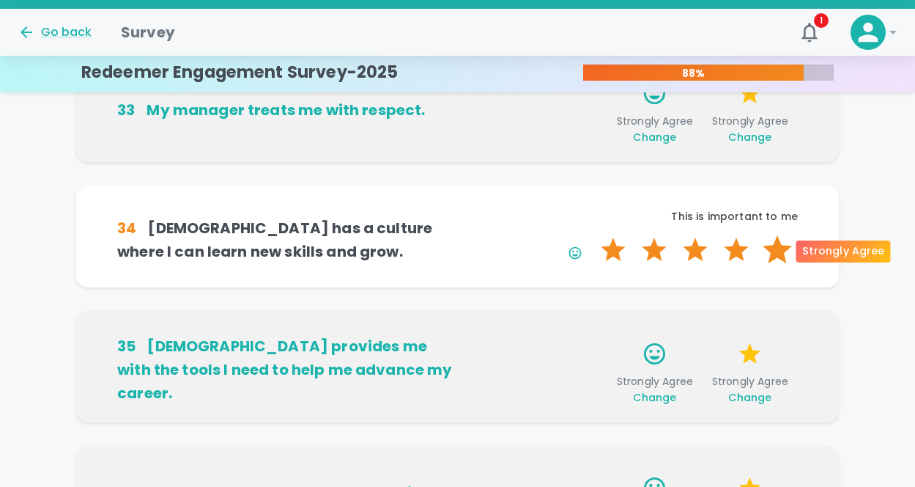
click at [773, 250] on label "5 Stars" at bounding box center [777, 249] width 41 height 29
click at [593, 235] on input "5 Stars" at bounding box center [592, 234] width 1 height 1
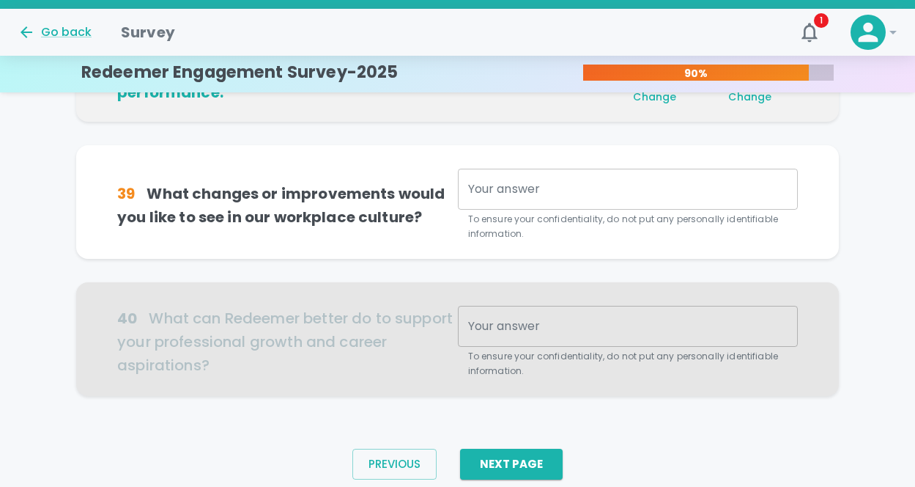
scroll to position [1060, 0]
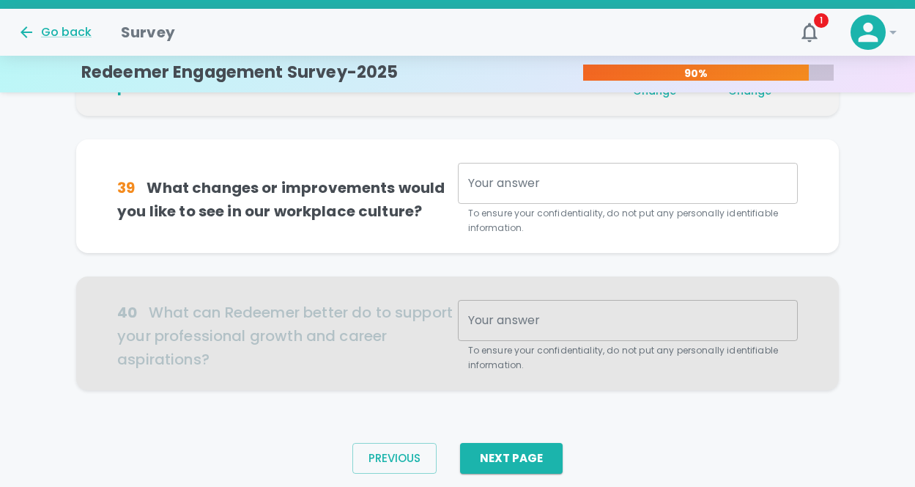
click at [522, 177] on textarea "Your answer" at bounding box center [627, 183] width 319 height 17
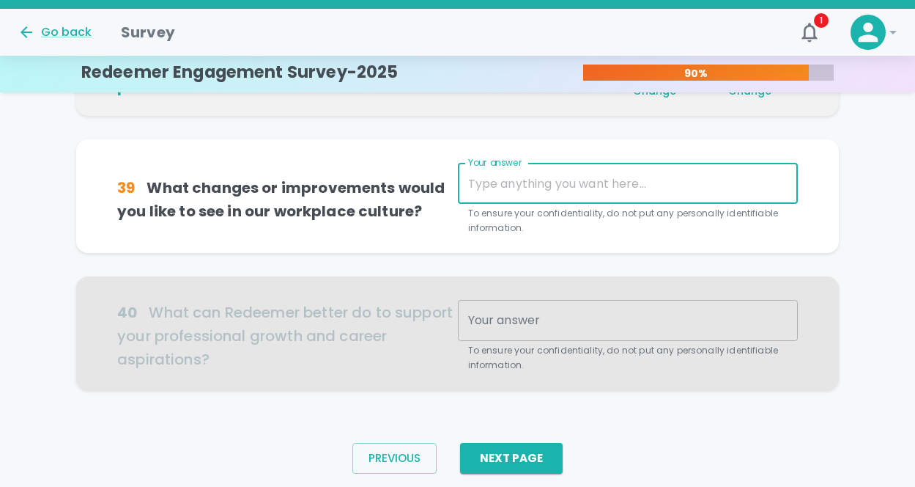
click at [500, 183] on textarea "Your answer" at bounding box center [627, 183] width 319 height 17
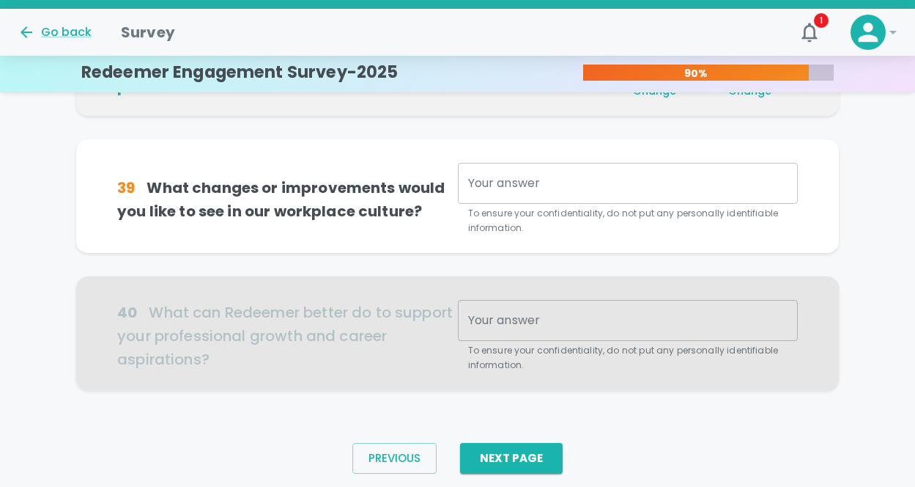
click at [408, 284] on div at bounding box center [457, 333] width 763 height 114
click at [487, 324] on div at bounding box center [457, 333] width 763 height 114
click at [511, 317] on div at bounding box center [457, 333] width 763 height 114
click at [478, 191] on div "x Your answer" at bounding box center [628, 183] width 340 height 41
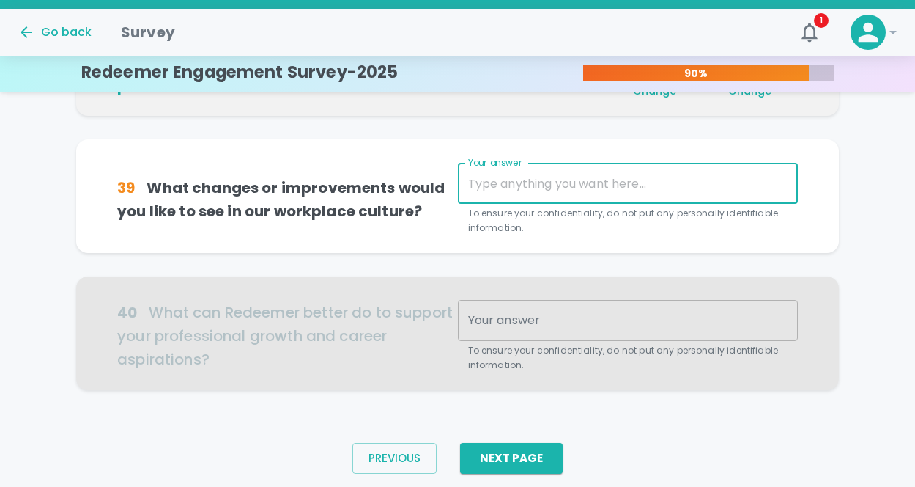
click at [511, 187] on textarea "Your answer" at bounding box center [627, 183] width 319 height 17
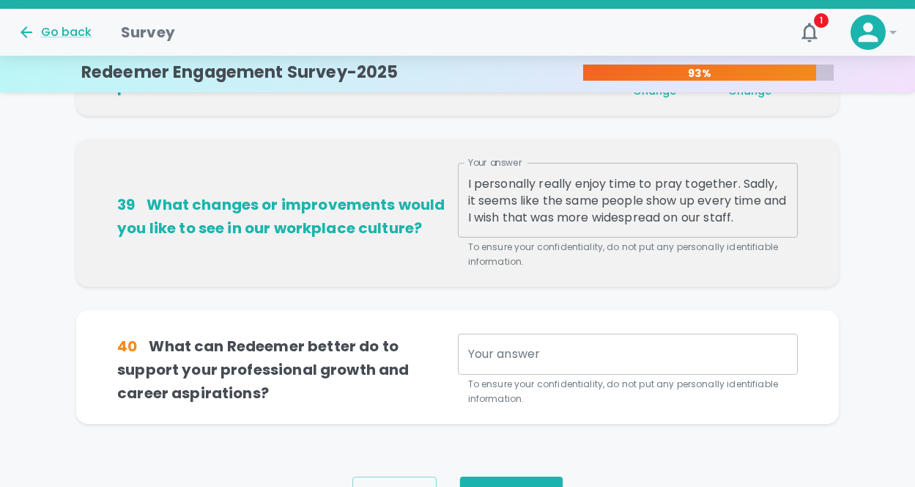
click at [638, 270] on div "39 What changes or improvements would you like to see in our workplace culture?…" at bounding box center [457, 212] width 763 height 147
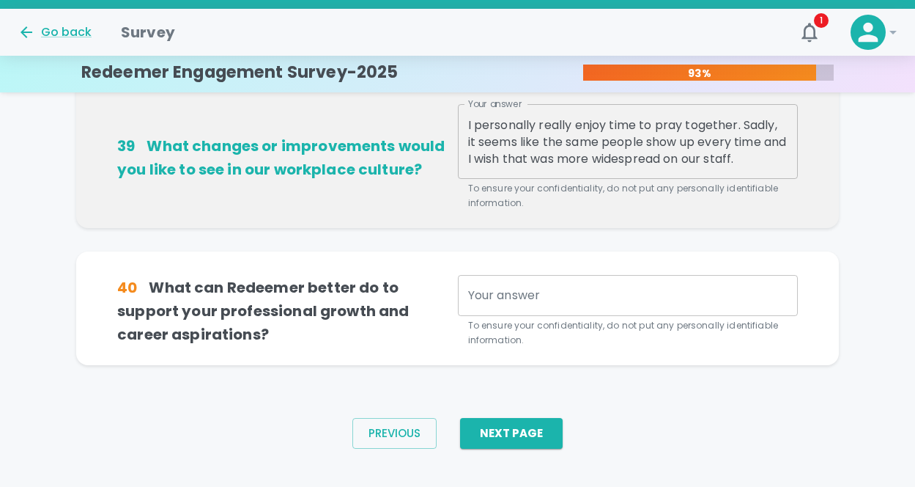
scroll to position [1124, 0]
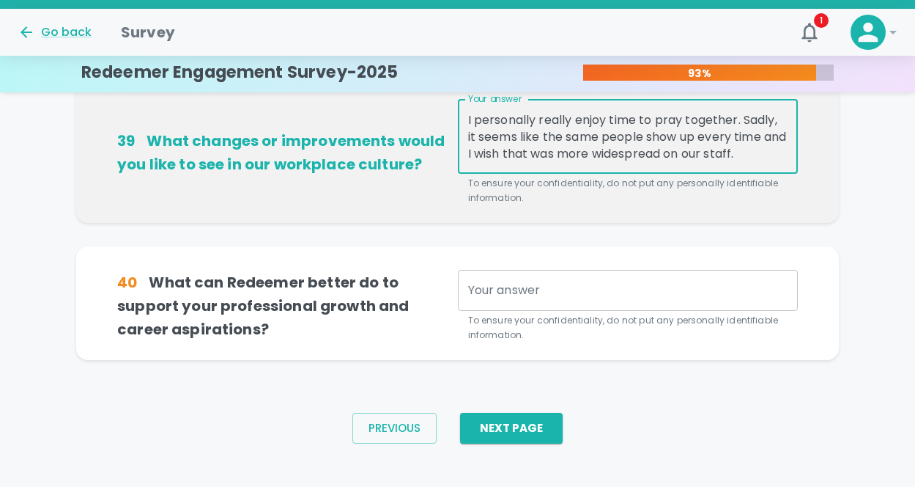
click at [769, 131] on textarea "I personally really enjoy time to pray together. Sadly, it seems like the same …" at bounding box center [627, 136] width 319 height 51
click at [673, 147] on textarea "I personally really enjoy time to pray together. Sadly, it seems like the same …" at bounding box center [627, 136] width 319 height 51
type textarea "I personally really enjoy time to pray together. Sadly, it seems like the same …"
click at [518, 162] on div "I personally really enjoy time to pray together. Sadly, it seems like the same …" at bounding box center [628, 136] width 340 height 75
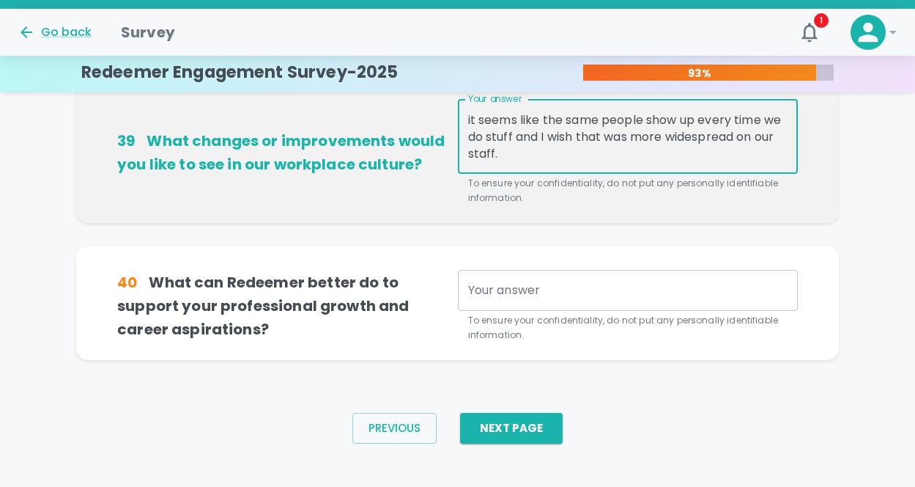
click at [503, 153] on textarea "I personally really enjoy time to pray together. Sadly, it seems like the same …" at bounding box center [627, 136] width 319 height 51
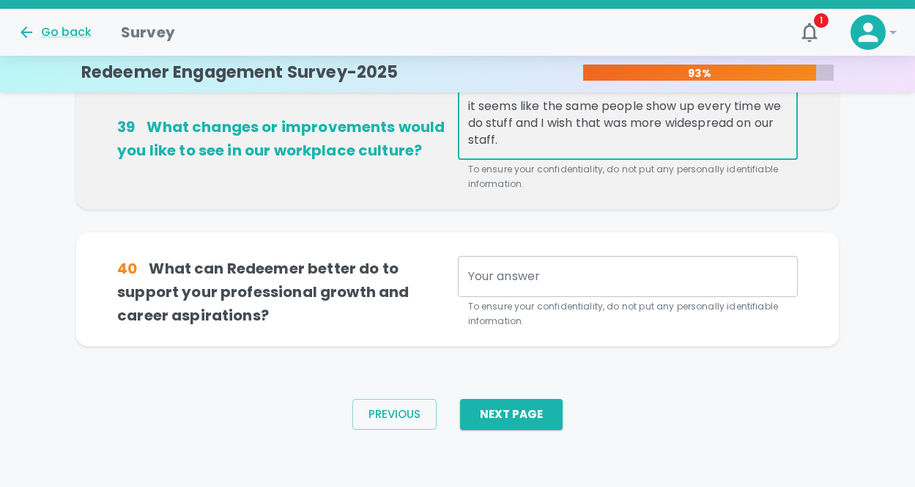
click at [523, 267] on textarea "Your answer" at bounding box center [627, 275] width 319 height 17
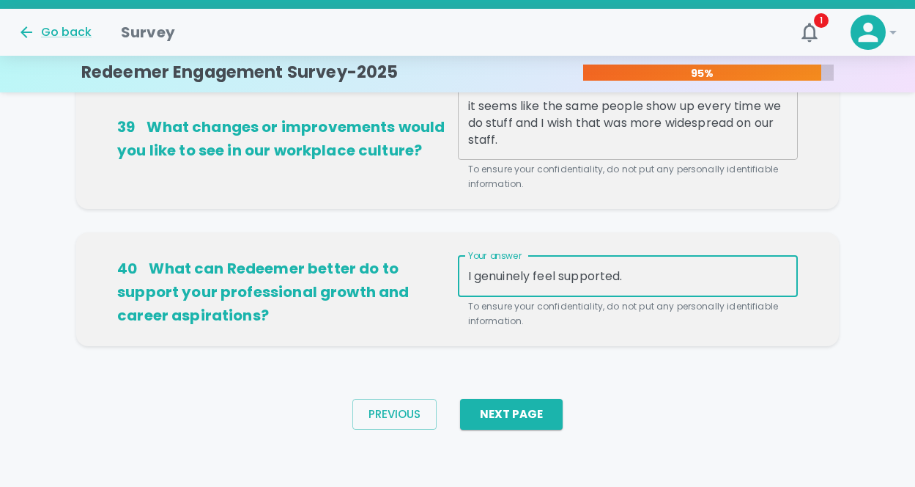
type textarea "I genuinely feel supported."
